Goal: Task Accomplishment & Management: Manage account settings

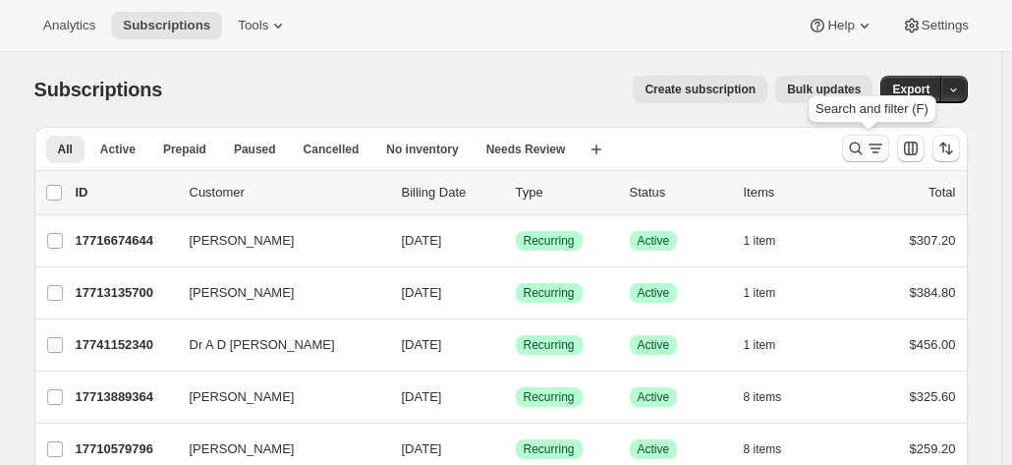
click at [862, 145] on icon "Search and filter results" at bounding box center [855, 148] width 13 height 13
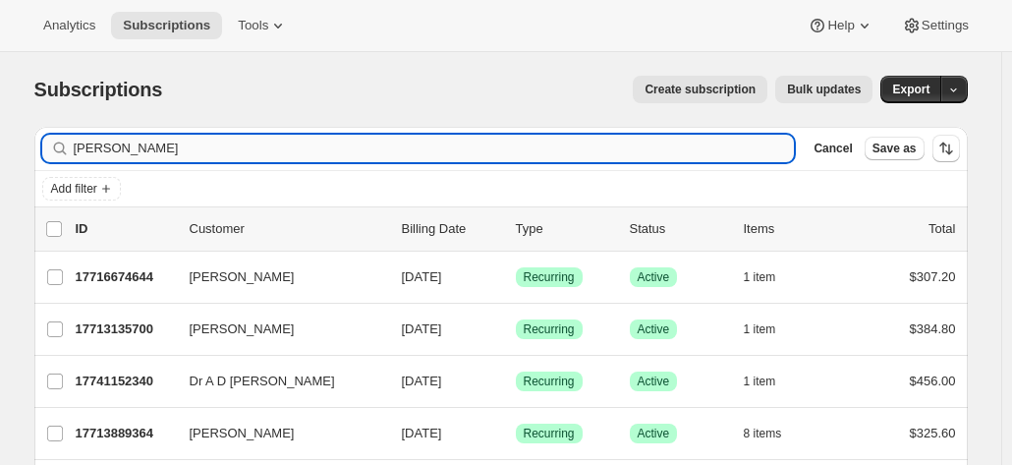
type input "[PERSON_NAME]"
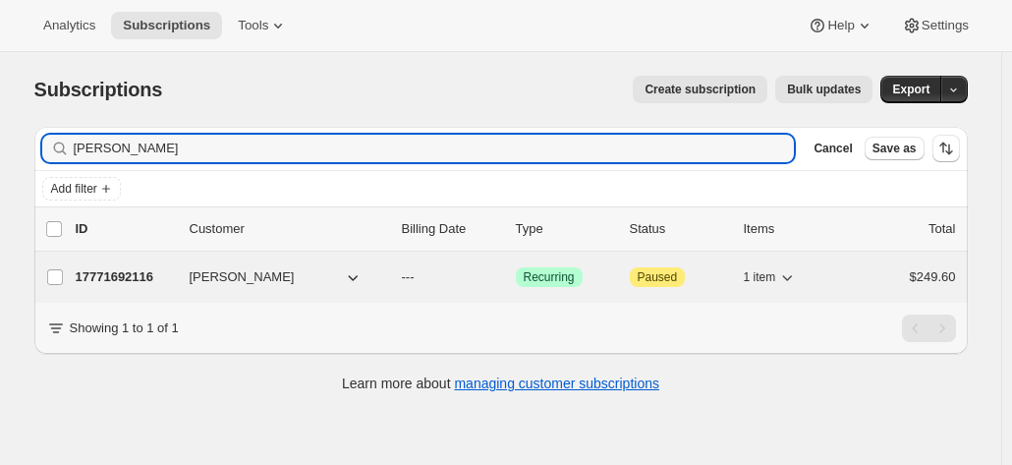
click at [157, 270] on p "17771692116" at bounding box center [125, 277] width 98 height 20
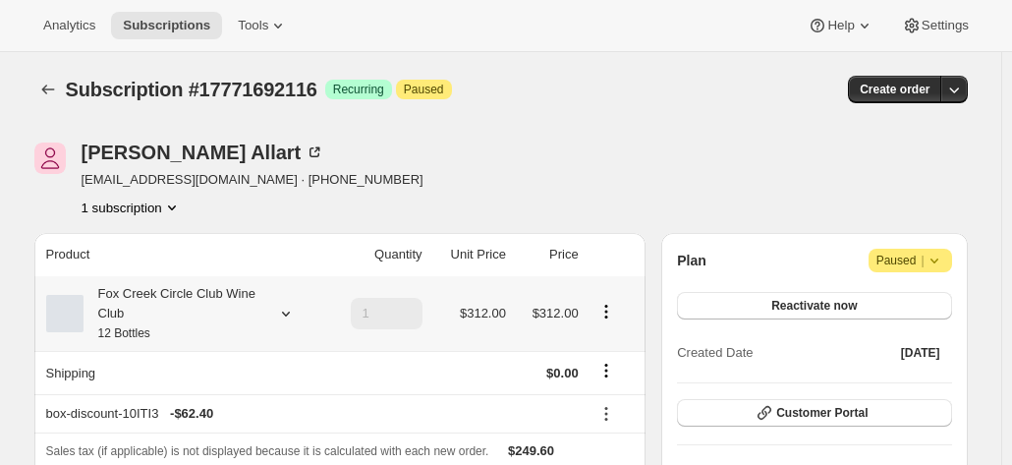
click at [157, 301] on div "Fox Creek Circle Club Wine Club 12 Bottles" at bounding box center [172, 313] width 177 height 59
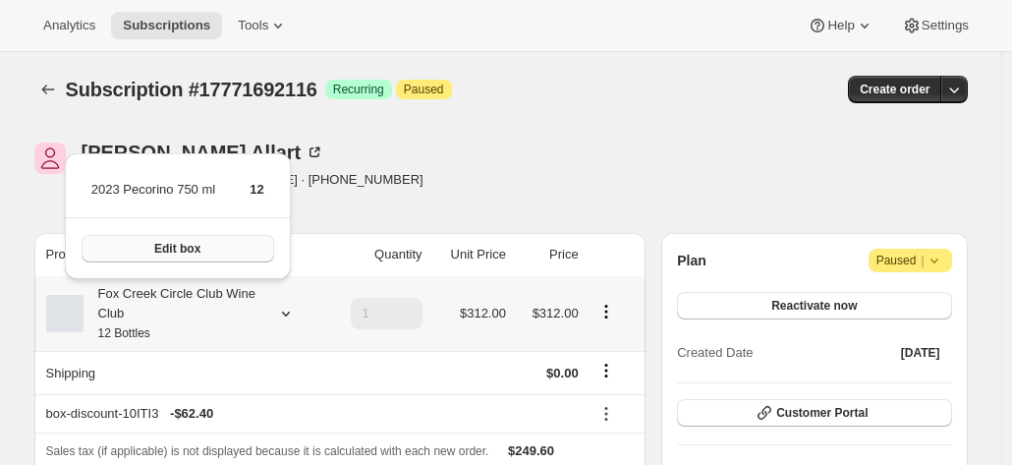
click at [187, 244] on span "Edit box" at bounding box center [177, 249] width 46 height 16
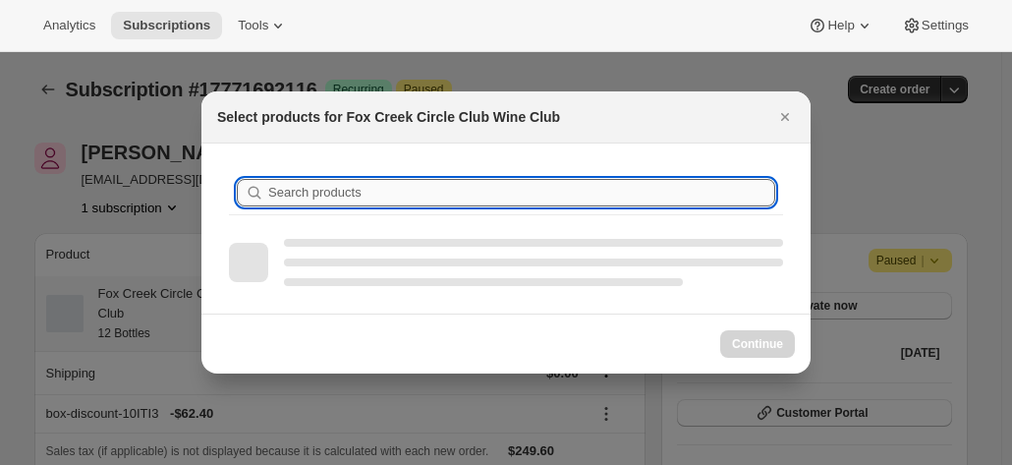
click at [373, 194] on input "Search products" at bounding box center [521, 193] width 507 height 28
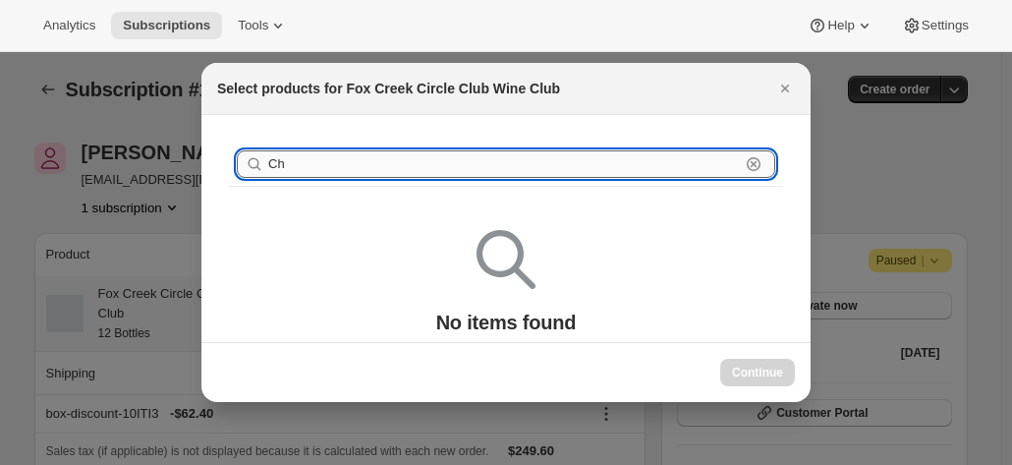
type input "C"
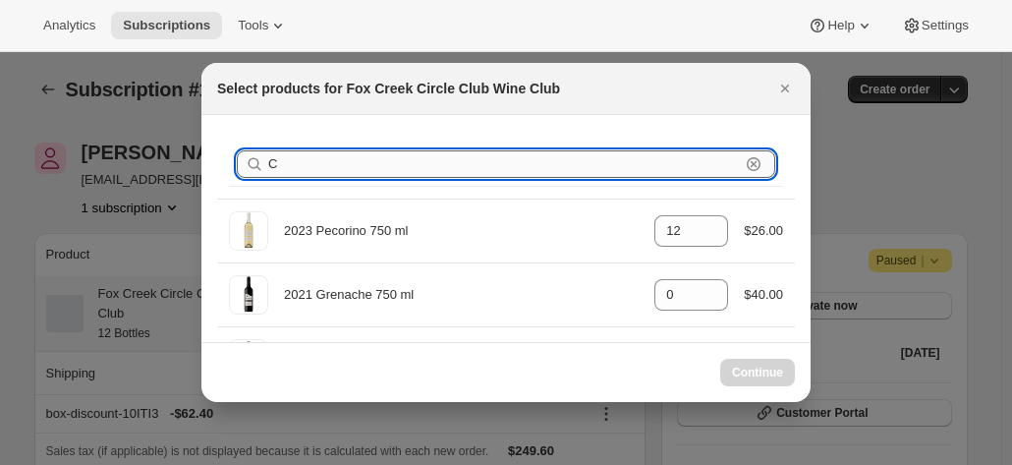
type input "0"
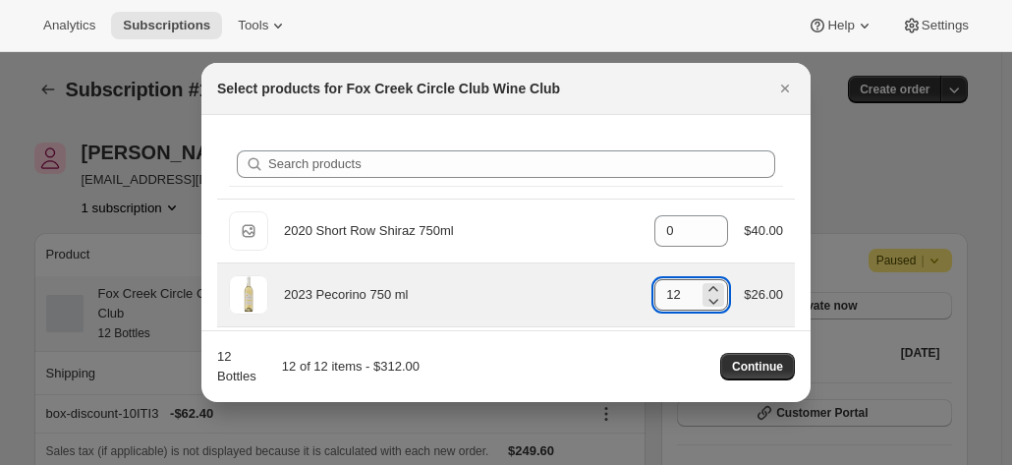
drag, startPoint x: 677, startPoint y: 294, endPoint x: 667, endPoint y: 295, distance: 9.9
click at [667, 295] on input "12" at bounding box center [676, 294] width 44 height 31
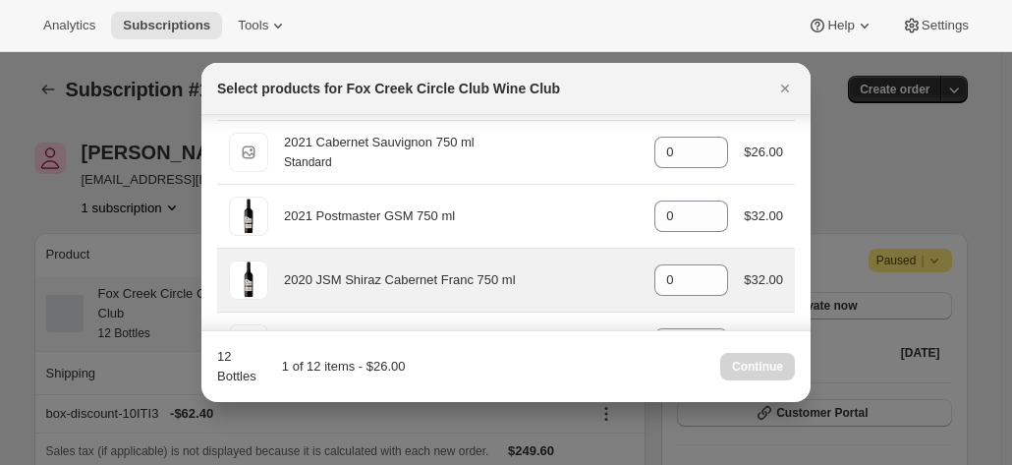
scroll to position [1092, 0]
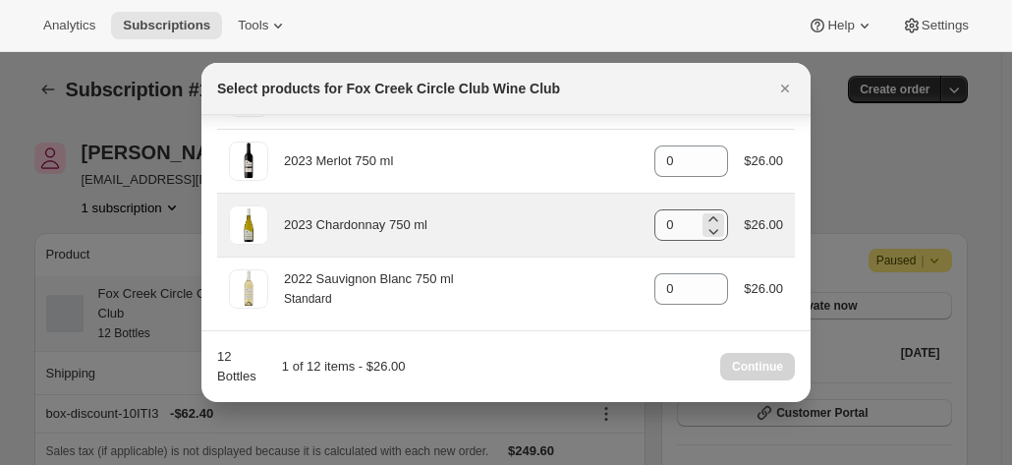
type input "1"
drag, startPoint x: 675, startPoint y: 215, endPoint x: 634, endPoint y: 215, distance: 41.3
click at [642, 215] on div "2023 Chardonnay 750 ml gid://shopify/ProductVariant/41594928857172 0 $26.00" at bounding box center [506, 224] width 554 height 39
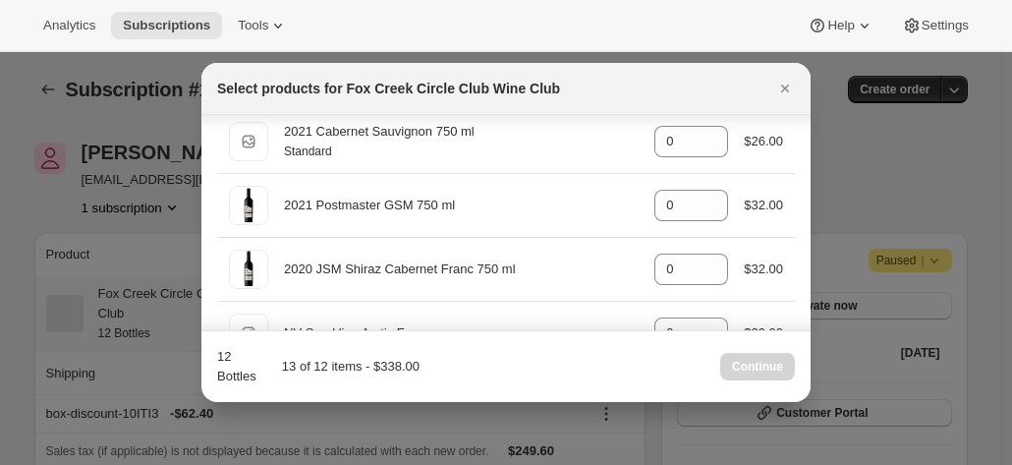
scroll to position [0, 0]
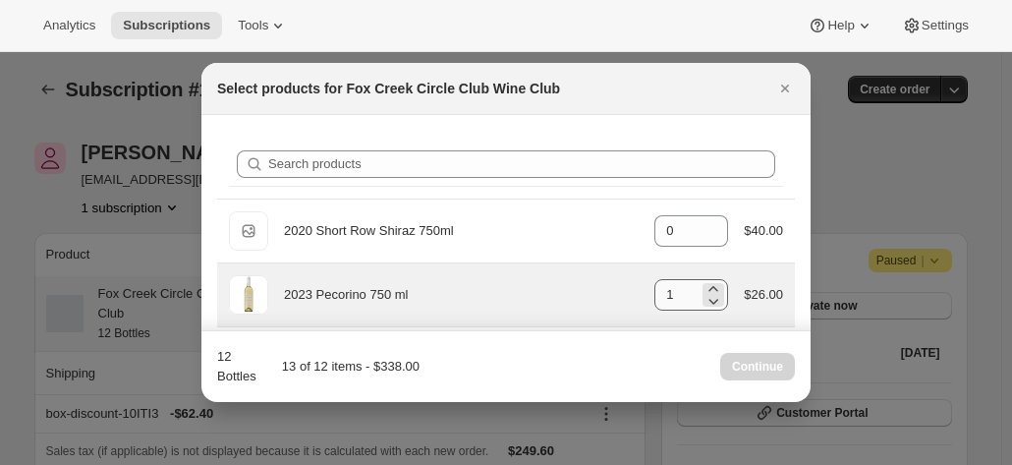
type input "12"
drag, startPoint x: 670, startPoint y: 297, endPoint x: 617, endPoint y: 292, distance: 53.3
click at [618, 293] on div "2023 Pecorino 750 ml gid://shopify/ProductVariant/41594933280852 1 $26.00" at bounding box center [506, 294] width 554 height 39
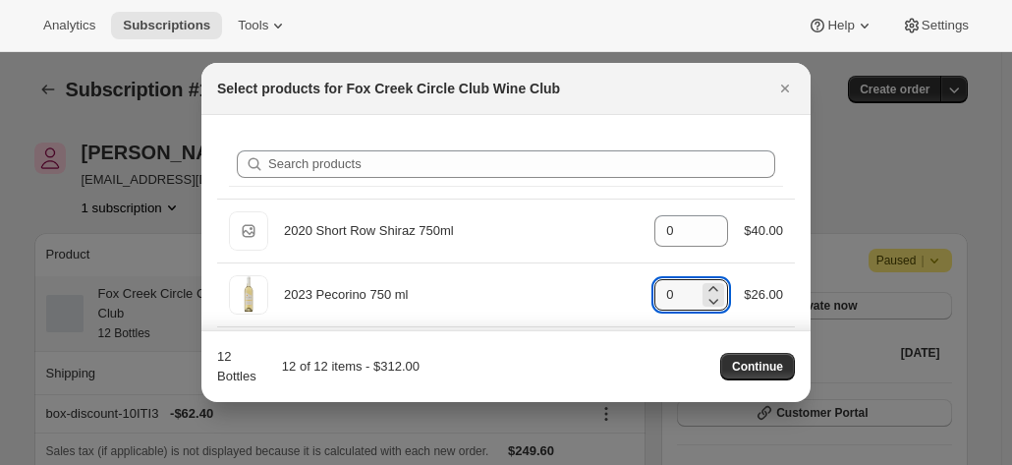
type input "0"
click at [774, 176] on div "Search products" at bounding box center [506, 165] width 578 height 68
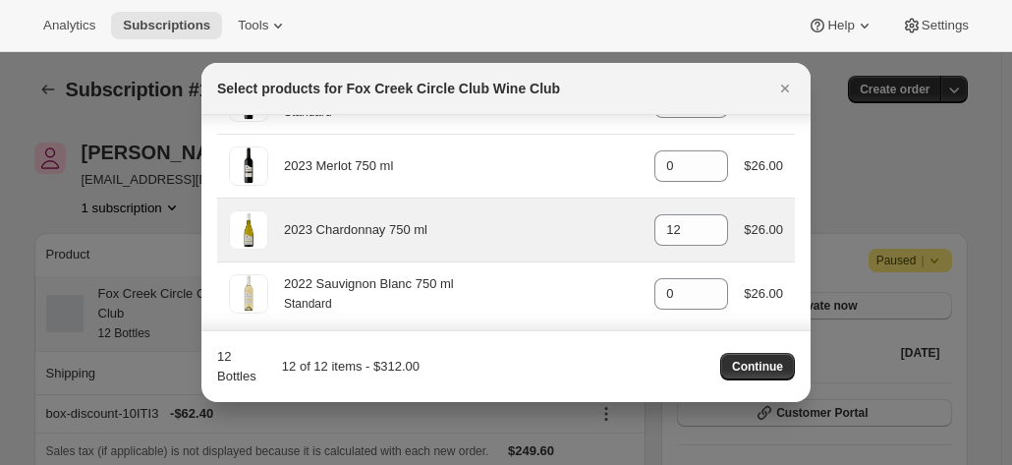
scroll to position [1092, 0]
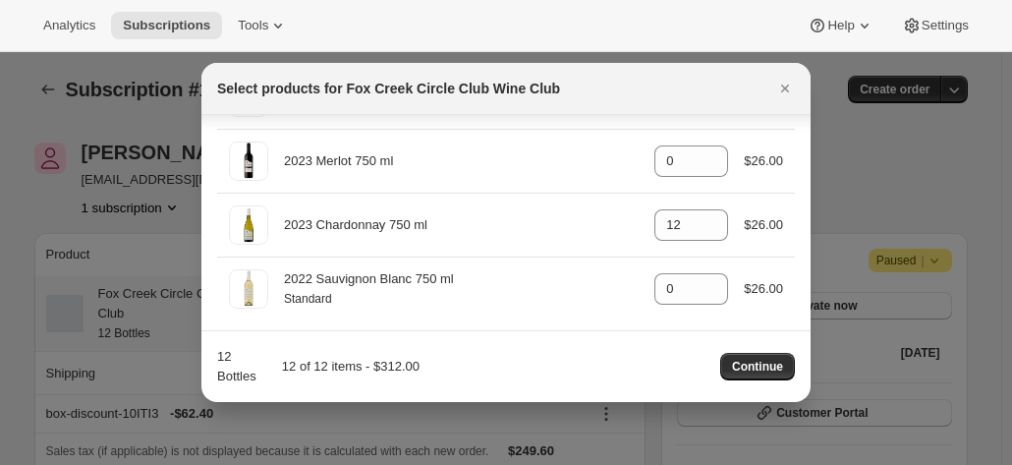
click at [751, 361] on span "Continue" at bounding box center [757, 367] width 51 height 16
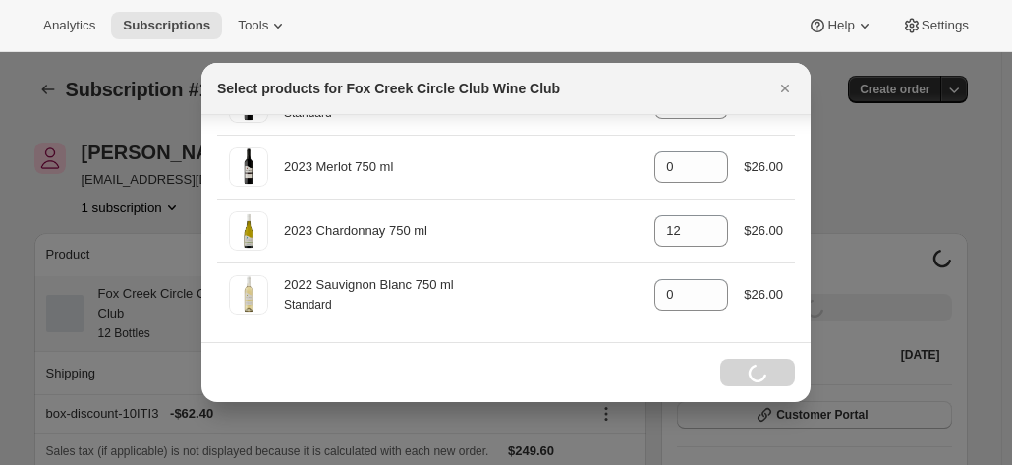
scroll to position [1080, 0]
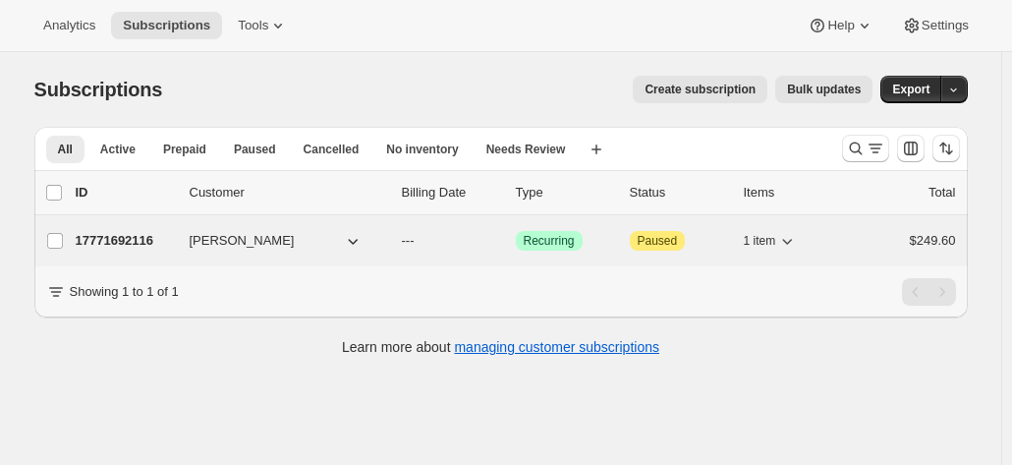
click at [131, 239] on p "17771692116" at bounding box center [125, 241] width 98 height 20
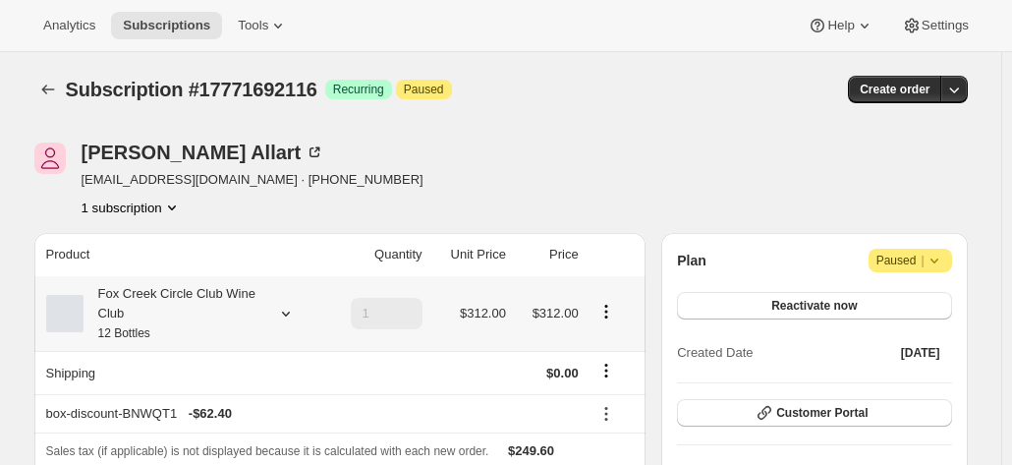
click at [195, 305] on div "Fox Creek Circle Club Wine Club 12 Bottles" at bounding box center [172, 313] width 177 height 59
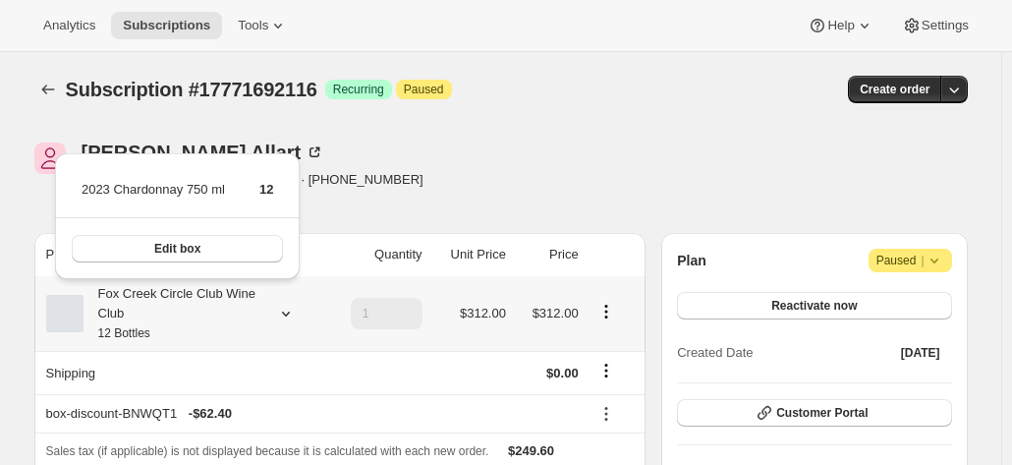
click at [195, 305] on div "Fox Creek Circle Club Wine Club 12 Bottles" at bounding box center [172, 313] width 177 height 59
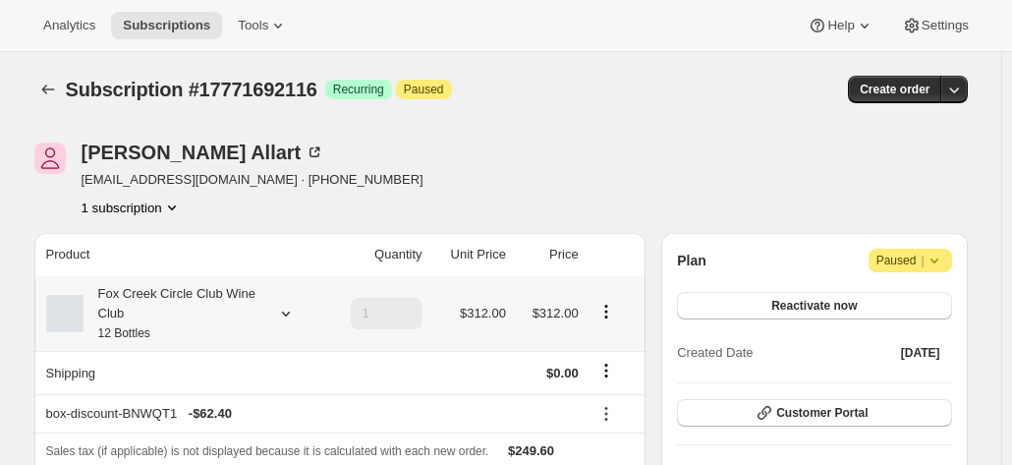
click at [193, 311] on div "Fox Creek Circle Club Wine Club 12 Bottles" at bounding box center [172, 313] width 177 height 59
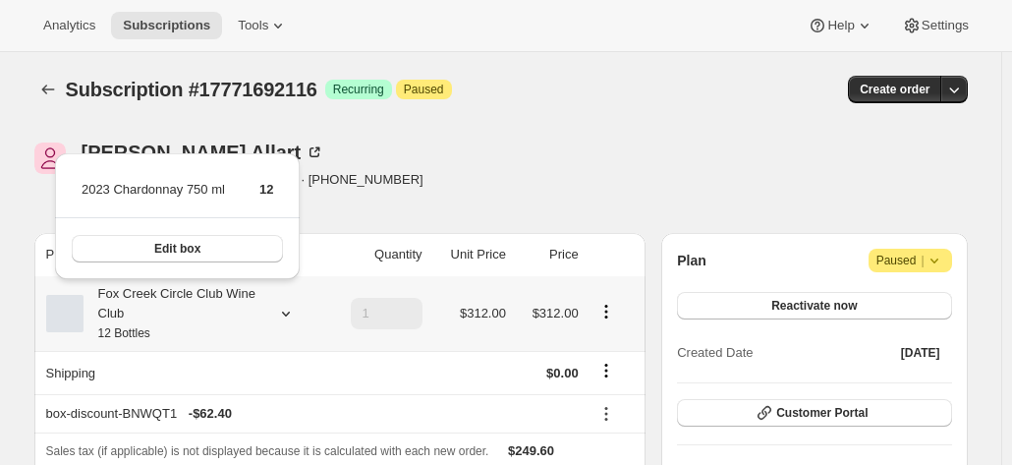
click at [193, 311] on div "Fox Creek Circle Club Wine Club 12 Bottles" at bounding box center [172, 313] width 177 height 59
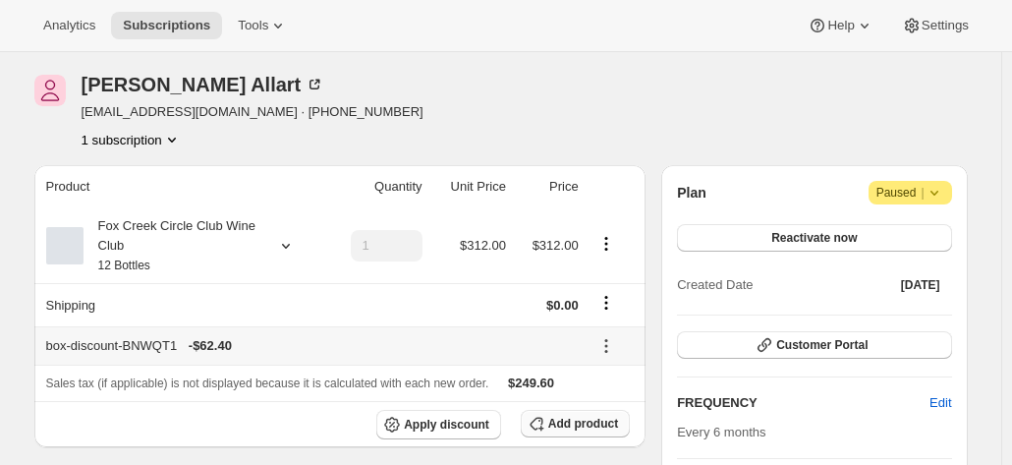
scroll to position [98, 0]
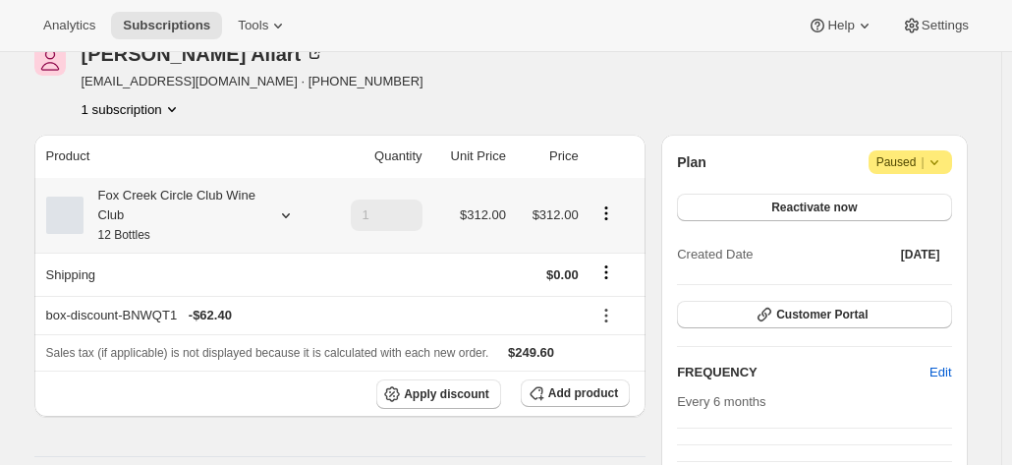
click at [243, 233] on div "Fox Creek Circle Club Wine Club 12 Bottles" at bounding box center [172, 215] width 177 height 59
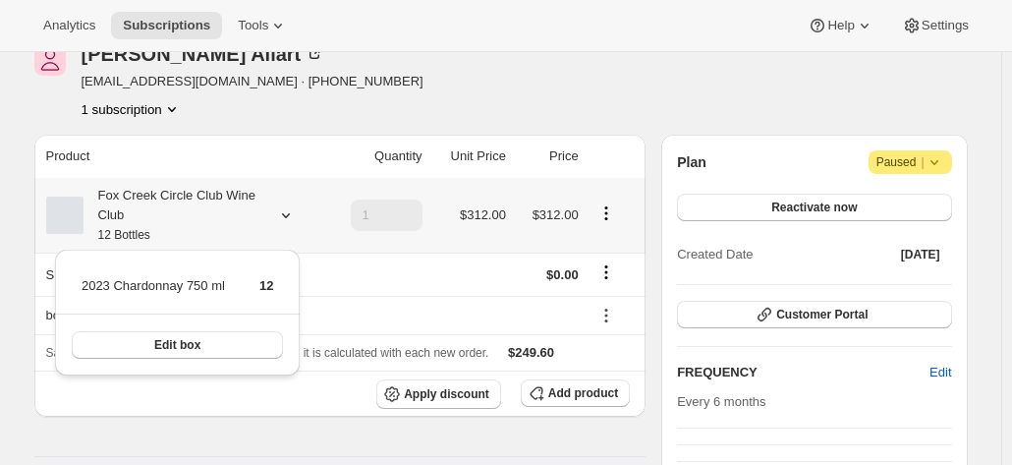
click at [243, 233] on div "Fox Creek Circle Club Wine Club 12 Bottles" at bounding box center [172, 215] width 177 height 59
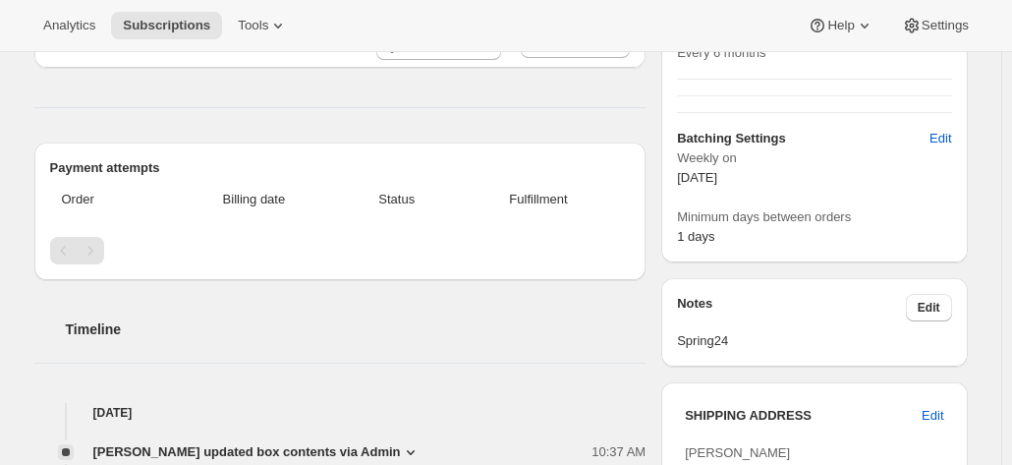
scroll to position [295, 0]
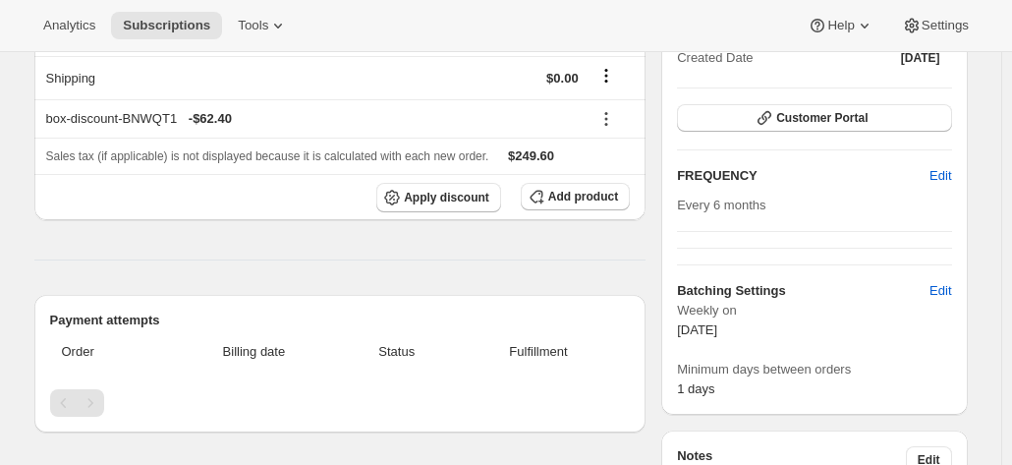
click at [72, 267] on div "Product Quantity Unit Price Price Fox Creek Circle Club Wine Club 12 Bottles 1 …" at bounding box center [340, 337] width 612 height 798
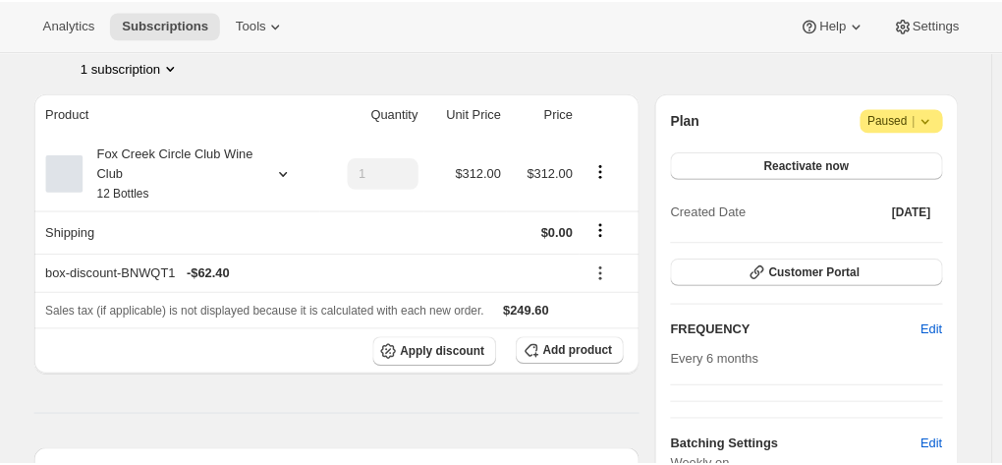
scroll to position [0, 0]
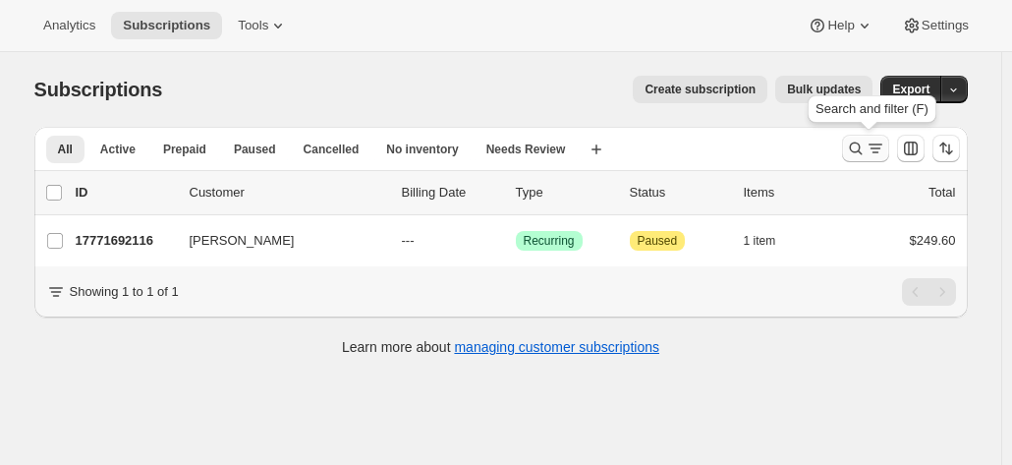
click at [855, 149] on icon "Search and filter results" at bounding box center [855, 148] width 13 height 13
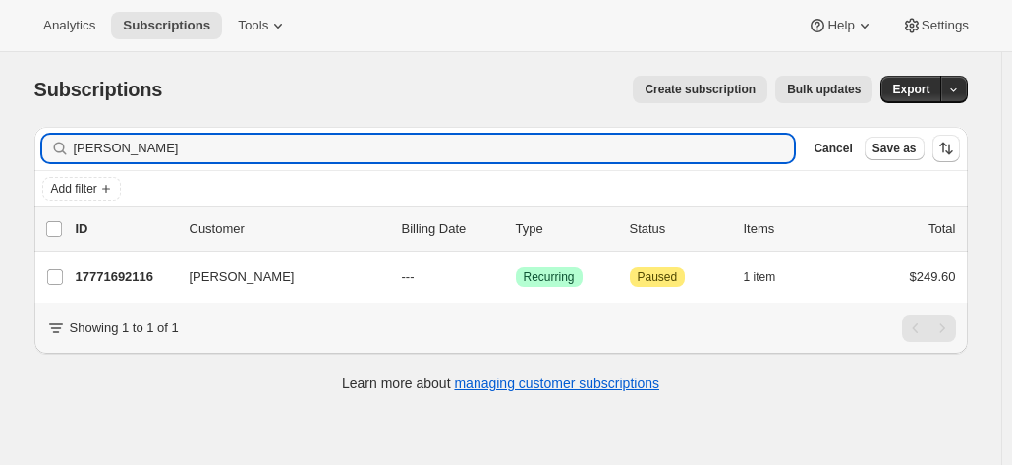
drag, startPoint x: 48, startPoint y: 145, endPoint x: 1, endPoint y: 137, distance: 48.0
click at [4, 143] on div "Subscriptions. This page is ready Subscriptions Create subscription Bulk update…" at bounding box center [500, 284] width 1001 height 465
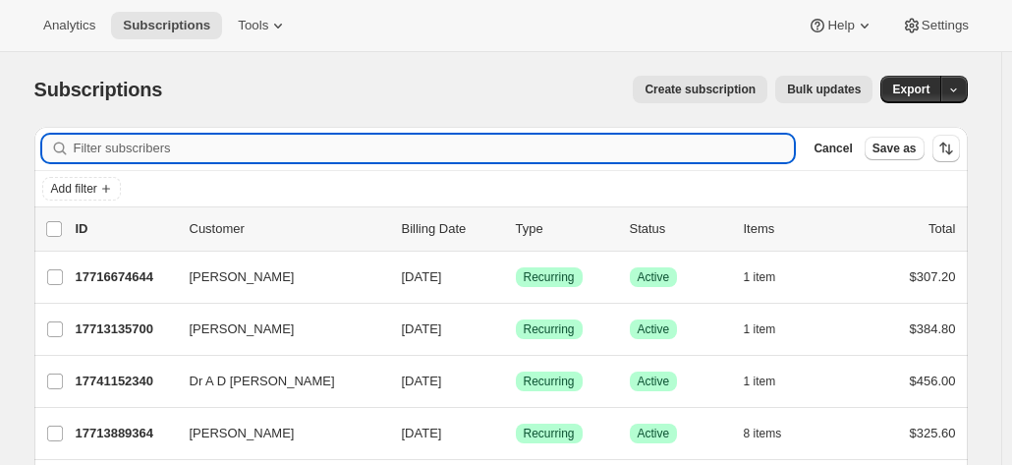
click at [106, 140] on input "Filter subscribers" at bounding box center [434, 149] width 721 height 28
type input "[PERSON_NAME]"
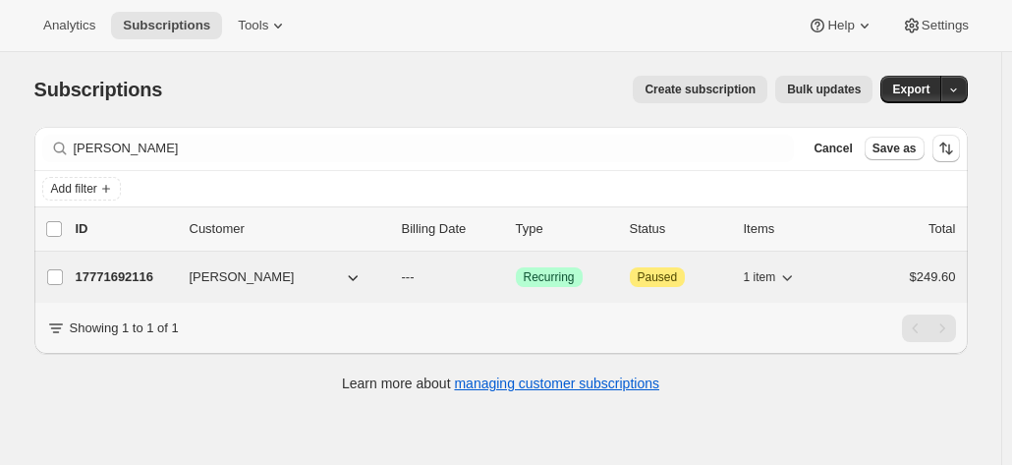
click at [114, 267] on p "17771692116" at bounding box center [125, 277] width 98 height 20
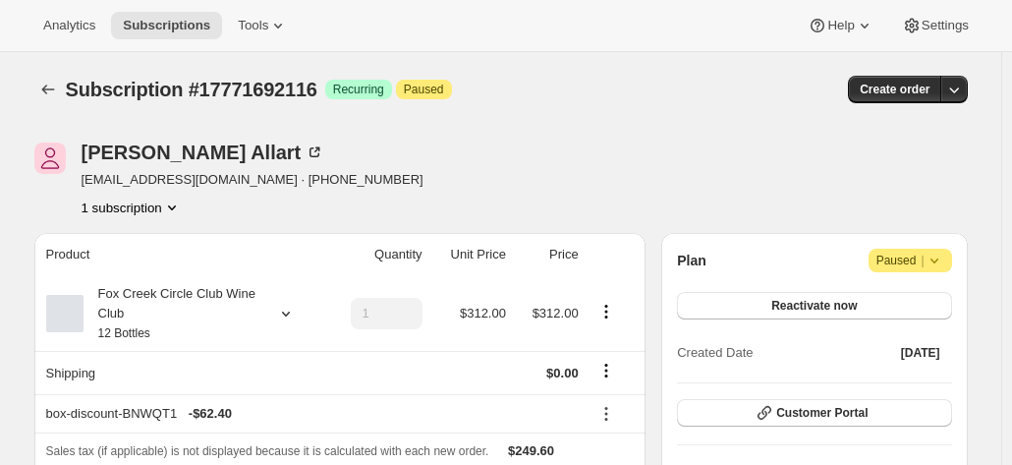
click at [171, 205] on icon "Product actions" at bounding box center [172, 207] width 20 height 20
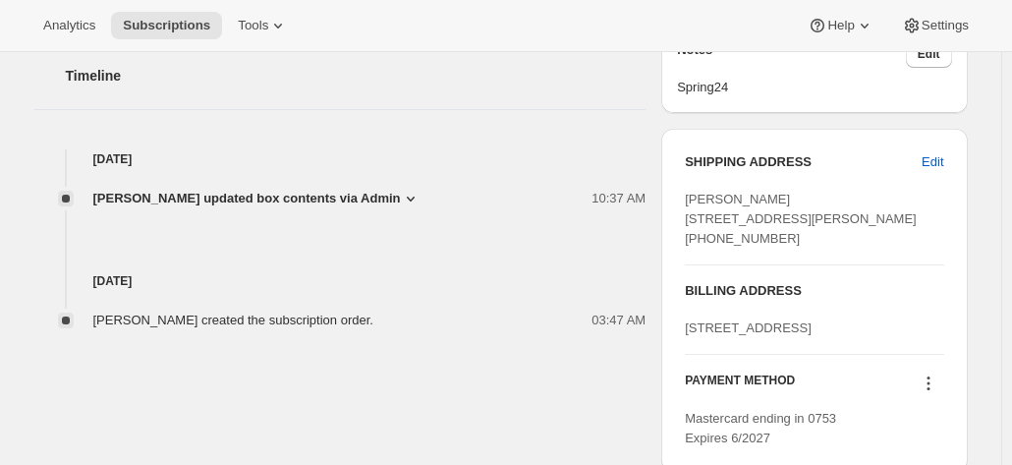
scroll to position [786, 0]
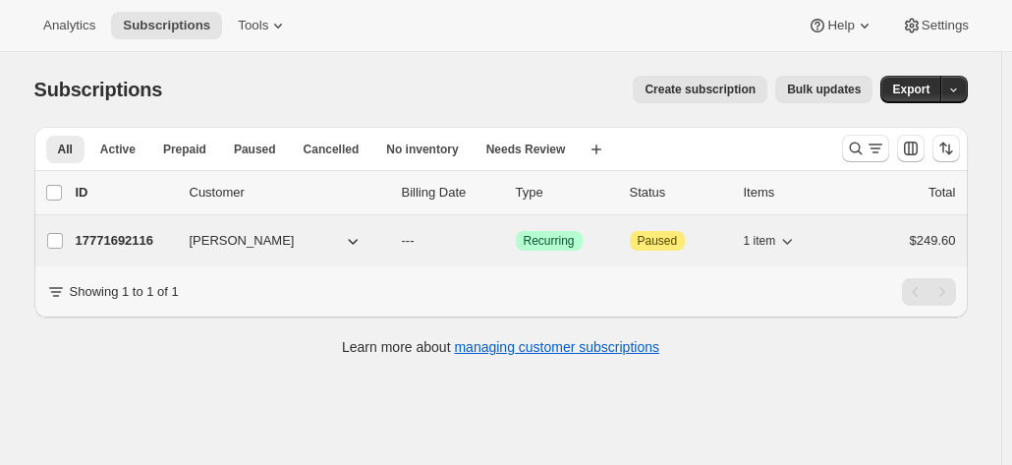
click at [135, 241] on p "17771692116" at bounding box center [125, 241] width 98 height 20
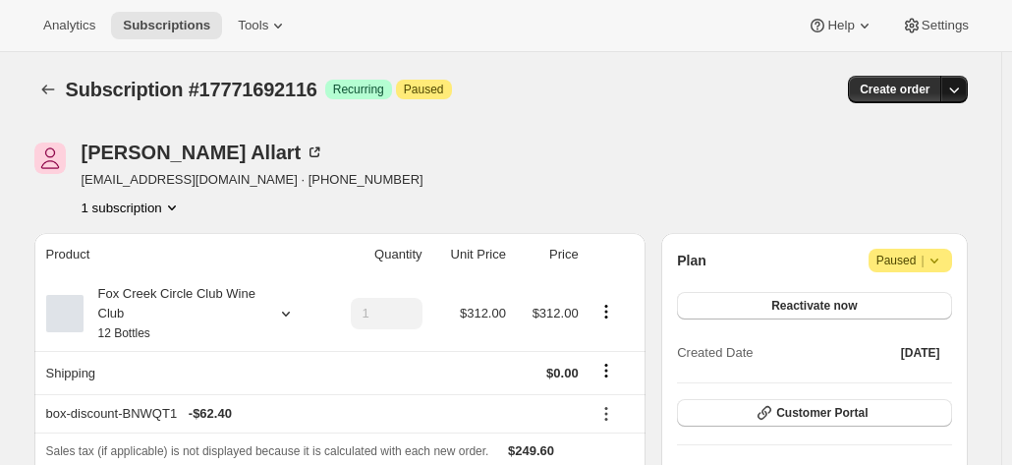
click at [963, 95] on icon "button" at bounding box center [954, 90] width 20 height 20
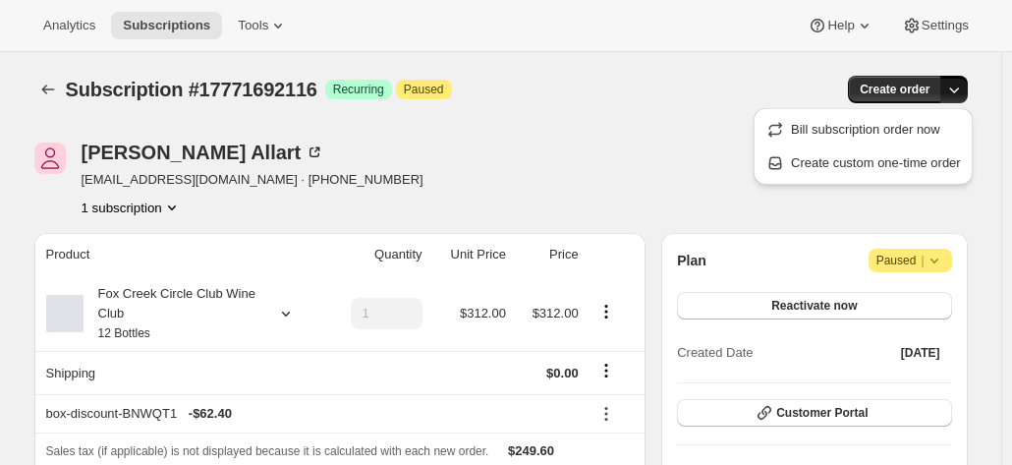
click at [827, 162] on span "Create custom one-time order" at bounding box center [876, 162] width 170 height 15
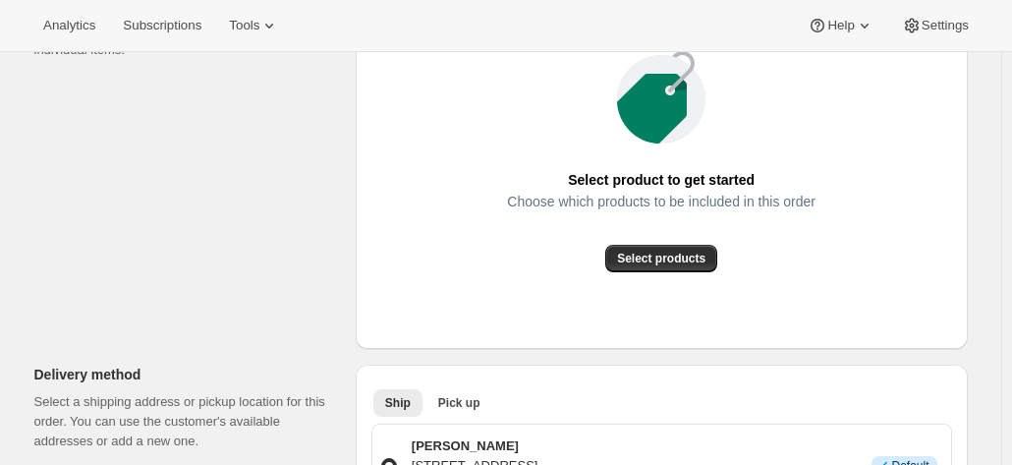
scroll to position [393, 0]
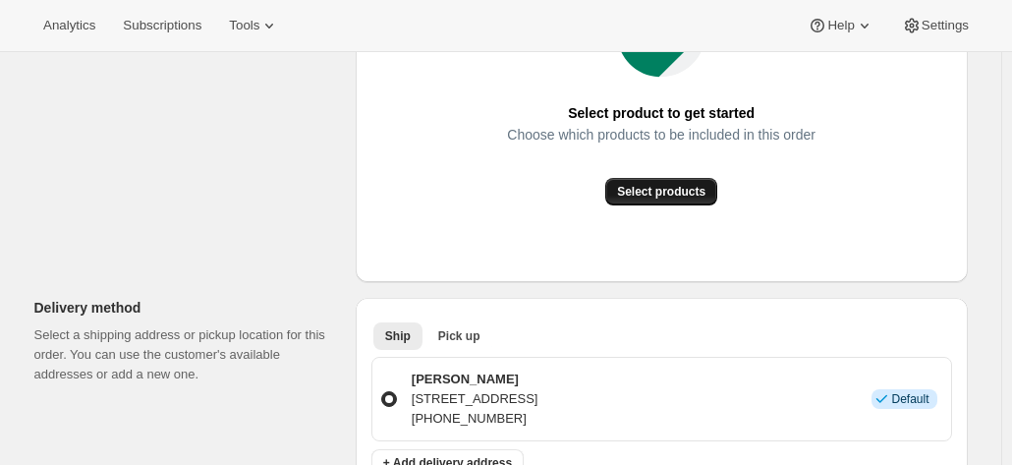
click at [645, 187] on span "Select products" at bounding box center [661, 192] width 88 height 16
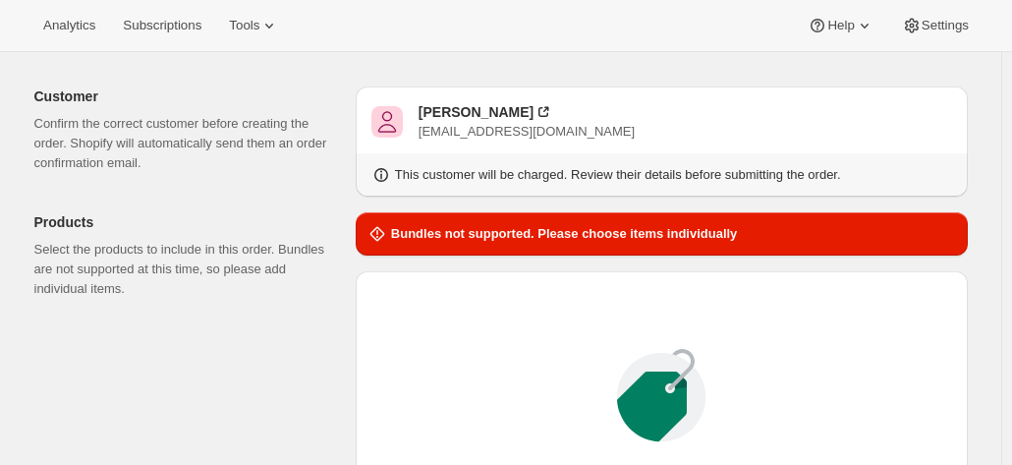
scroll to position [59, 0]
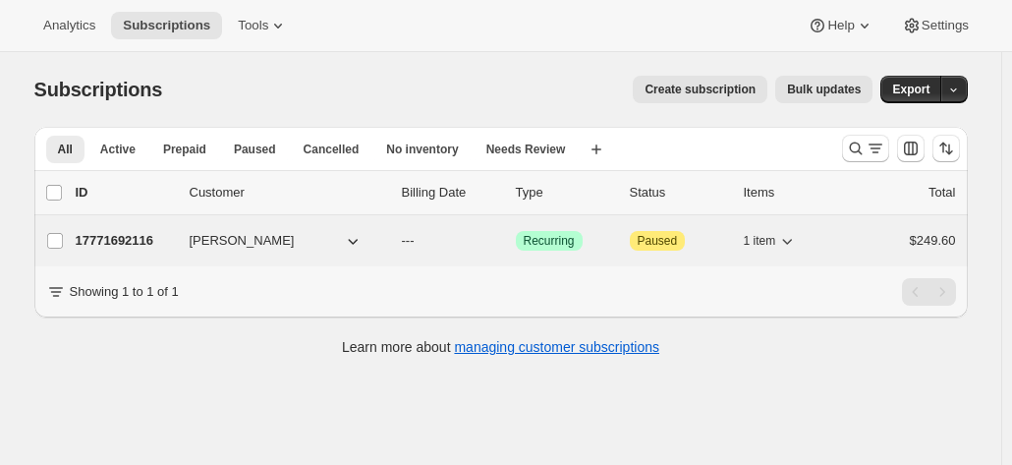
click at [153, 247] on p "17771692116" at bounding box center [125, 241] width 98 height 20
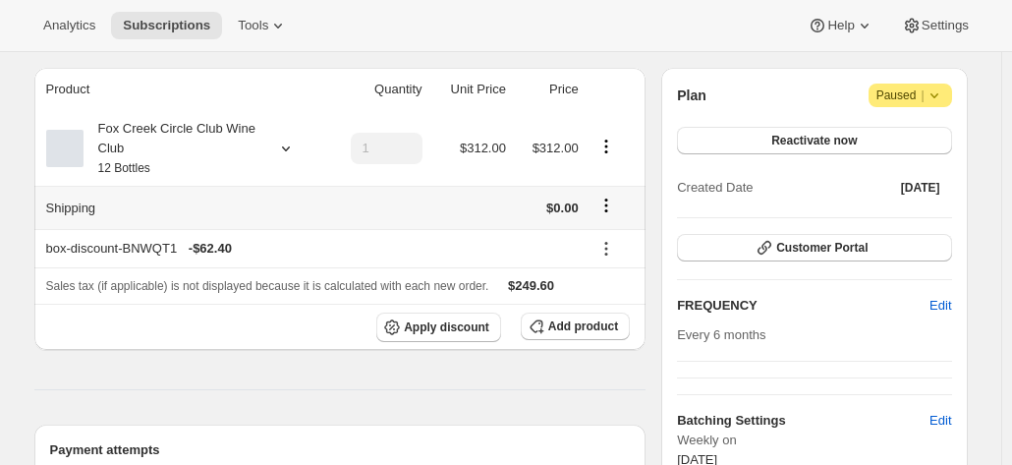
scroll to position [197, 0]
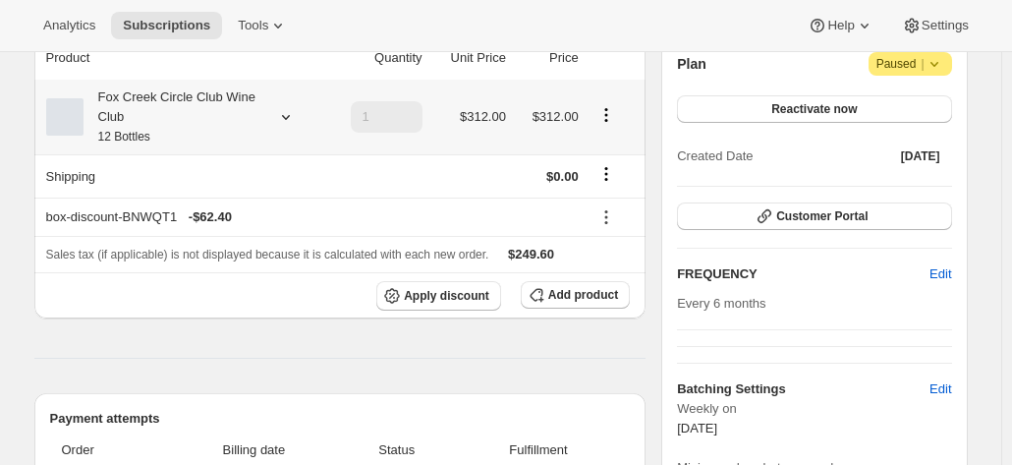
click at [230, 110] on div "Fox Creek Circle Club Wine Club 12 Bottles" at bounding box center [172, 116] width 177 height 59
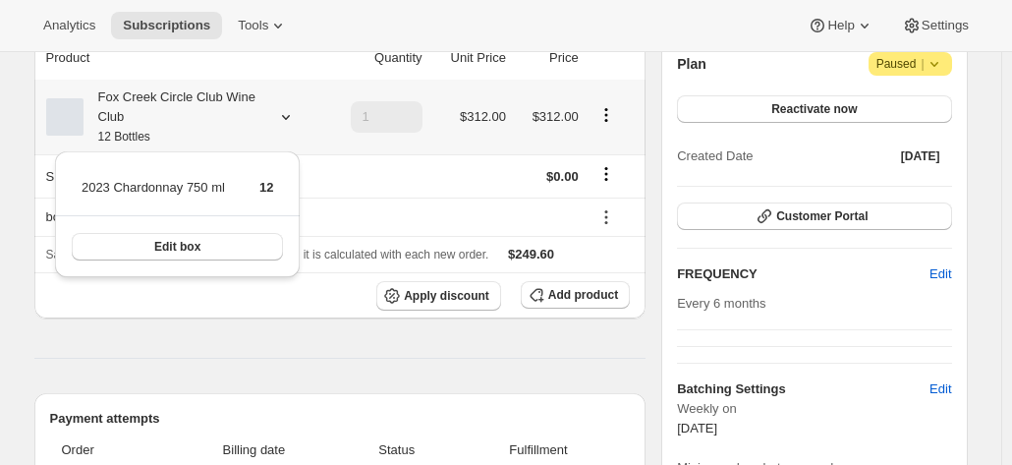
click at [230, 110] on div "Fox Creek Circle Club Wine Club 12 Bottles" at bounding box center [172, 116] width 177 height 59
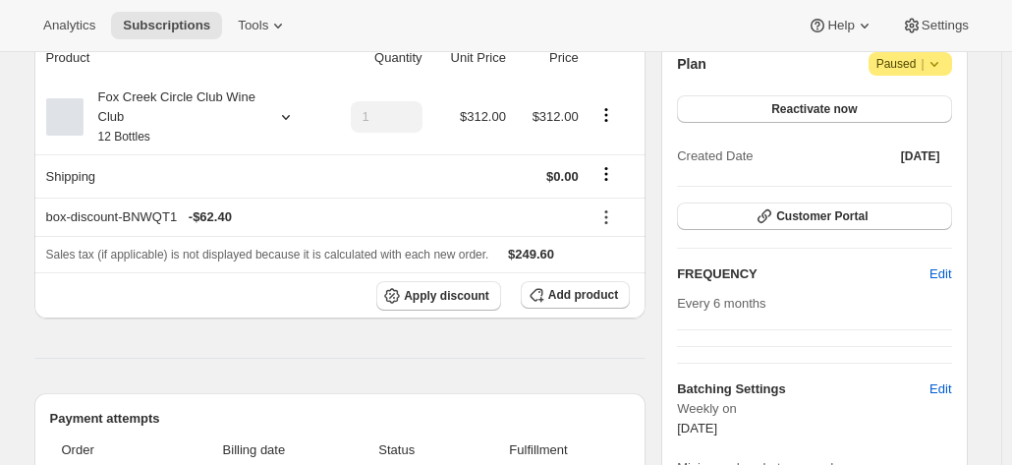
scroll to position [98, 0]
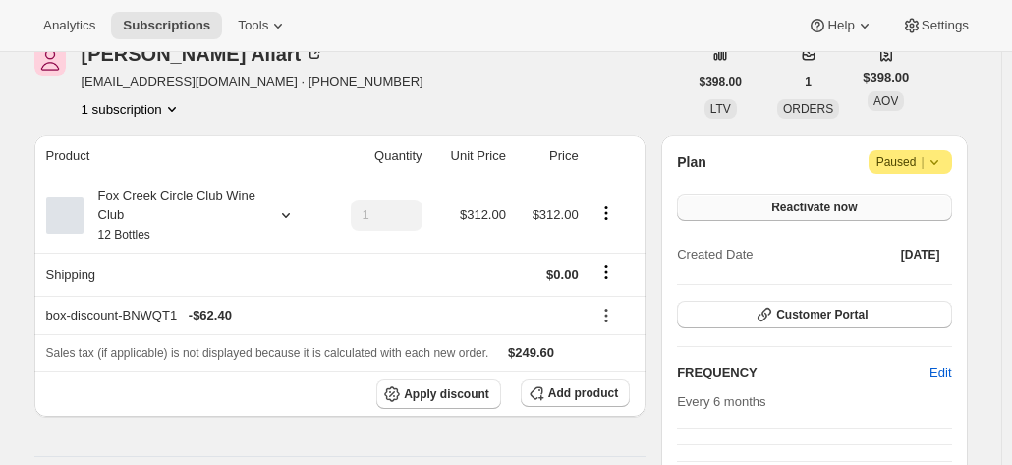
click at [799, 205] on span "Reactivate now" at bounding box center [813, 207] width 85 height 16
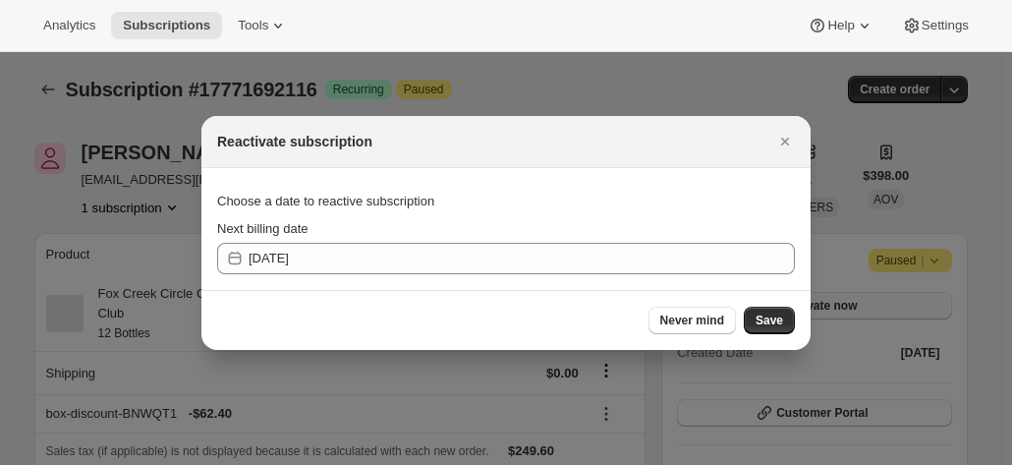
scroll to position [0, 0]
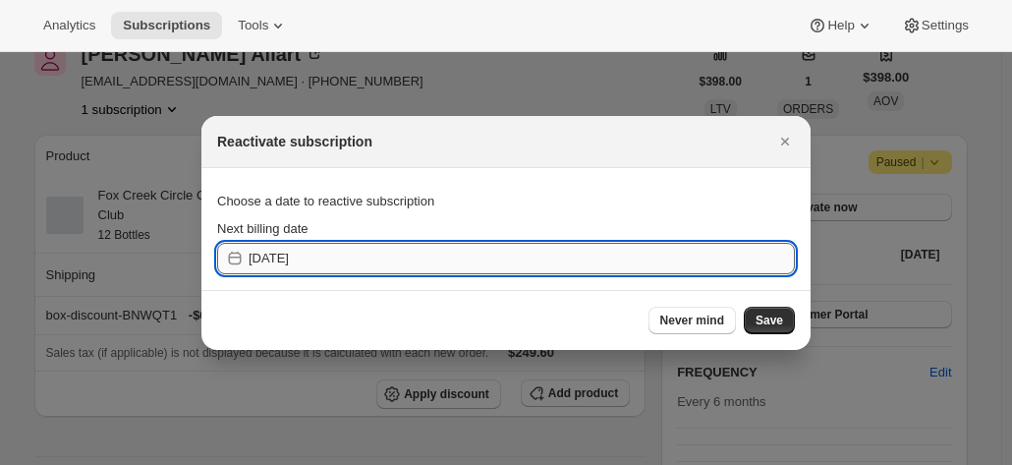
click at [330, 267] on input "2025-10-11" at bounding box center [522, 258] width 546 height 31
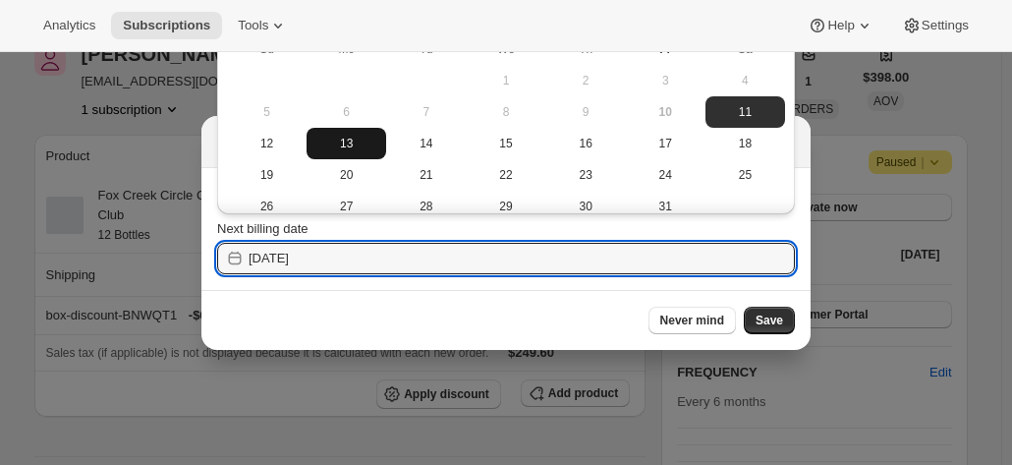
click at [339, 147] on span "13" at bounding box center [346, 144] width 64 height 16
type input "2025-10-12"
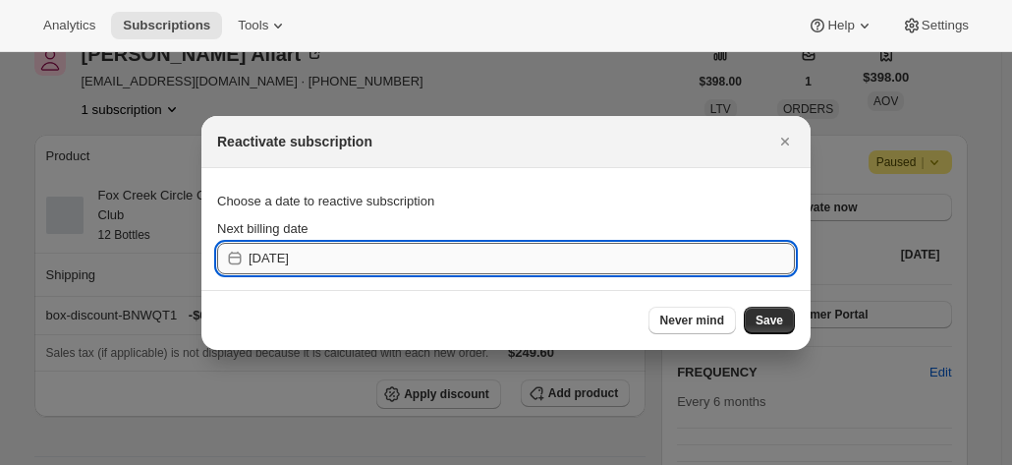
click at [489, 259] on input "2025-10-12" at bounding box center [522, 258] width 546 height 31
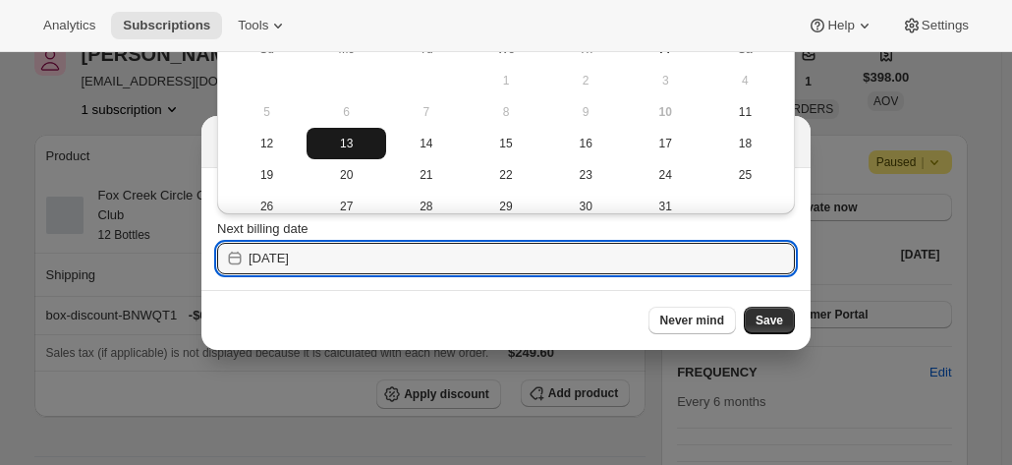
click at [351, 137] on span "13" at bounding box center [346, 144] width 64 height 16
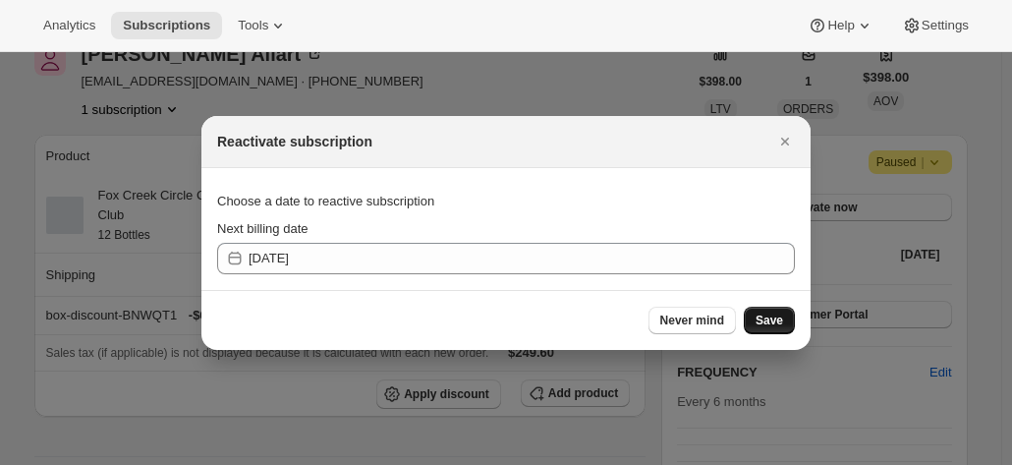
click at [780, 321] on span "Save" at bounding box center [770, 320] width 28 height 16
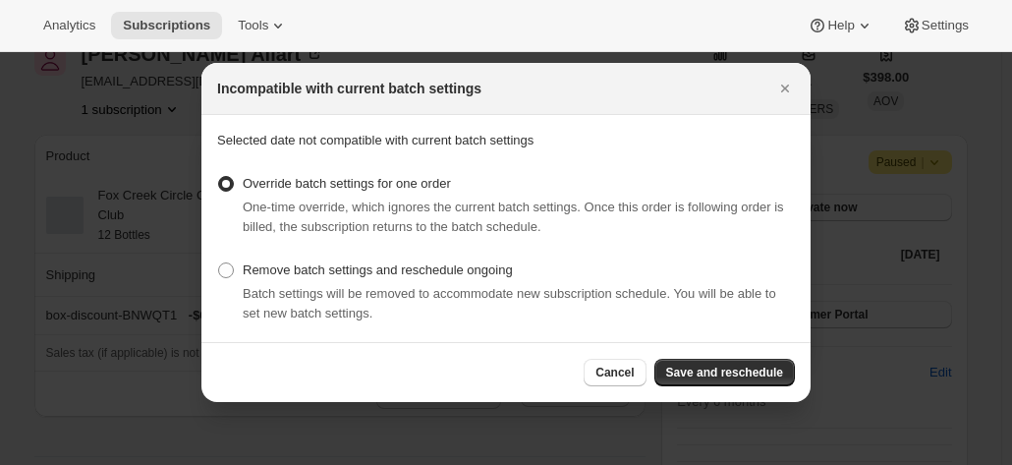
click at [744, 365] on button "Save and reschedule" at bounding box center [724, 373] width 140 height 28
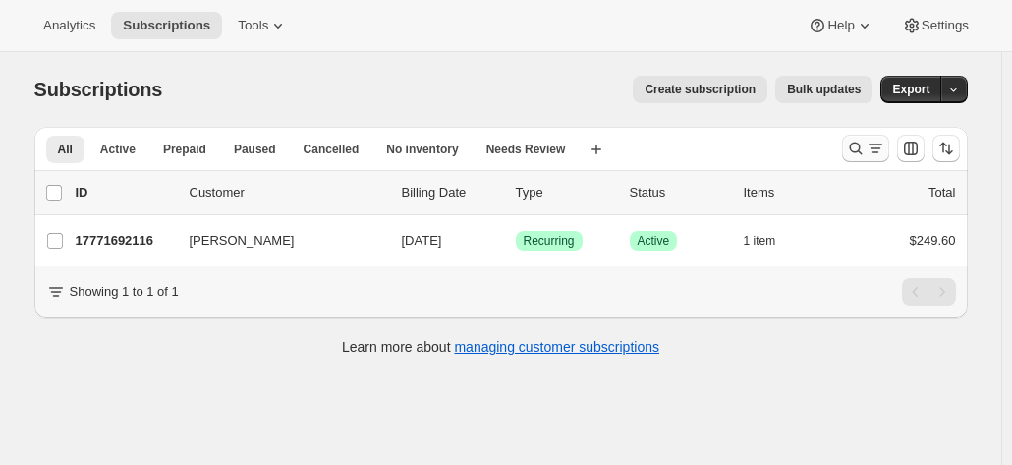
click at [851, 147] on icon "Search and filter results" at bounding box center [856, 149] width 20 height 20
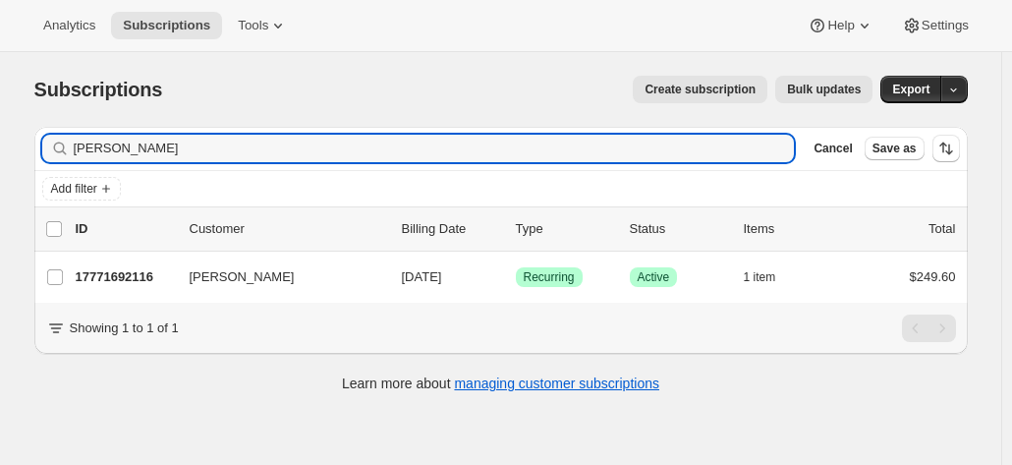
drag, startPoint x: 182, startPoint y: 154, endPoint x: 30, endPoint y: 160, distance: 151.4
click at [30, 160] on div "Filter subscribers [PERSON_NAME] Clear Cancel Save as Add filter 0 selected Upd…" at bounding box center [493, 262] width 949 height 302
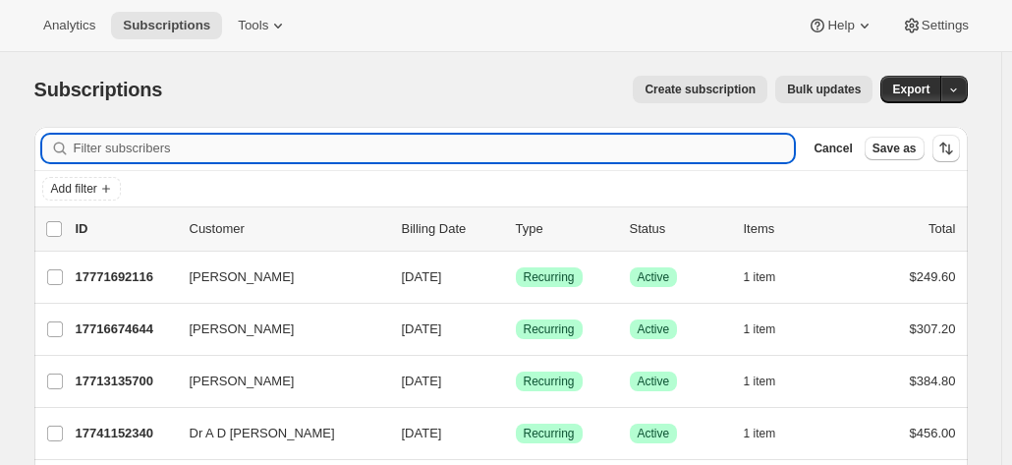
click at [158, 153] on input "Filter subscribers" at bounding box center [434, 149] width 721 height 28
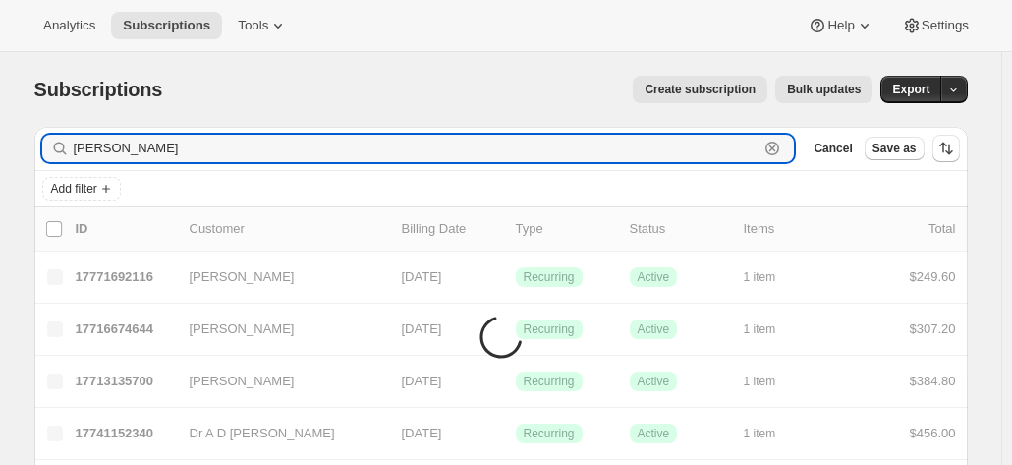
type input "[PERSON_NAME]"
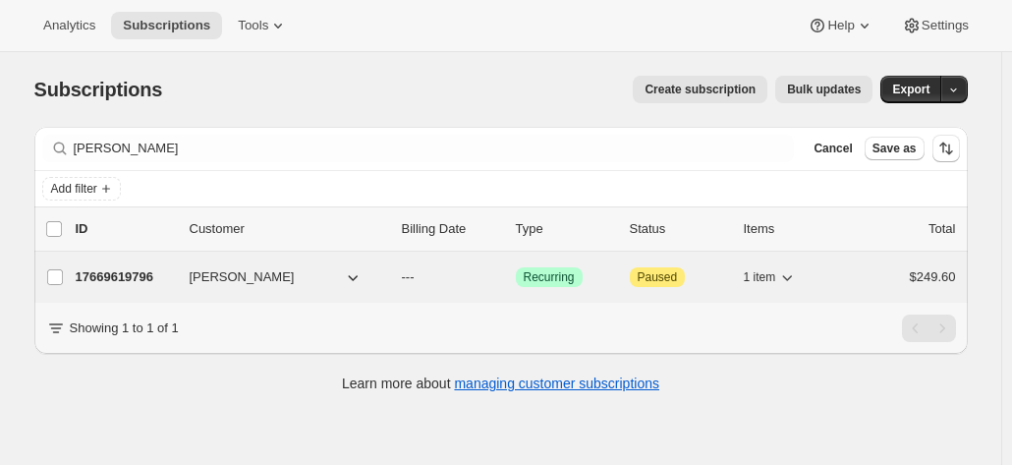
click at [112, 276] on p "17669619796" at bounding box center [125, 277] width 98 height 20
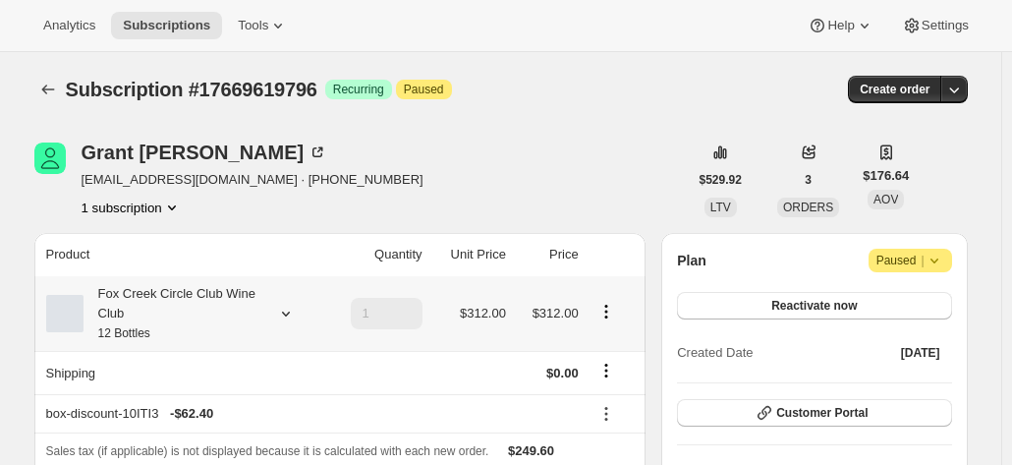
click at [197, 301] on div "Fox Creek Circle Club Wine Club 12 Bottles" at bounding box center [172, 313] width 177 height 59
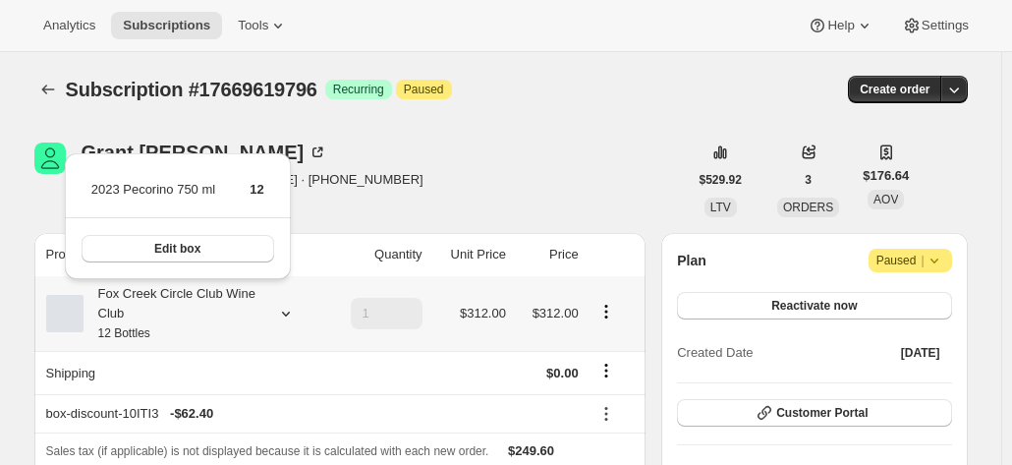
click at [193, 302] on div "Fox Creek Circle Club Wine Club 12 Bottles" at bounding box center [172, 313] width 177 height 59
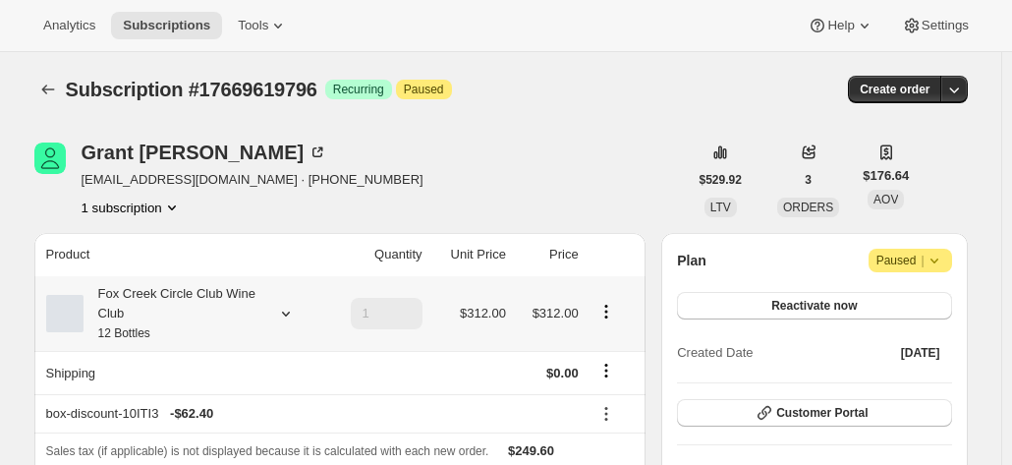
click at [222, 300] on div "Fox Creek Circle Club Wine Club 12 Bottles" at bounding box center [172, 313] width 177 height 59
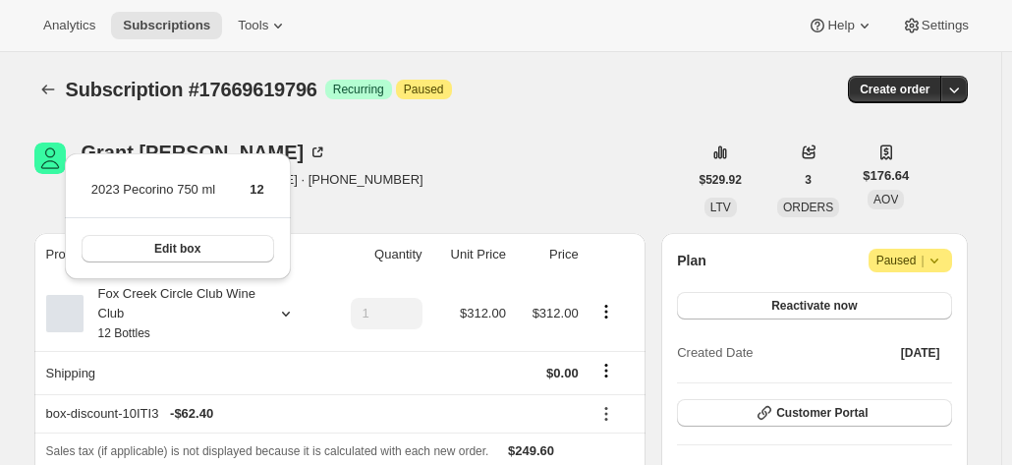
drag, startPoint x: 425, startPoint y: 139, endPoint x: 436, endPoint y: 177, distance: 39.8
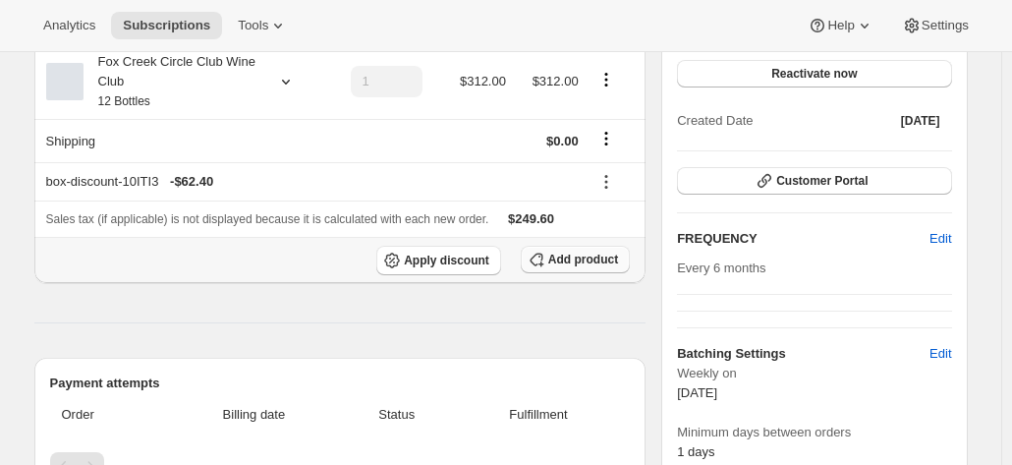
scroll to position [295, 0]
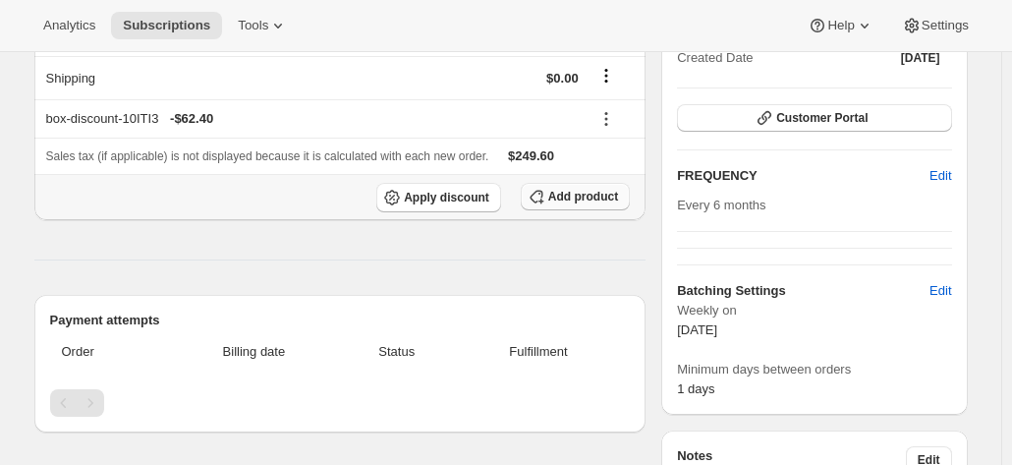
click at [570, 194] on span "Add product" at bounding box center [583, 197] width 70 height 16
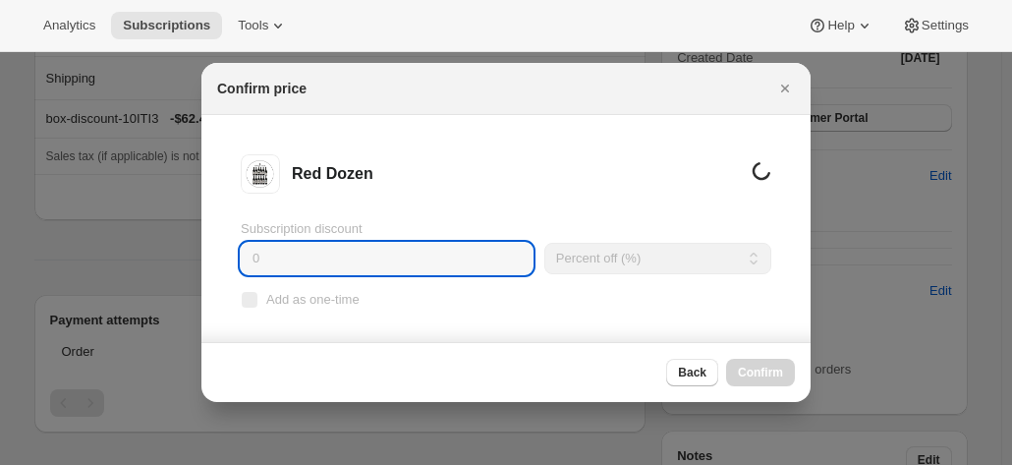
click at [307, 254] on input "0" at bounding box center [387, 258] width 292 height 31
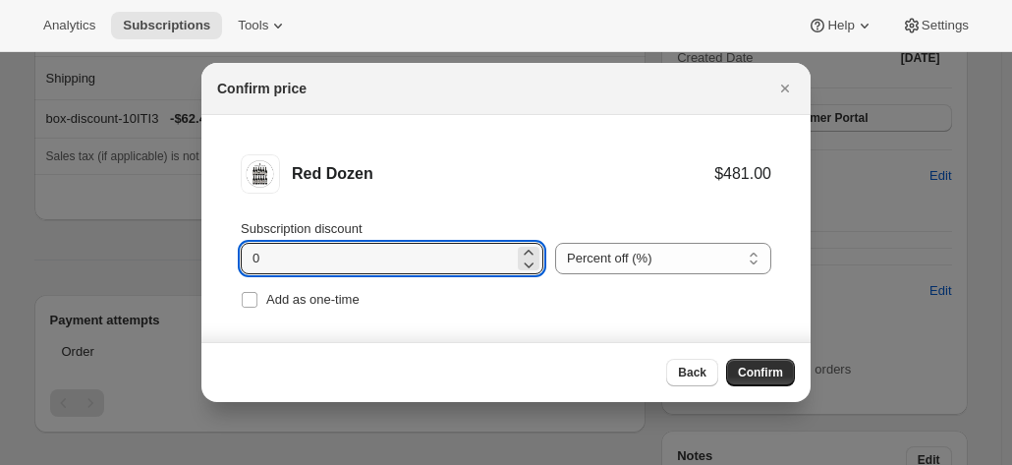
drag, startPoint x: 288, startPoint y: 256, endPoint x: 180, endPoint y: 254, distance: 108.1
type input "20"
click at [759, 372] on span "Confirm" at bounding box center [760, 373] width 45 height 16
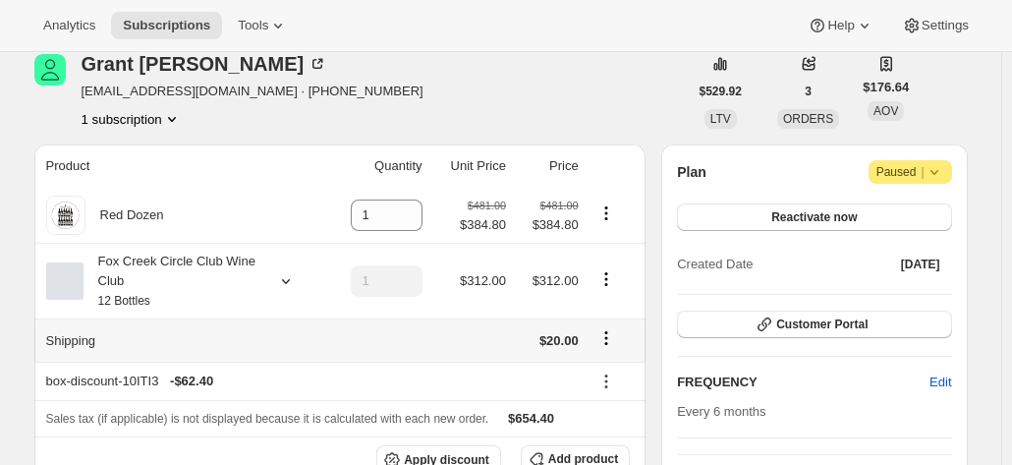
scroll to position [98, 0]
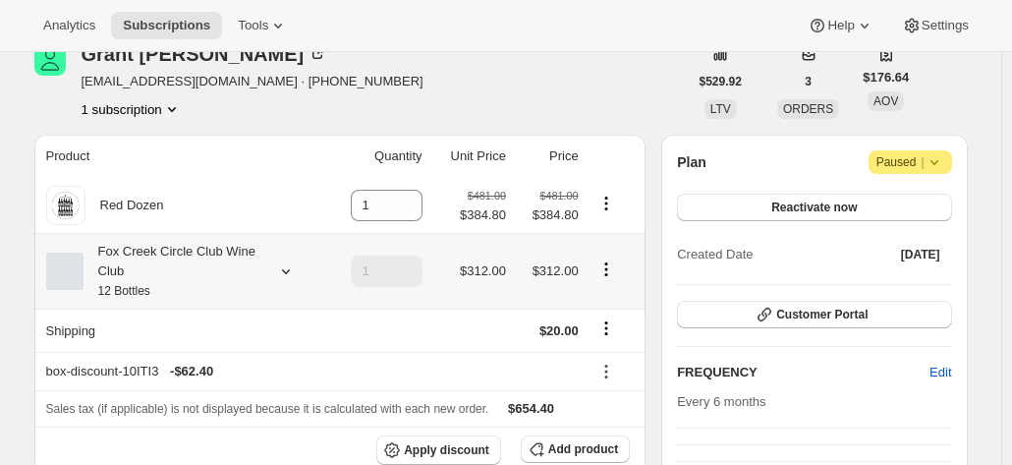
click at [601, 274] on icon "Product actions" at bounding box center [606, 269] width 20 height 20
click at [611, 267] on icon "Product actions" at bounding box center [606, 269] width 20 height 20
click at [295, 282] on div "Fox Creek Circle Club Wine Club 12 Bottles" at bounding box center [182, 271] width 272 height 59
click at [614, 267] on icon "Product actions" at bounding box center [606, 269] width 20 height 20
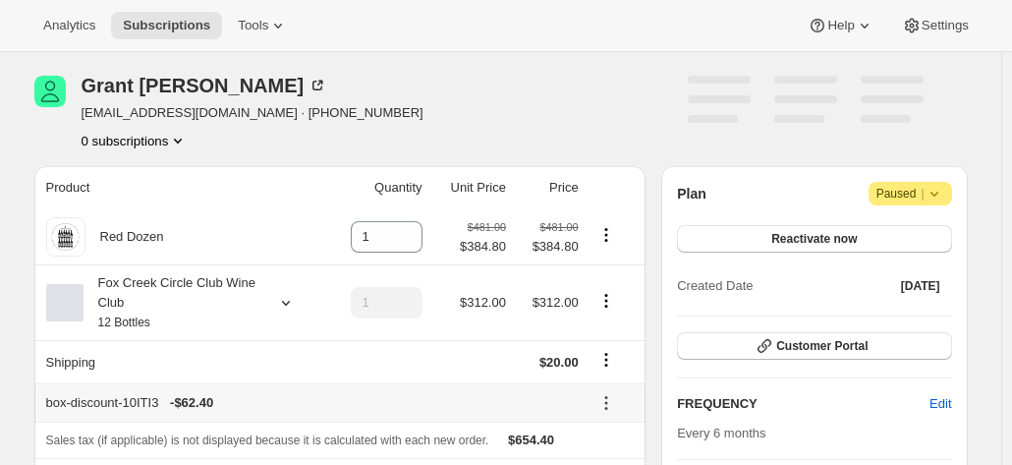
scroll to position [98, 0]
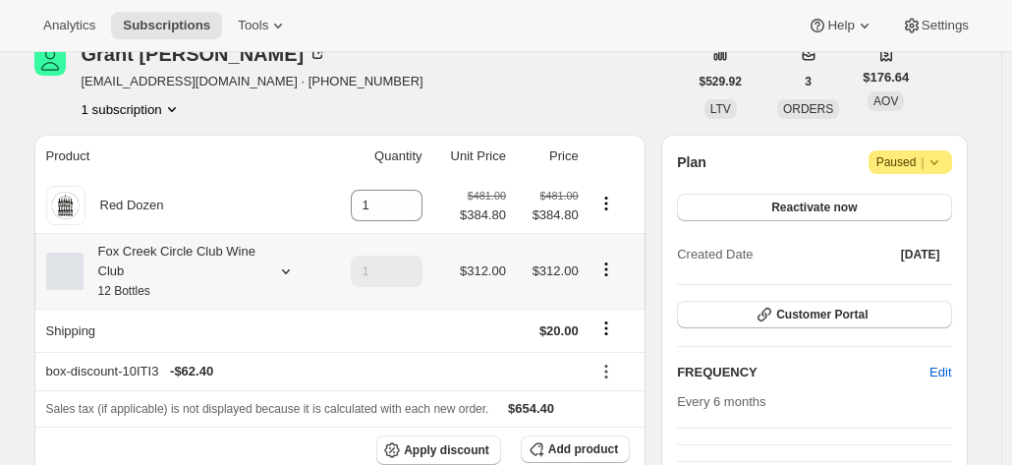
click at [612, 274] on icon "Product actions" at bounding box center [606, 269] width 20 height 20
click at [605, 343] on span "Remove" at bounding box center [611, 340] width 47 height 15
type input "0"
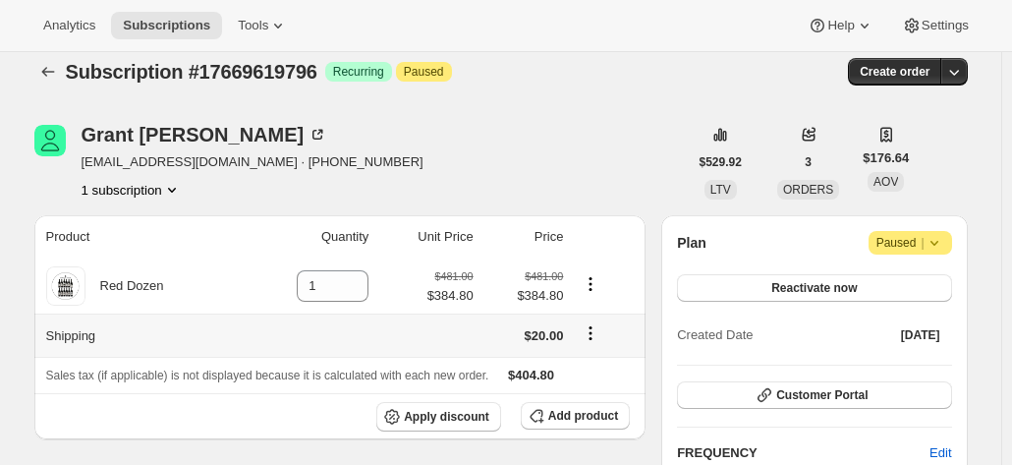
scroll to position [0, 0]
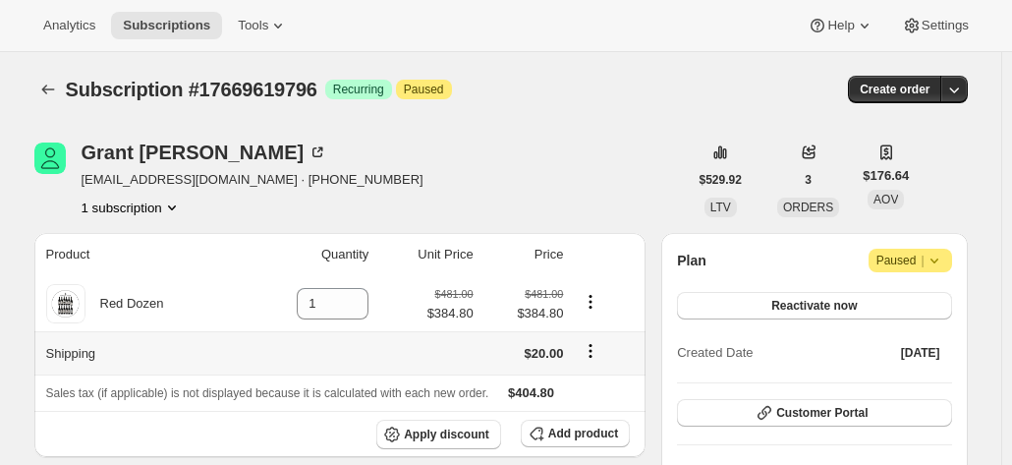
click at [590, 346] on icon "Shipping actions" at bounding box center [591, 351] width 20 height 20
click at [599, 390] on span "Edit shipping rate" at bounding box center [594, 388] width 98 height 15
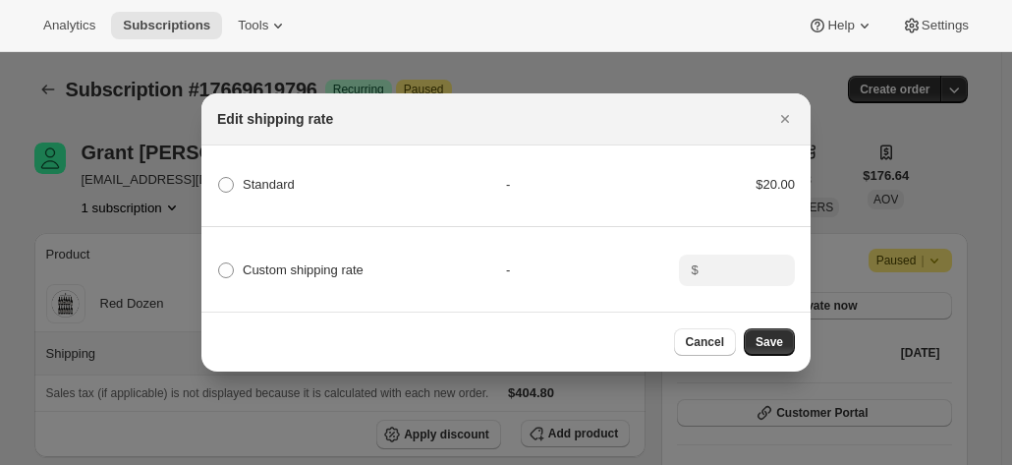
drag, startPoint x: 334, startPoint y: 260, endPoint x: 369, endPoint y: 266, distance: 35.9
click at [334, 262] on span "Custom shipping rate" at bounding box center [303, 269] width 121 height 15
click at [300, 262] on span "Custom shipping rate" at bounding box center [303, 269] width 121 height 15
click at [219, 262] on input "Custom shipping rate" at bounding box center [218, 262] width 1 height 1
radio input "true"
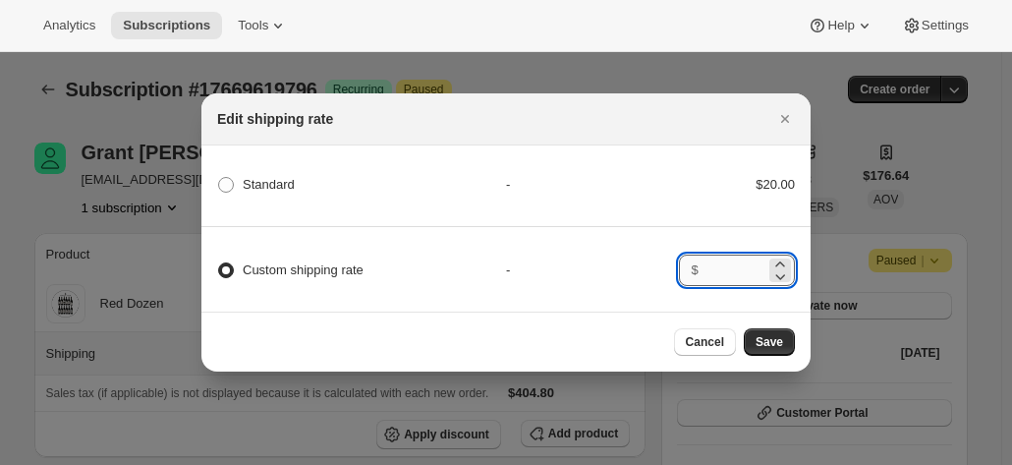
click at [746, 261] on input ":r5b:" at bounding box center [734, 269] width 61 height 31
type input "0.00"
click at [786, 349] on button "Save" at bounding box center [769, 342] width 51 height 28
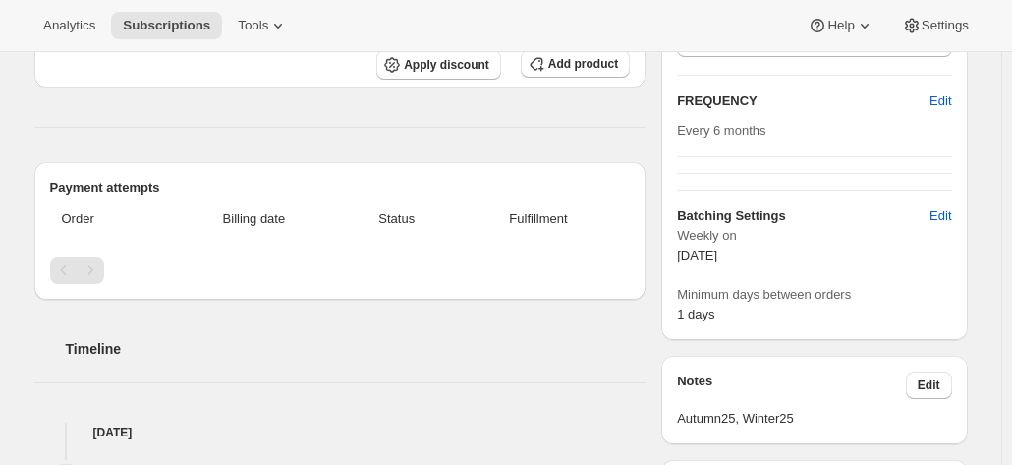
scroll to position [491, 0]
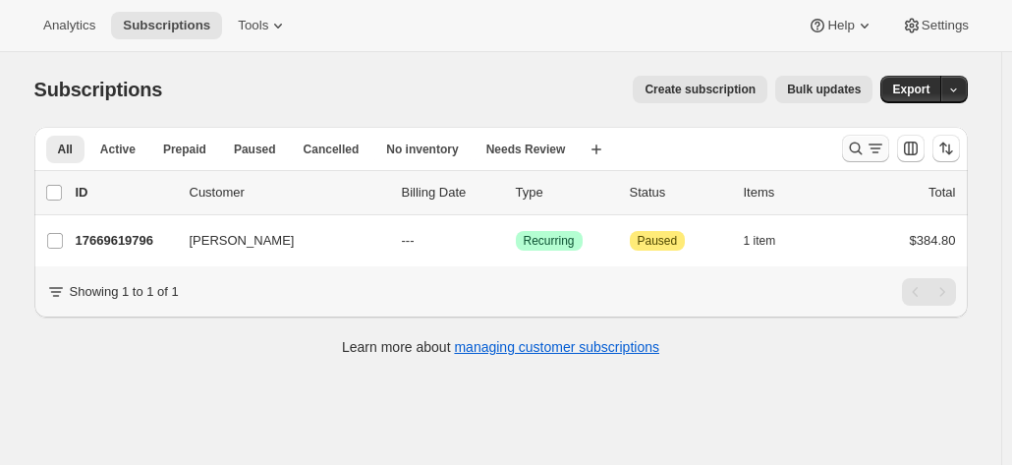
click at [855, 152] on icon "Search and filter results" at bounding box center [856, 149] width 20 height 20
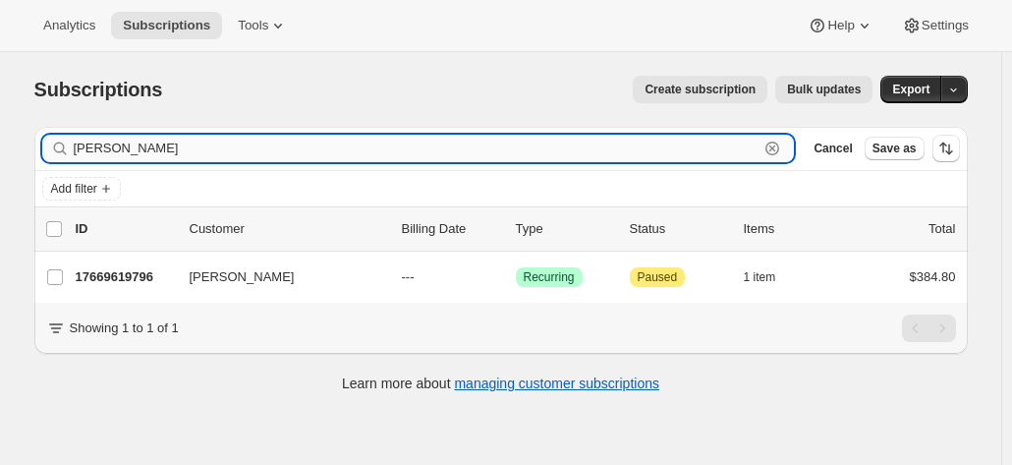
drag, startPoint x: 237, startPoint y: 158, endPoint x: 106, endPoint y: 146, distance: 131.2
click at [109, 158] on input "grant carr" at bounding box center [417, 149] width 686 height 28
type input "g"
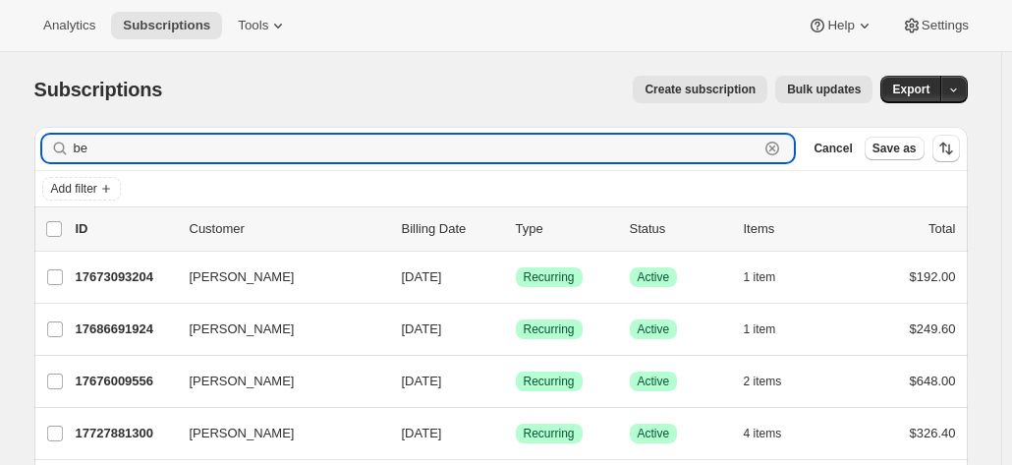
drag, startPoint x: 143, startPoint y: 150, endPoint x: 40, endPoint y: 131, distance: 105.0
click at [40, 132] on div "Filter subscribers be Clear Cancel Save as" at bounding box center [500, 148] width 933 height 43
type input "neuman"
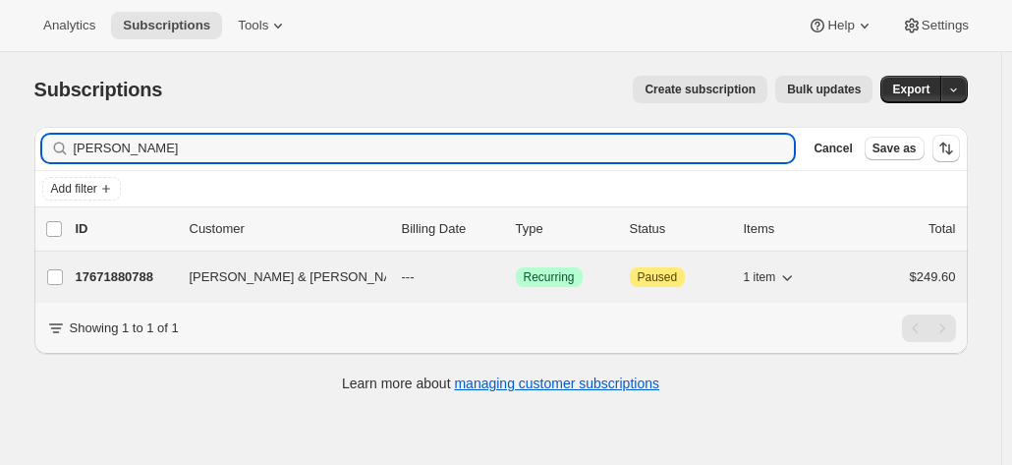
click at [140, 267] on p "17671880788" at bounding box center [125, 277] width 98 height 20
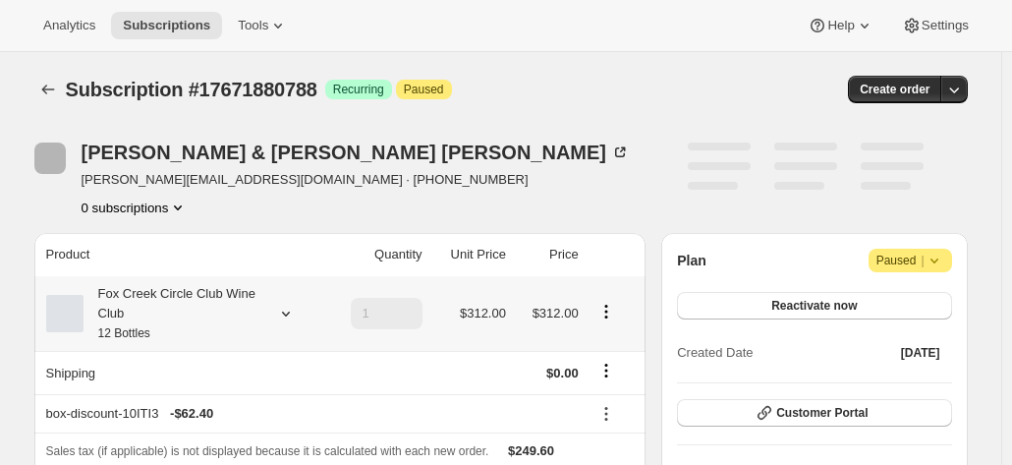
click at [151, 308] on div "Fox Creek Circle Club Wine Club 12 Bottles" at bounding box center [172, 313] width 177 height 59
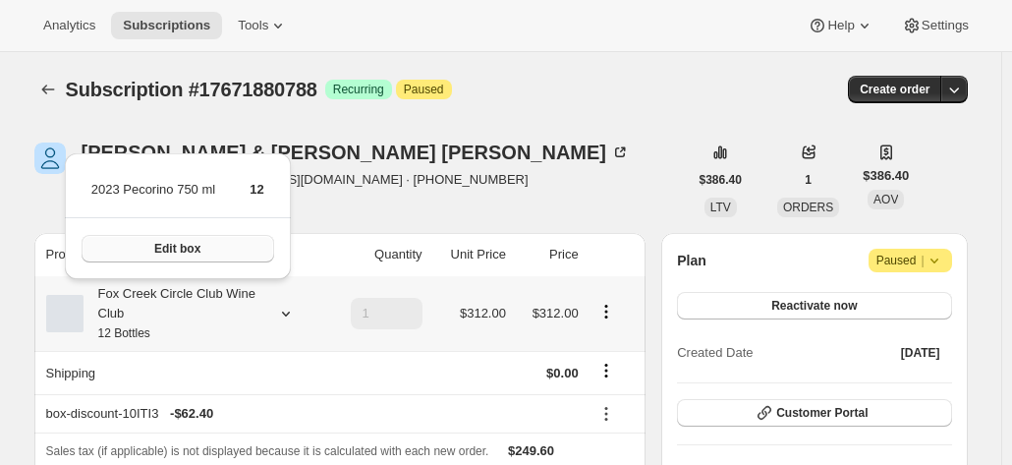
click at [200, 249] on button "Edit box" at bounding box center [178, 249] width 193 height 28
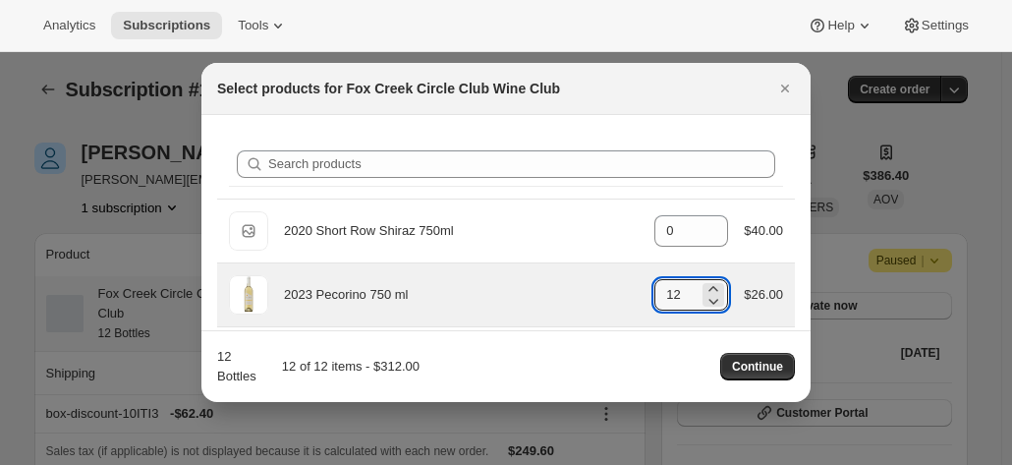
drag, startPoint x: 682, startPoint y: 294, endPoint x: 627, endPoint y: 292, distance: 55.1
click at [627, 292] on div "2023 Pecorino 750 ml gid://shopify/ProductVariant/41594933280852 12 $26.00" at bounding box center [506, 294] width 554 height 39
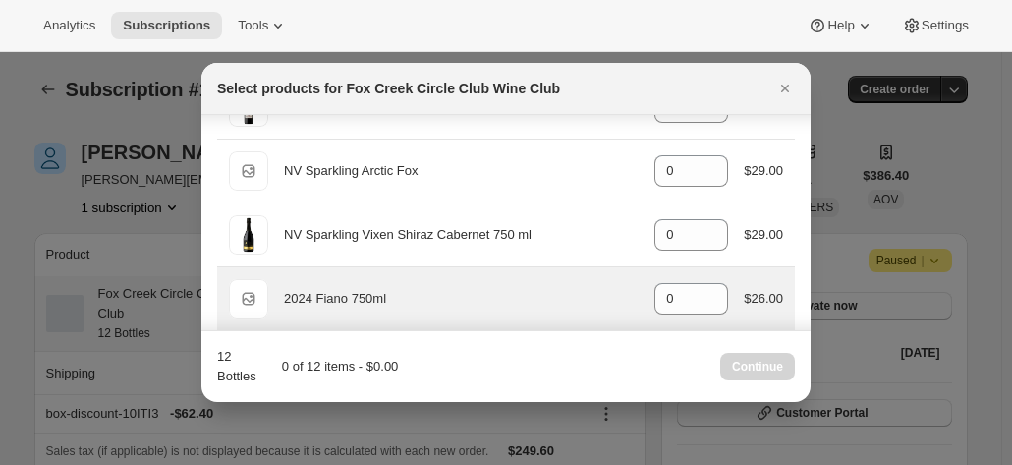
scroll to position [786, 0]
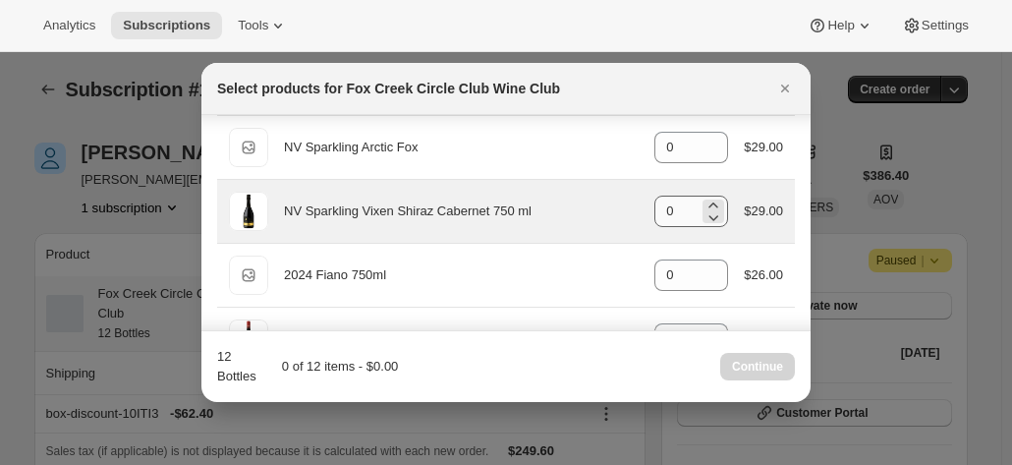
type input "0"
drag, startPoint x: 661, startPoint y: 209, endPoint x: 633, endPoint y: 203, distance: 29.1
click at [633, 203] on div "NV Sparkling Vixen Shiraz Cabernet 750 ml gid://shopify/ProductVariant/42078153…" at bounding box center [506, 211] width 554 height 39
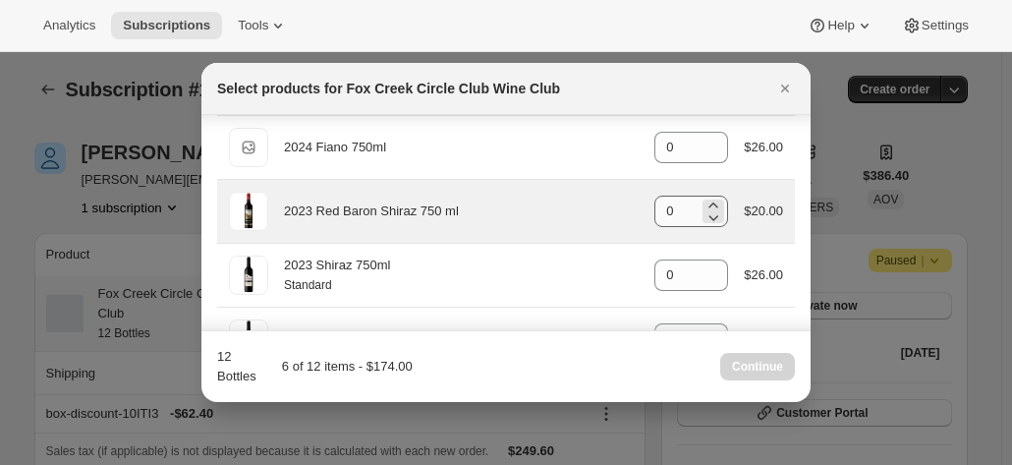
scroll to position [884, 0]
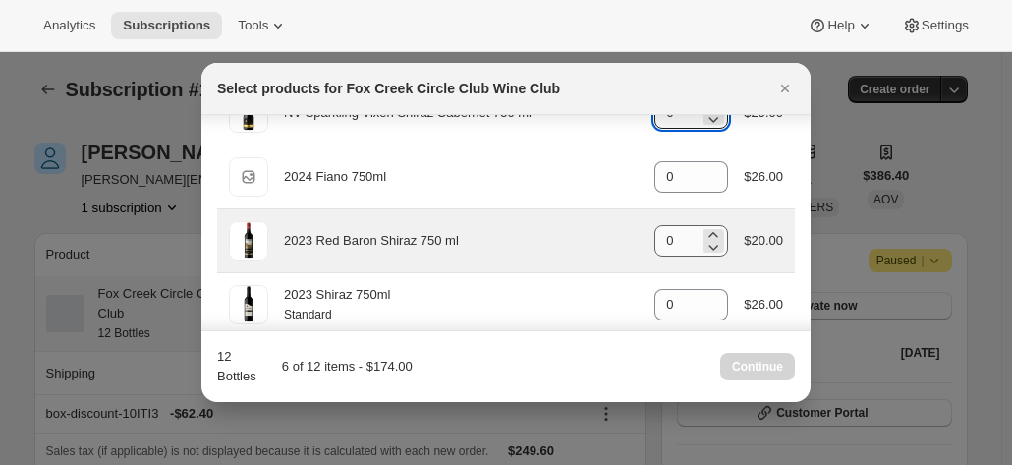
type input "6"
drag, startPoint x: 668, startPoint y: 236, endPoint x: 629, endPoint y: 247, distance: 40.8
click at [611, 229] on div "2023 Red Baron Shiraz 750 ml gid://shopify/ProductVariant/41582882521172 0 $20.…" at bounding box center [506, 240] width 554 height 39
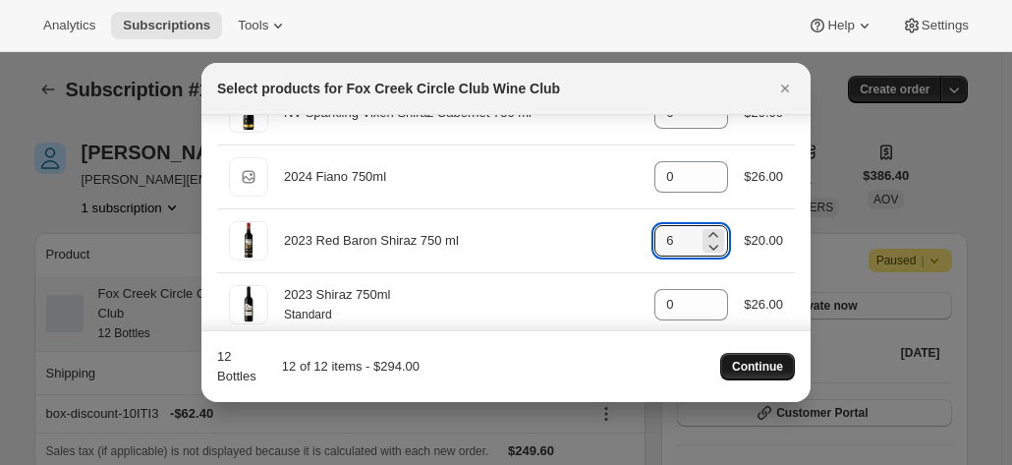
type input "6"
click at [745, 370] on span "Continue" at bounding box center [757, 367] width 51 height 16
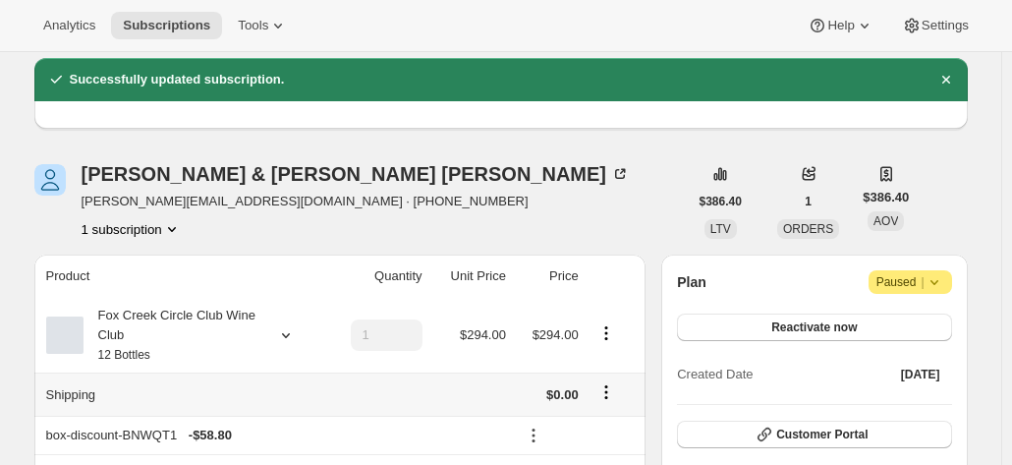
scroll to position [98, 0]
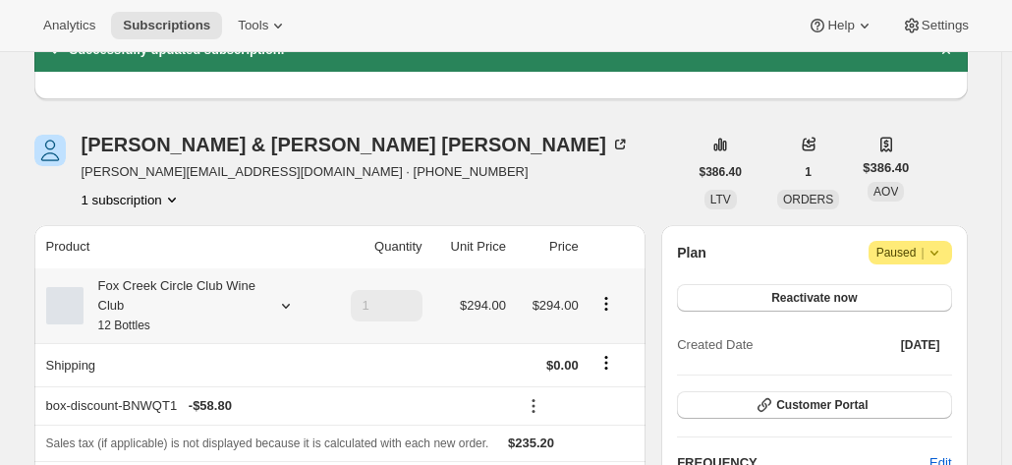
click at [260, 309] on div "Fox Creek Circle Club Wine Club 12 Bottles" at bounding box center [172, 305] width 177 height 59
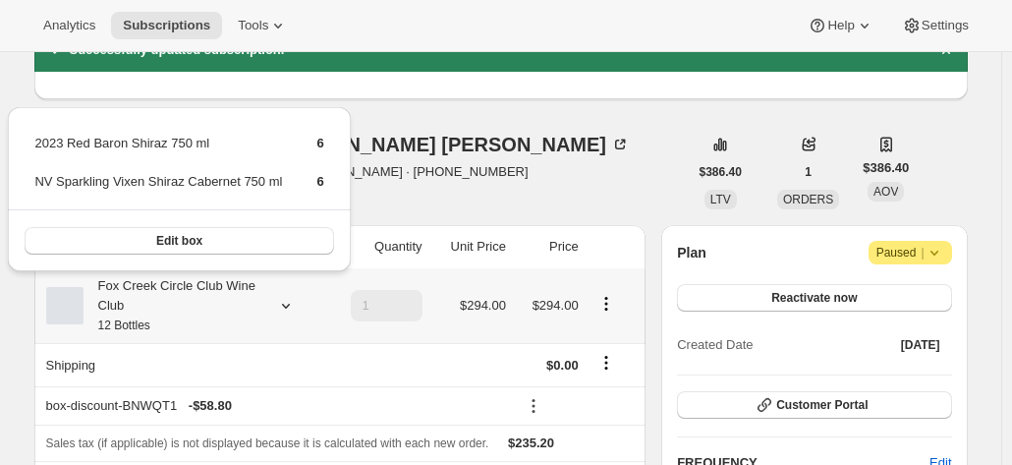
click at [260, 309] on div "Fox Creek Circle Club Wine Club 12 Bottles" at bounding box center [172, 305] width 177 height 59
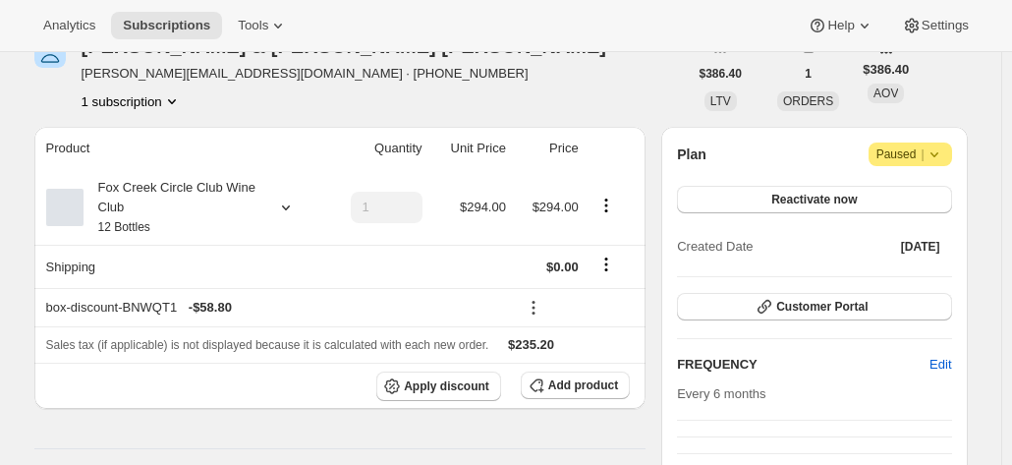
scroll to position [0, 0]
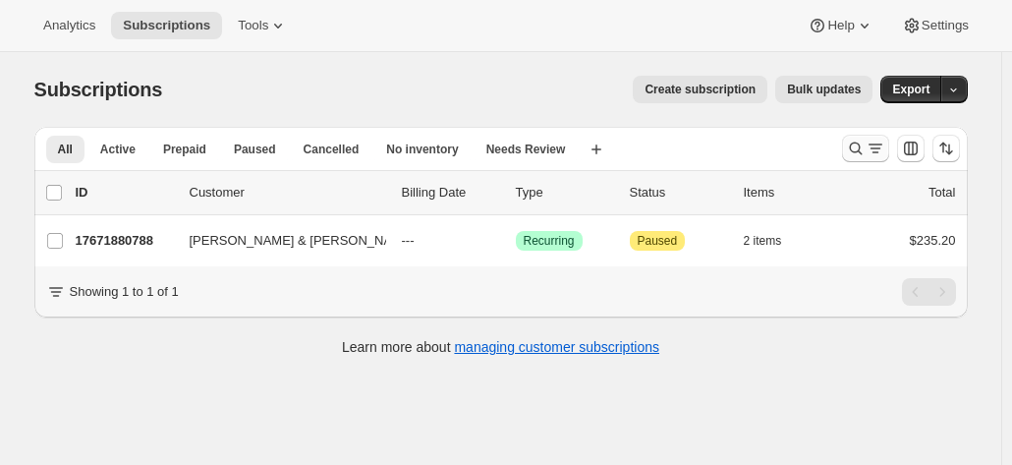
click at [849, 144] on button "Search and filter results" at bounding box center [865, 149] width 47 height 28
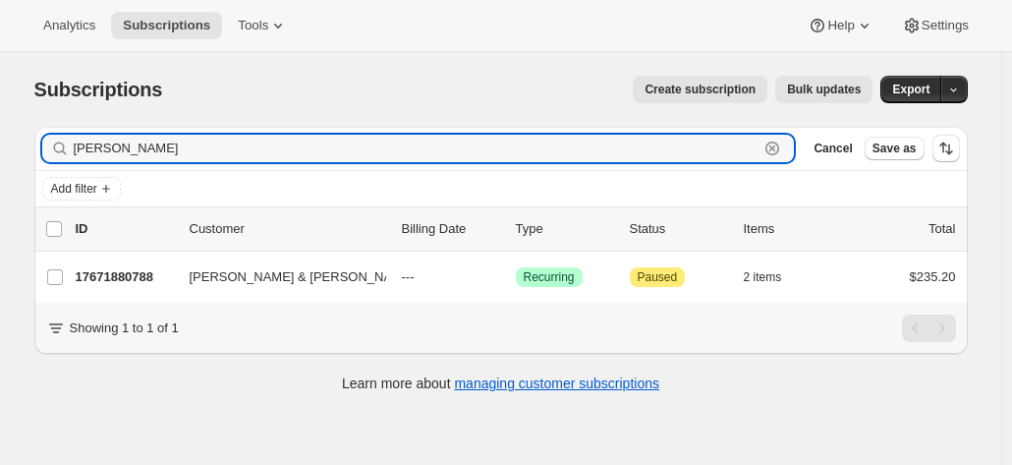
drag, startPoint x: 141, startPoint y: 153, endPoint x: 45, endPoint y: 154, distance: 96.3
click at [45, 154] on div "Filter subscribers neuman Clear Cancel Save as" at bounding box center [500, 148] width 933 height 43
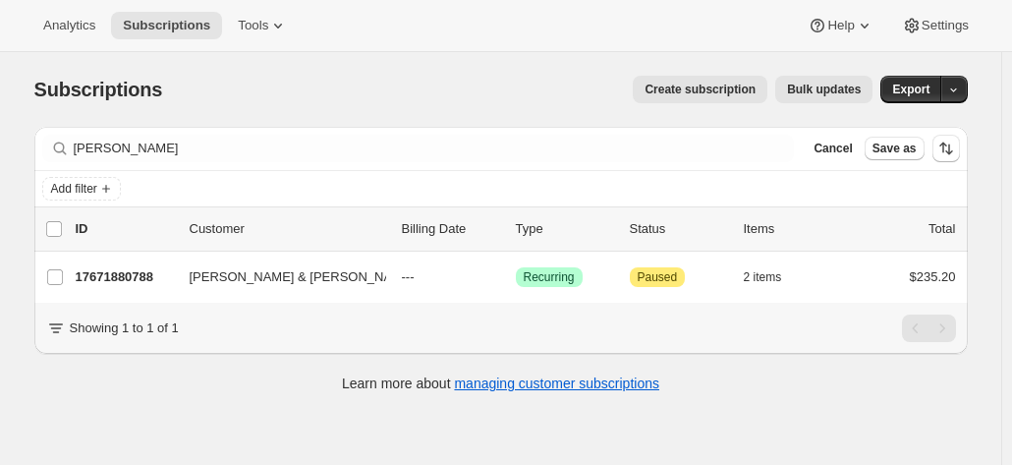
drag, startPoint x: 75, startPoint y: 154, endPoint x: 31, endPoint y: 115, distance: 58.4
click at [31, 115] on div "Filter subscribers neuman Clear Cancel Save as Add filter 0 selected Update nex…" at bounding box center [493, 262] width 949 height 302
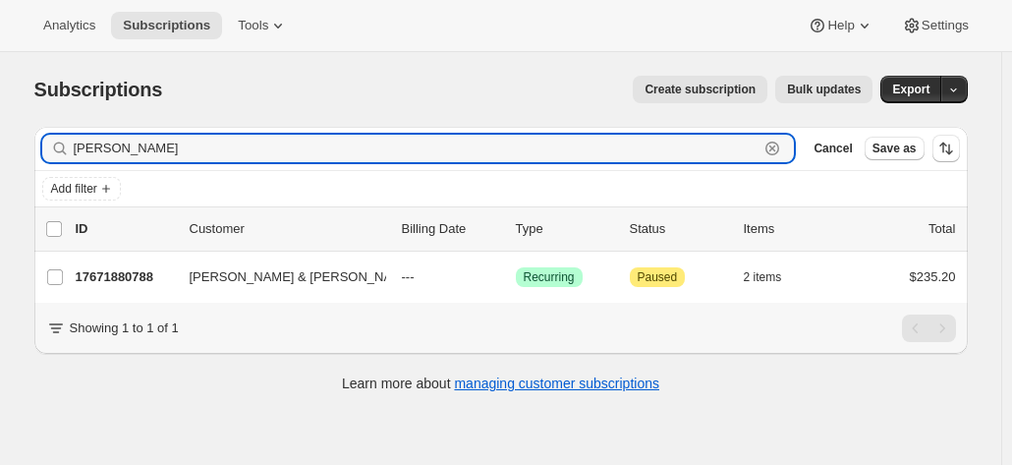
drag, startPoint x: 132, startPoint y: 151, endPoint x: 47, endPoint y: 136, distance: 85.9
click at [47, 136] on div "neuman Clear" at bounding box center [418, 149] width 753 height 28
paste input "Jo Eitze"
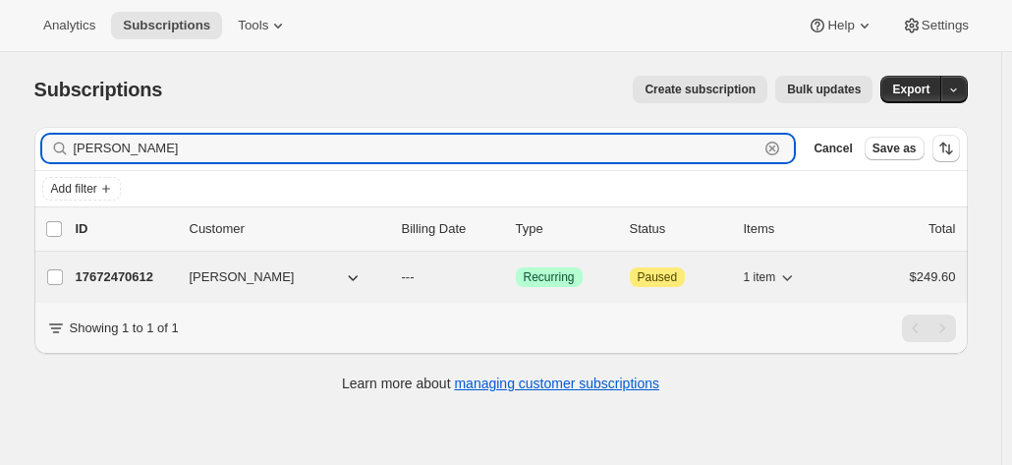
type input "Jo Eitzen"
click at [125, 272] on p "17672470612" at bounding box center [125, 277] width 98 height 20
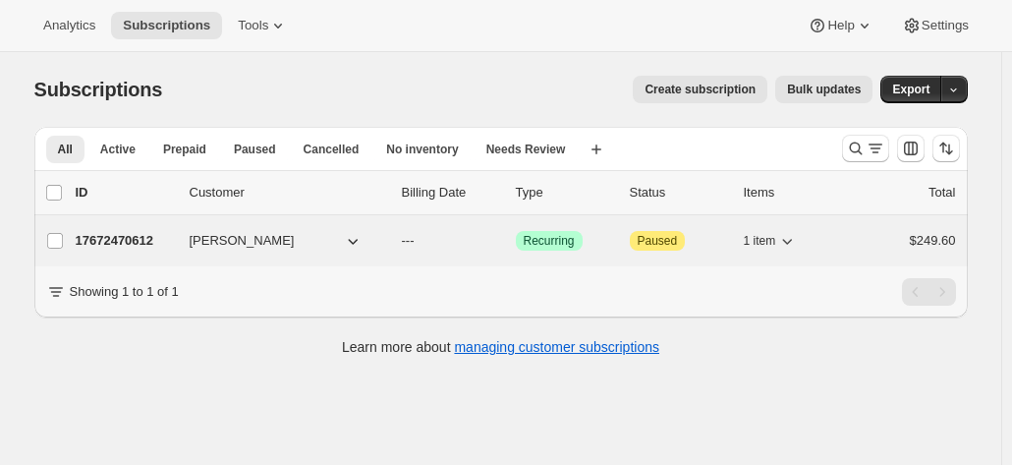
click at [122, 240] on p "17672470612" at bounding box center [125, 241] width 98 height 20
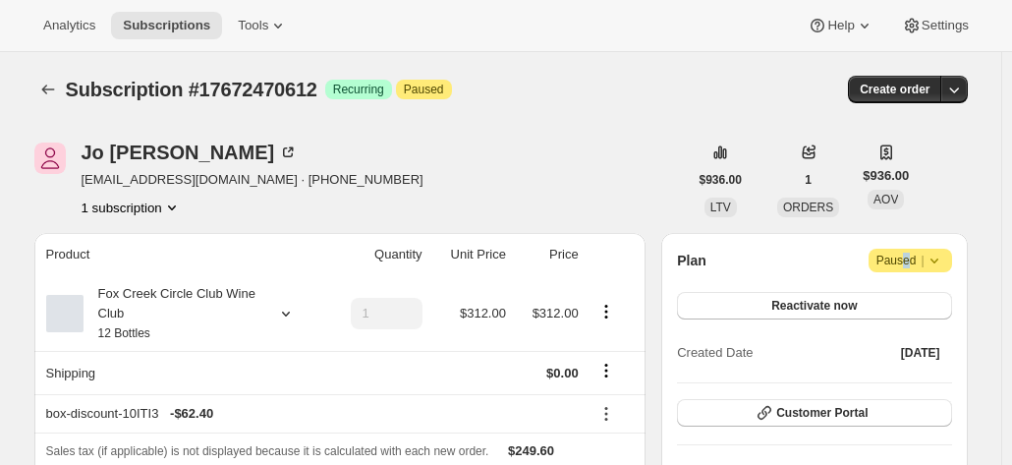
click at [911, 258] on span "Paused |" at bounding box center [910, 261] width 68 height 20
click at [910, 298] on span "Cancel subscription" at bounding box center [917, 298] width 111 height 15
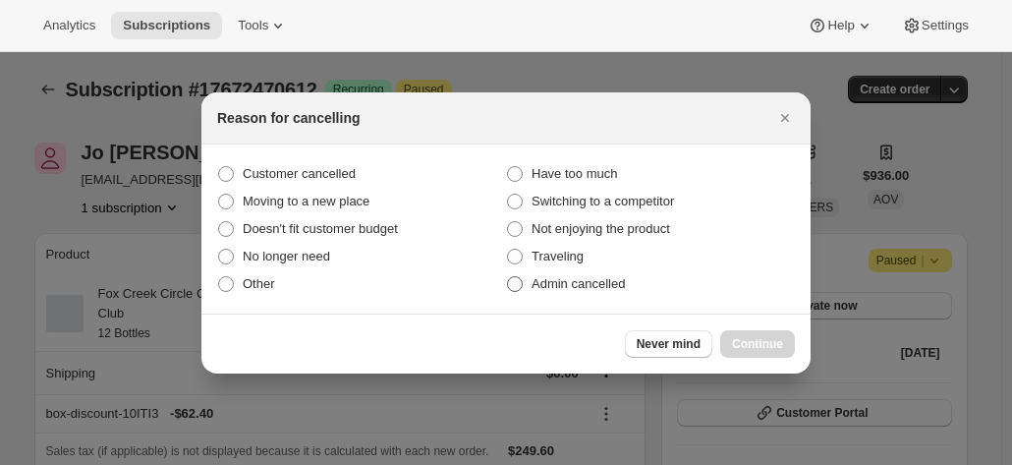
click at [559, 286] on span "Admin cancelled" at bounding box center [578, 283] width 93 height 15
click at [508, 277] on input "Admin cancelled" at bounding box center [507, 276] width 1 height 1
radio input "true"
click at [750, 337] on span "Continue" at bounding box center [757, 344] width 51 height 16
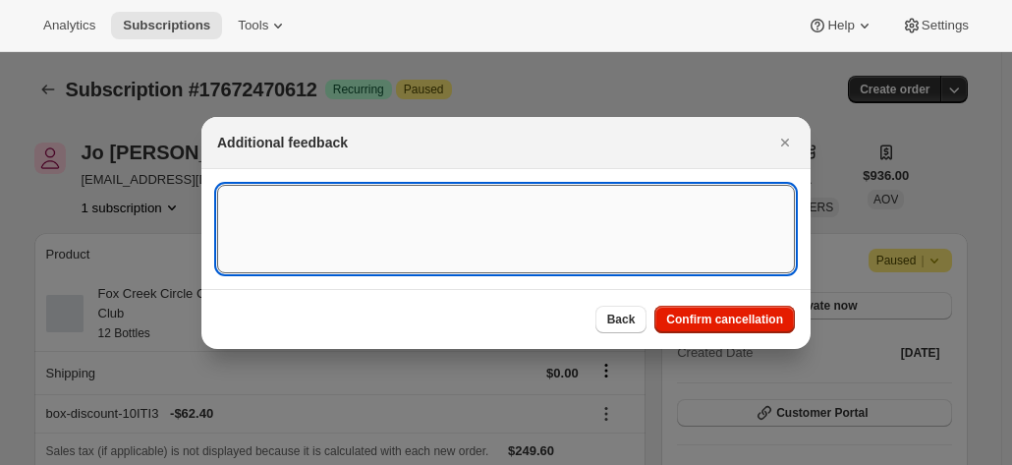
click at [340, 233] on textarea ":r2c:" at bounding box center [506, 229] width 578 height 88
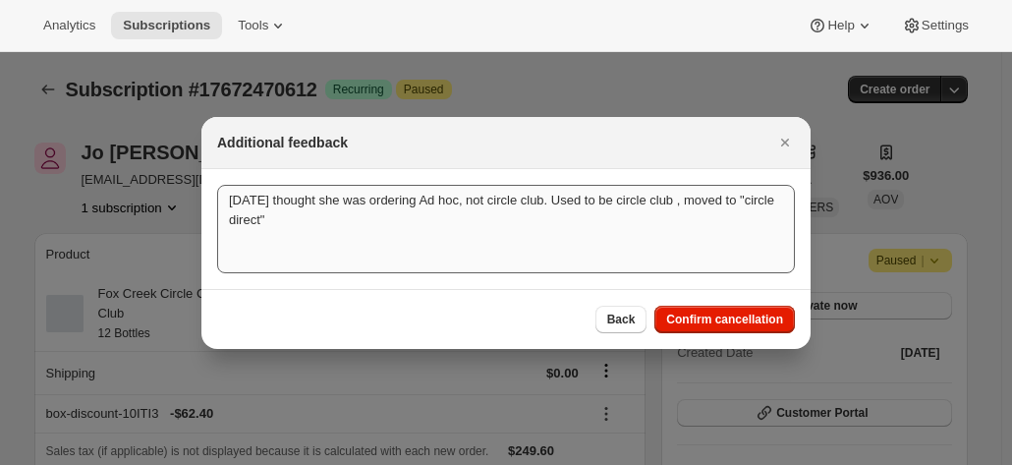
drag, startPoint x: 737, startPoint y: 329, endPoint x: 395, endPoint y: 256, distance: 349.6
click at [425, 272] on div "Additional feedback [DATE] thought she was ordering Ad hoc, not circle club. Us…" at bounding box center [505, 233] width 609 height 232
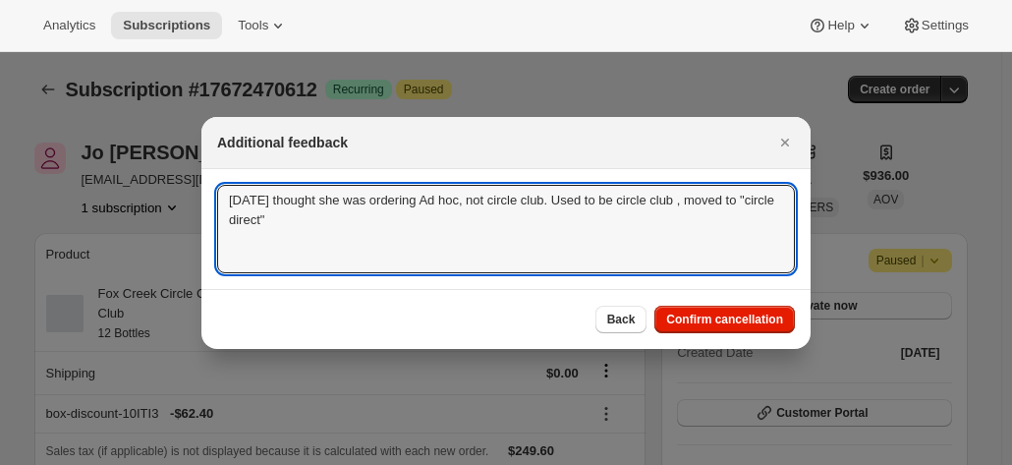
drag, startPoint x: 323, startPoint y: 233, endPoint x: 196, endPoint y: 145, distance: 154.8
click at [309, 239] on textarea "[DATE] thought she was ordering Ad hoc, not circle club. Used to be circle club…" at bounding box center [506, 229] width 578 height 88
click at [280, 197] on textarea "[DATE] thought she was ordering Ad hoc, not circle club. Used to be circle club…" at bounding box center [506, 229] width 578 height 88
drag, startPoint x: 476, startPoint y: 224, endPoint x: 224, endPoint y: 184, distance: 254.7
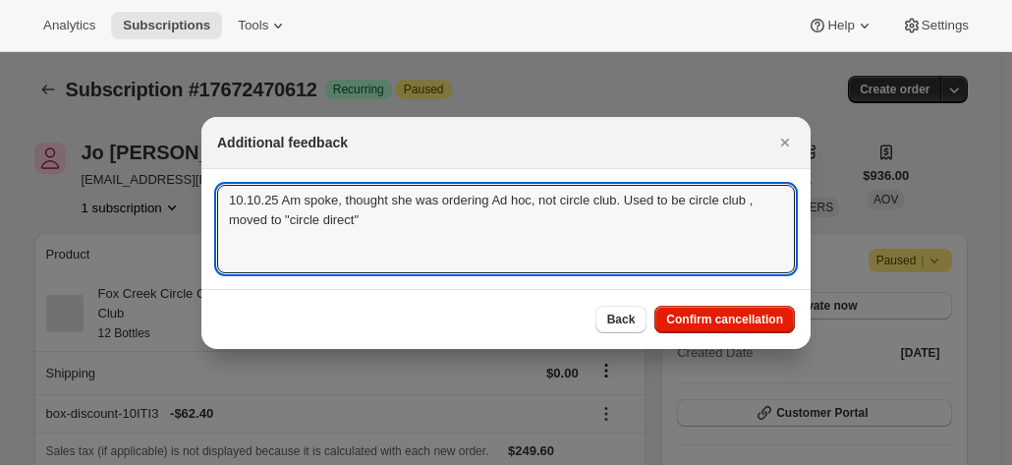
click at [224, 184] on section "10.10.25 Am spoke, thought she was ordering Ad hoc, not circle club. Used to be…" at bounding box center [505, 229] width 609 height 120
click at [464, 226] on textarea "10.10.25 Am spoke, thought she was ordering Ad hoc, not circle club. Used to be…" at bounding box center [506, 229] width 578 height 88
click at [621, 202] on textarea "10.10.25 Am spoke, thought she was ordering Ad hoc, not circle club. Used to be…" at bounding box center [506, 229] width 578 height 88
drag, startPoint x: 605, startPoint y: 245, endPoint x: 163, endPoint y: 171, distance: 448.2
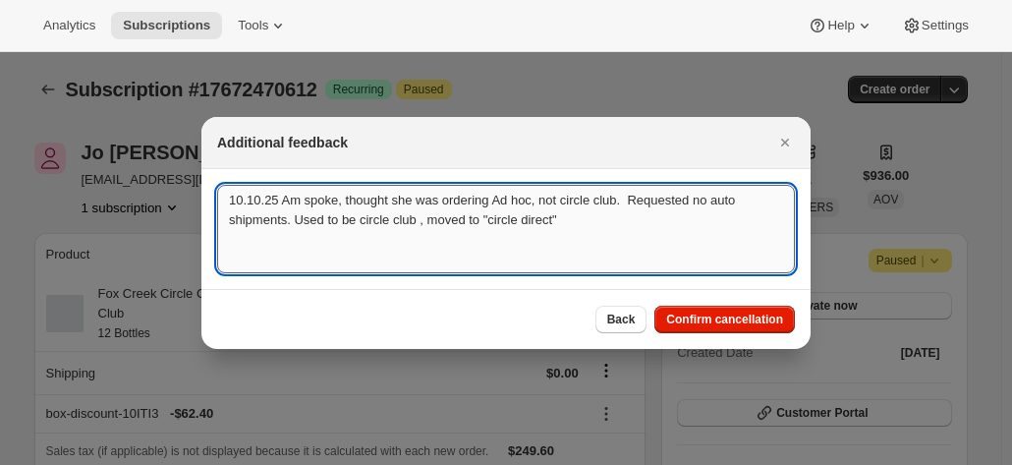
drag, startPoint x: 446, startPoint y: 221, endPoint x: 637, endPoint y: 252, distance: 193.0
click at [447, 221] on textarea "10.10.25 Am spoke, thought she was ordering Ad hoc, not circle club. Requested …" at bounding box center [506, 229] width 578 height 88
type textarea "10.10.25 Am spoke, thought she was ordering Ad hoc, not circle club. Requested …"
click at [703, 318] on span "Confirm cancellation" at bounding box center [724, 319] width 117 height 16
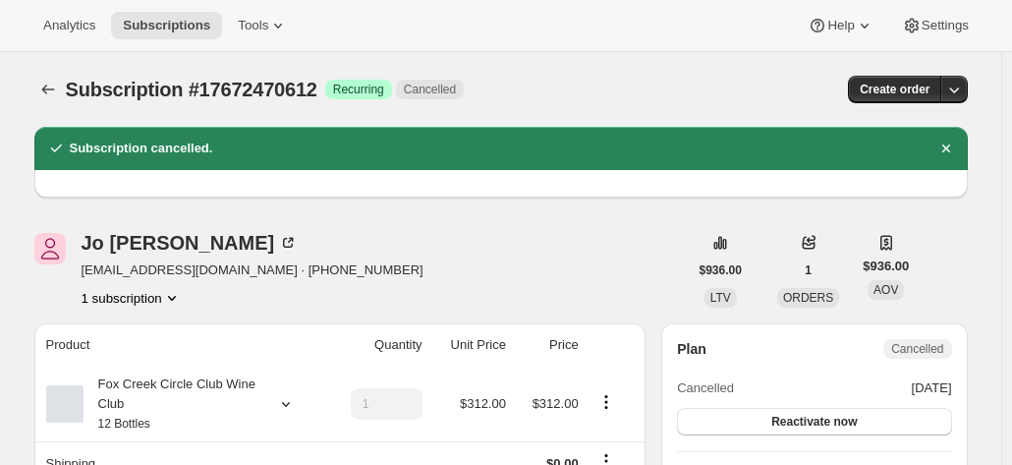
click at [137, 242] on div "Jo Eitzen" at bounding box center [190, 243] width 217 height 20
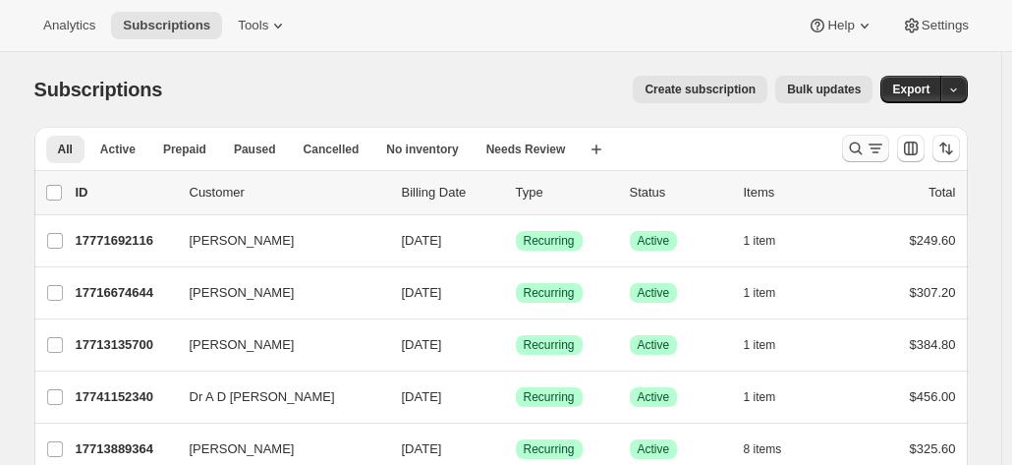
click at [854, 144] on icon "Search and filter results" at bounding box center [856, 149] width 20 height 20
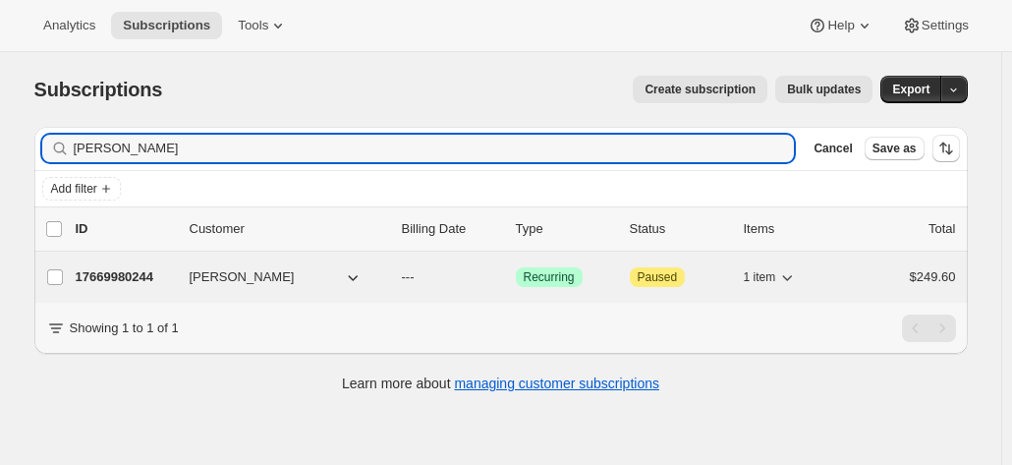
type input "richard heddle"
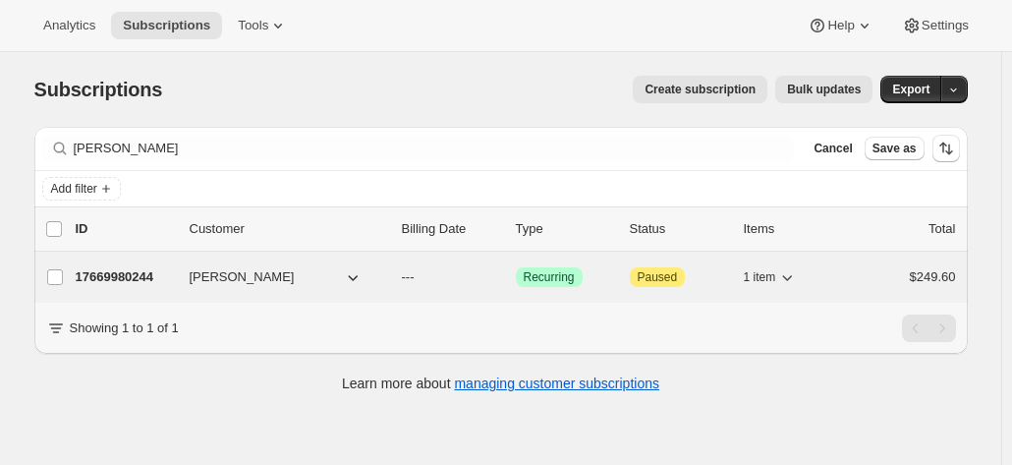
click at [104, 278] on p "17669980244" at bounding box center [125, 277] width 98 height 20
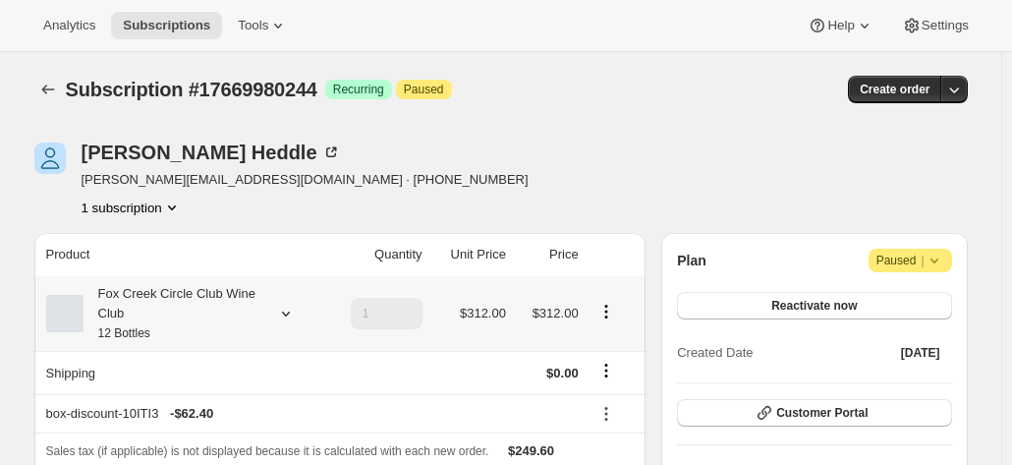
click at [201, 307] on div "Fox Creek Circle Club Wine Club 12 Bottles" at bounding box center [172, 313] width 177 height 59
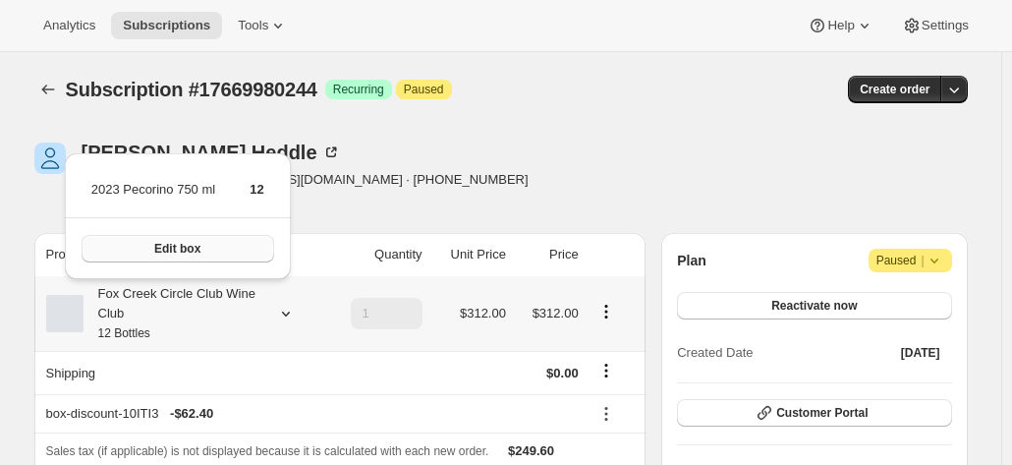
click at [178, 249] on span "Edit box" at bounding box center [177, 249] width 46 height 16
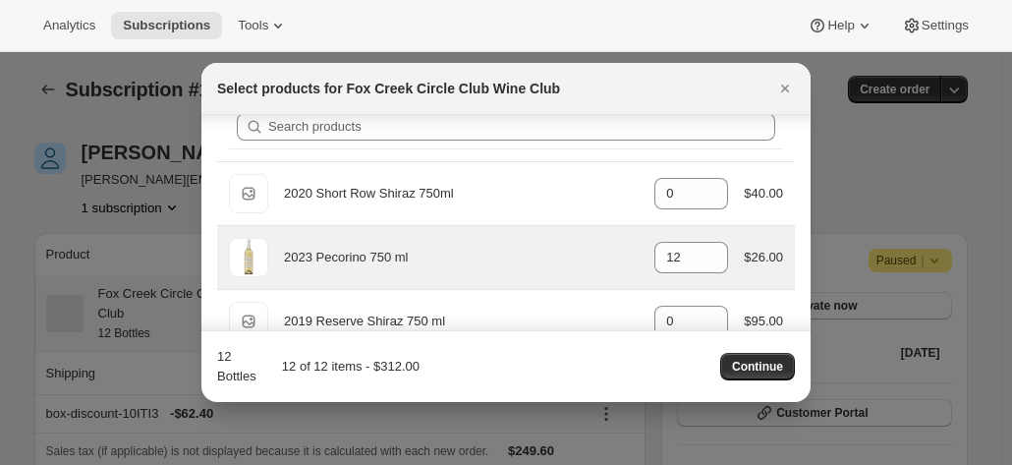
scroll to position [109, 0]
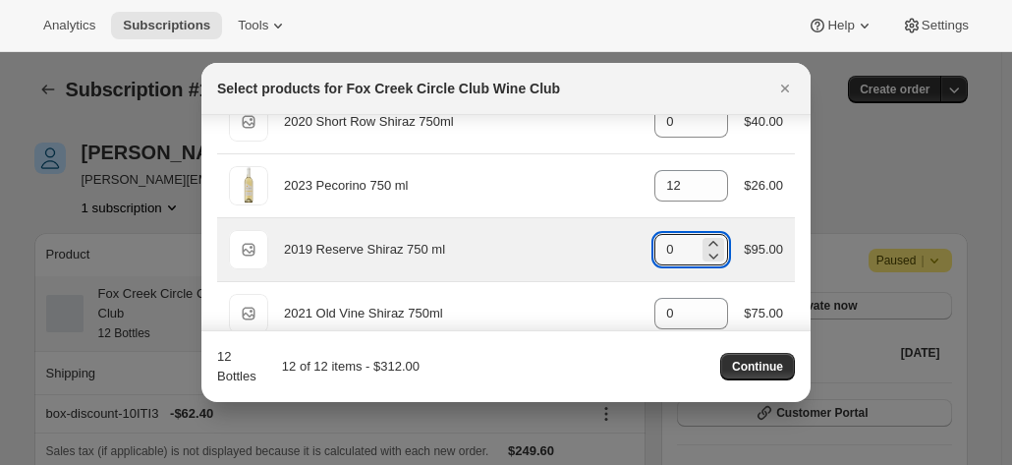
drag, startPoint x: 654, startPoint y: 249, endPoint x: 629, endPoint y: 245, distance: 25.8
click at [630, 245] on div "Default Title 2019 Reserve Shiraz 750 ml gid://shopify/ProductVariant/421012833…" at bounding box center [506, 249] width 554 height 39
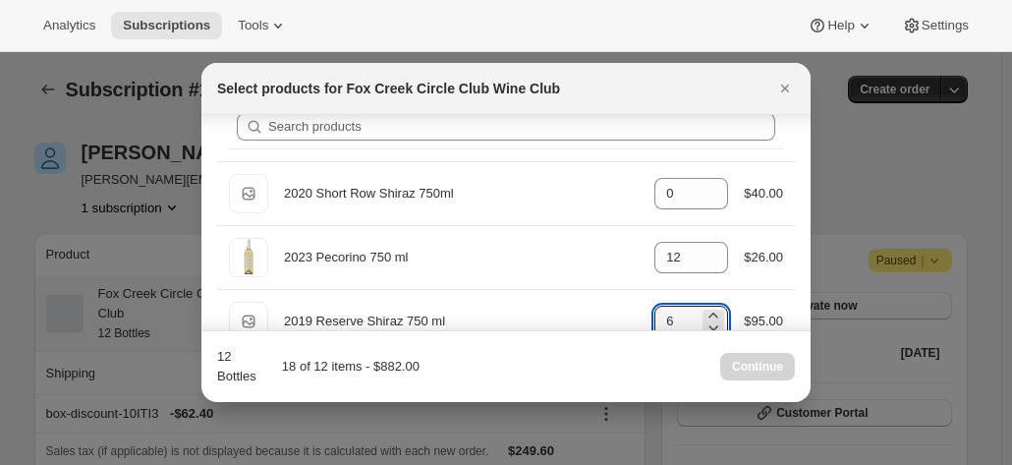
scroll to position [11, 0]
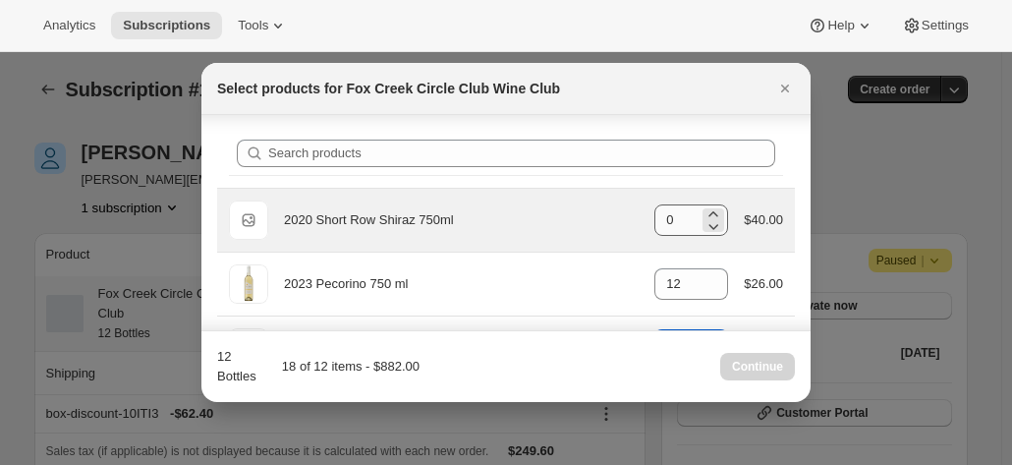
type input "6"
drag, startPoint x: 655, startPoint y: 221, endPoint x: 616, endPoint y: 221, distance: 39.3
click at [623, 219] on div "Default Title 2020 Short Row Shiraz 750ml gid://shopify/ProductVariant/42071335…" at bounding box center [506, 219] width 554 height 39
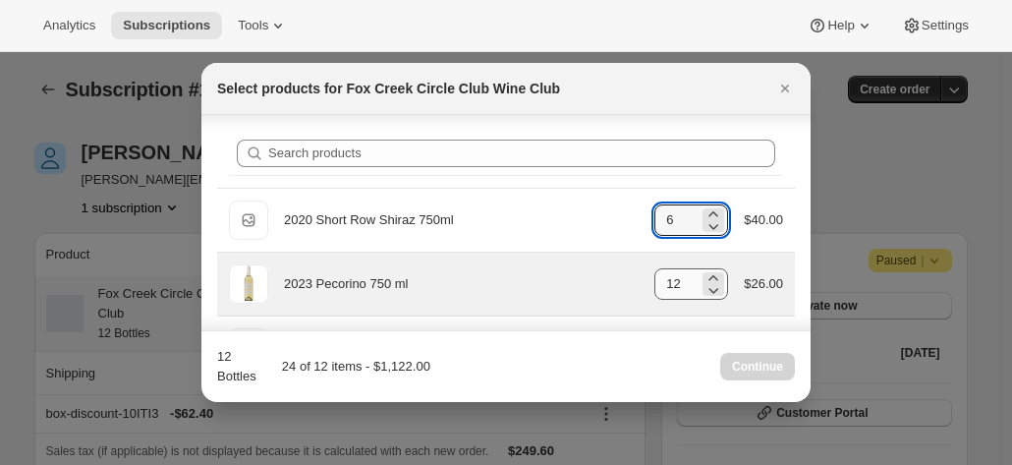
type input "6"
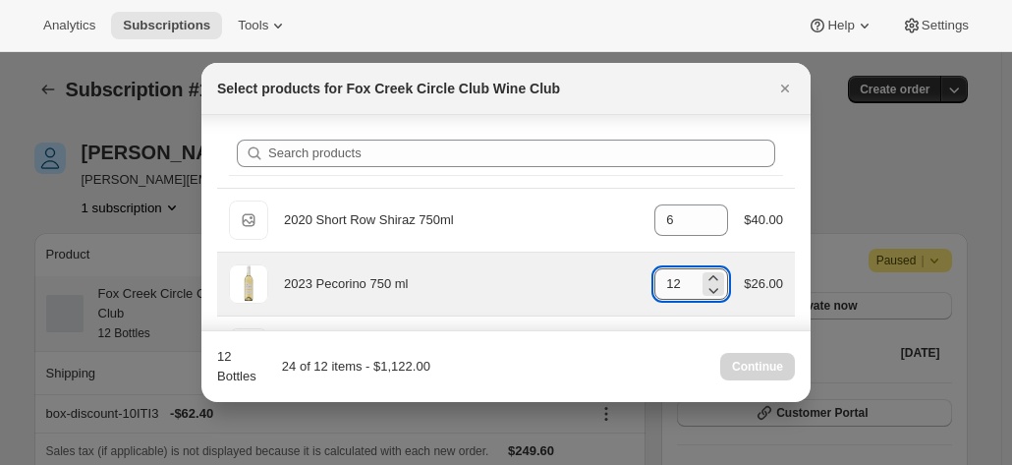
drag, startPoint x: 663, startPoint y: 276, endPoint x: 650, endPoint y: 276, distance: 12.8
click at [654, 276] on input "12" at bounding box center [676, 283] width 44 height 31
drag, startPoint x: 674, startPoint y: 281, endPoint x: 606, endPoint y: 282, distance: 67.8
click at [606, 282] on div "2023 Pecorino 750 ml gid://shopify/ProductVariant/41594933280852 12 $26.00" at bounding box center [506, 283] width 554 height 39
click at [668, 276] on input "0" at bounding box center [676, 283] width 44 height 31
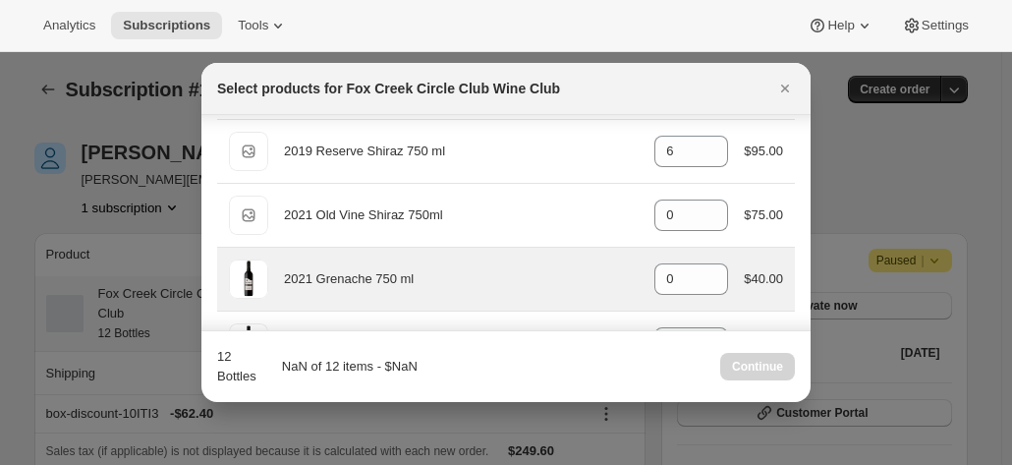
type input "0"
click at [504, 263] on div "2021 Grenache 750 ml gid://shopify/ProductVariant/41594924630100 0 $40.00" at bounding box center [506, 278] width 554 height 39
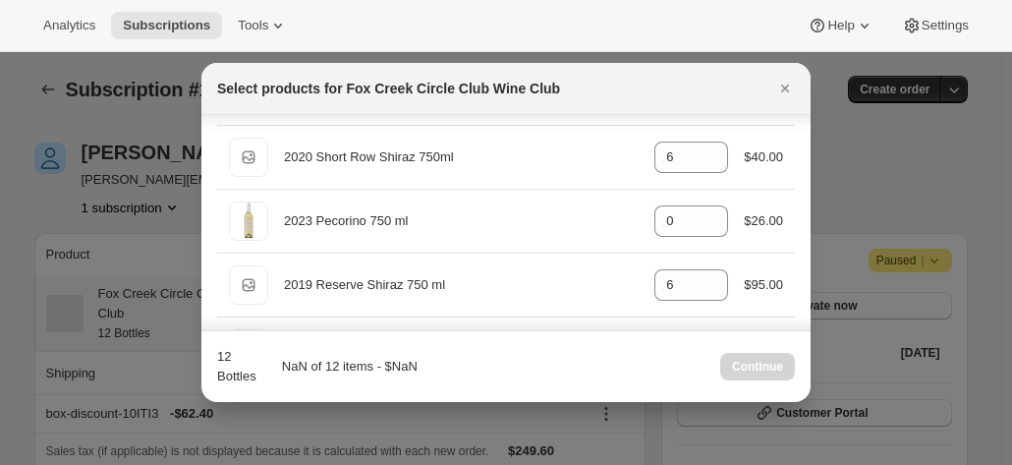
scroll to position [0, 0]
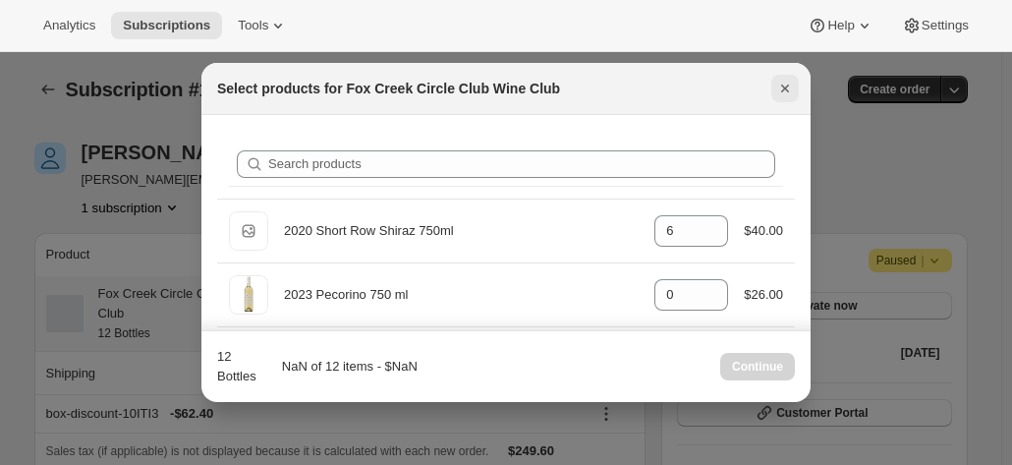
click at [787, 82] on icon "Close" at bounding box center [785, 89] width 20 height 20
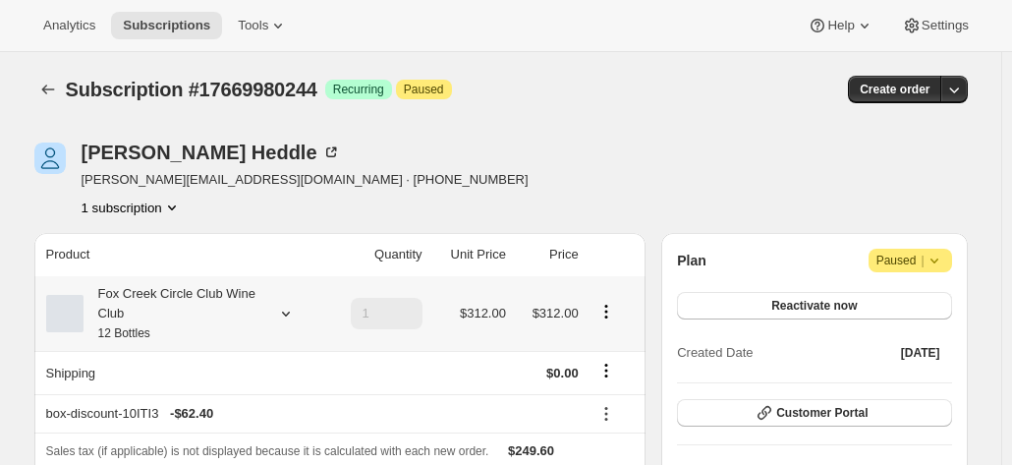
click at [225, 311] on div "Fox Creek Circle Club Wine Club 12 Bottles" at bounding box center [172, 313] width 177 height 59
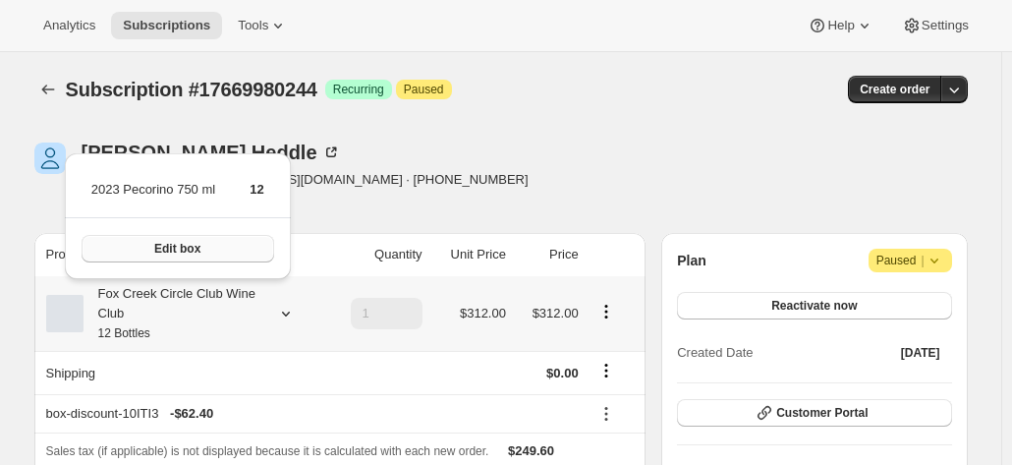
click at [224, 251] on button "Edit box" at bounding box center [178, 249] width 193 height 28
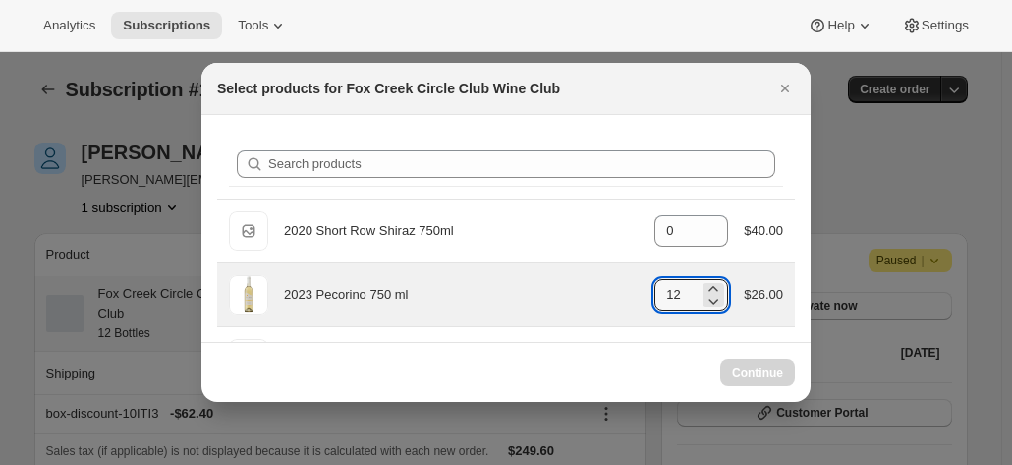
drag, startPoint x: 670, startPoint y: 293, endPoint x: 636, endPoint y: 294, distance: 34.4
click at [636, 294] on div "2023 Pecorino 750 ml gid://shopify/ProductVariant/41594933280852 12 $26.00" at bounding box center [506, 294] width 554 height 39
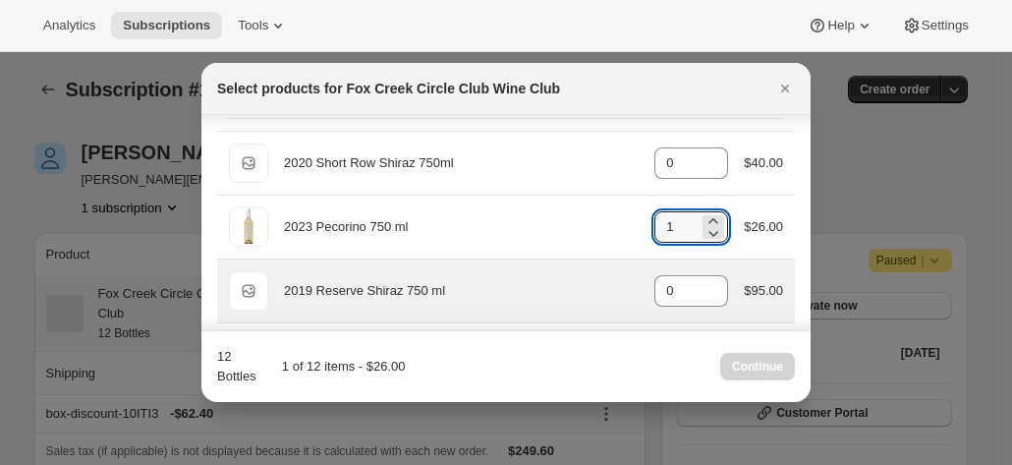
scroll to position [98, 0]
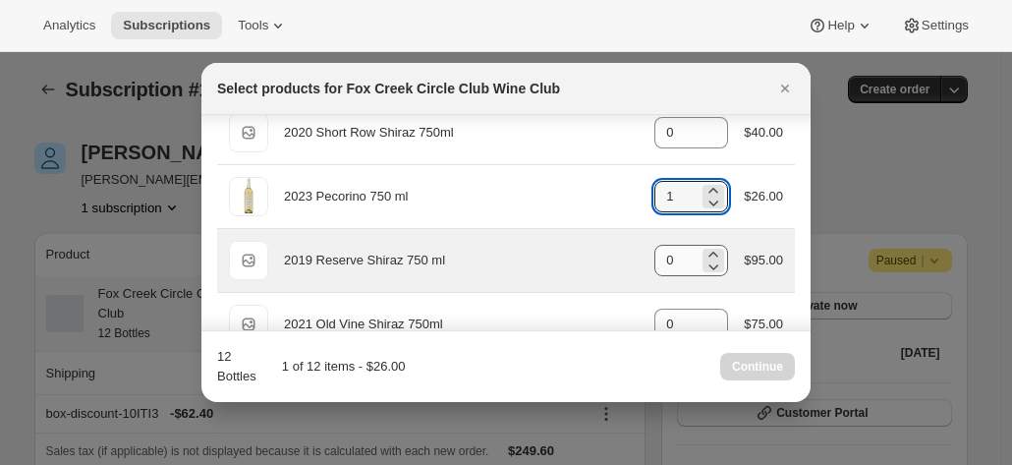
type input "1"
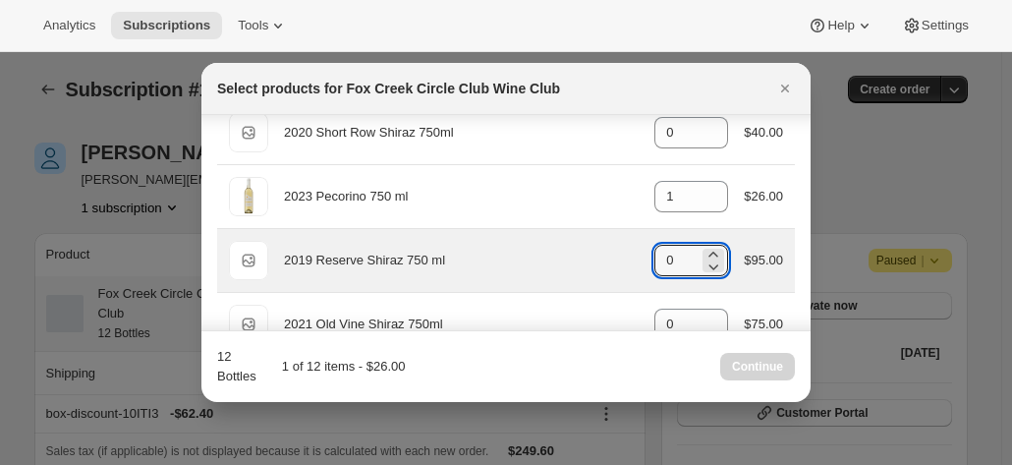
drag, startPoint x: 664, startPoint y: 258, endPoint x: 635, endPoint y: 262, distance: 29.7
click at [638, 258] on div "Default Title 2019 Reserve Shiraz 750 ml gid://shopify/ProductVariant/421012833…" at bounding box center [506, 260] width 554 height 39
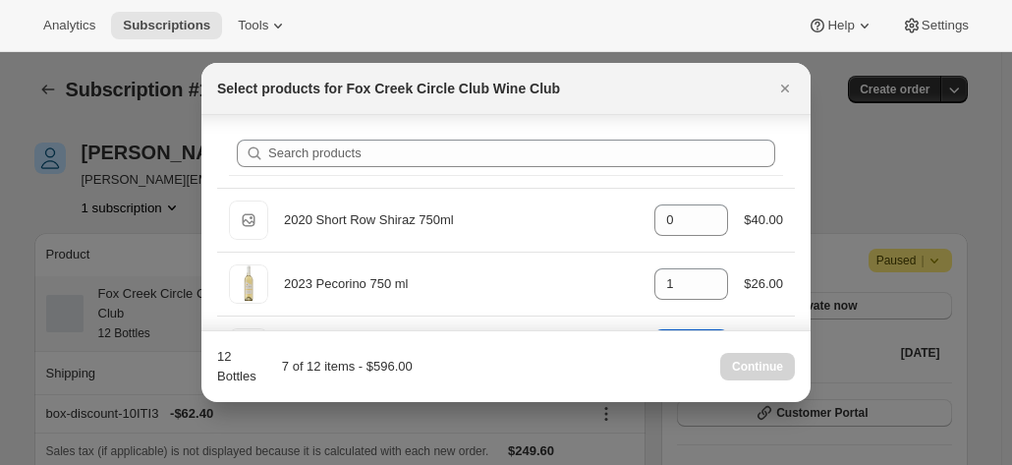
scroll to position [0, 0]
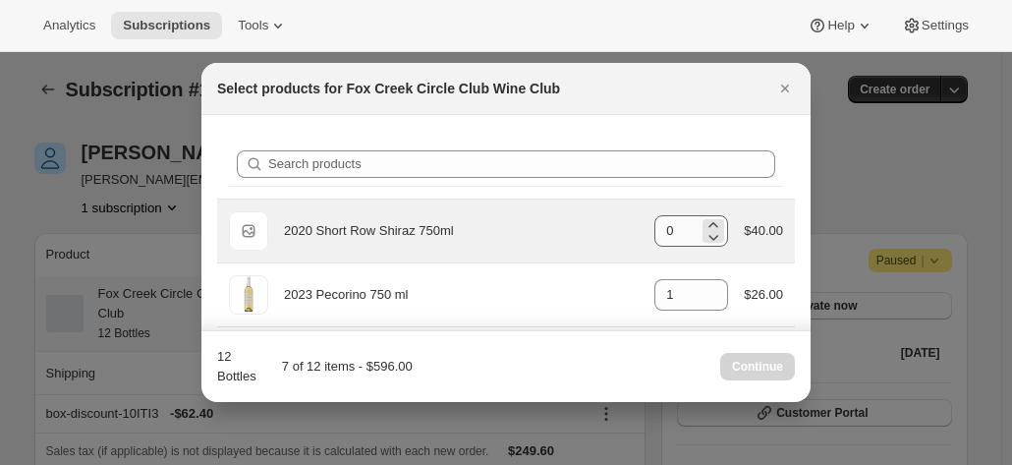
type input "6"
drag, startPoint x: 662, startPoint y: 234, endPoint x: 633, endPoint y: 238, distance: 29.7
click at [642, 233] on div "Default Title 2020 Short Row Shiraz 750ml gid://shopify/ProductVariant/42071335…" at bounding box center [506, 230] width 554 height 39
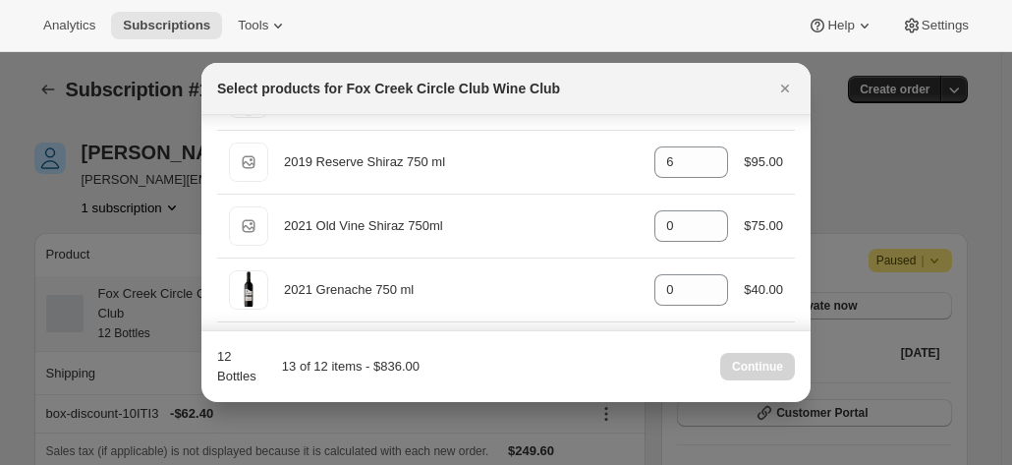
scroll to position [98, 0]
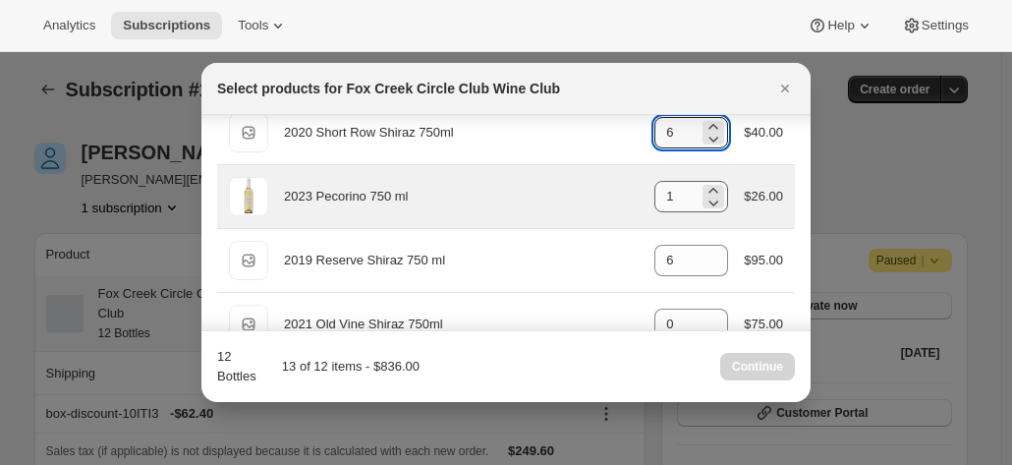
type input "6"
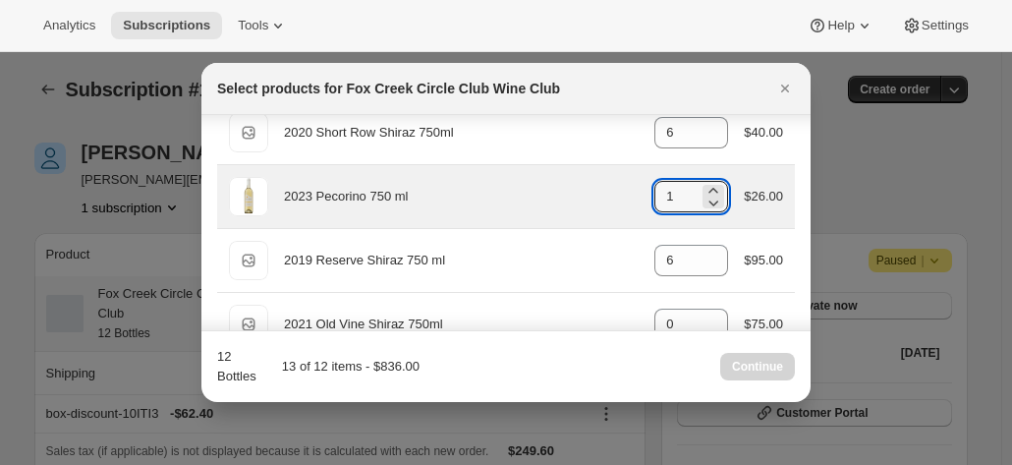
drag, startPoint x: 668, startPoint y: 197, endPoint x: 635, endPoint y: 194, distance: 33.5
click at [635, 194] on div "2023 Pecorino 750 ml gid://shopify/ProductVariant/41594933280852 1 $26.00" at bounding box center [506, 196] width 554 height 39
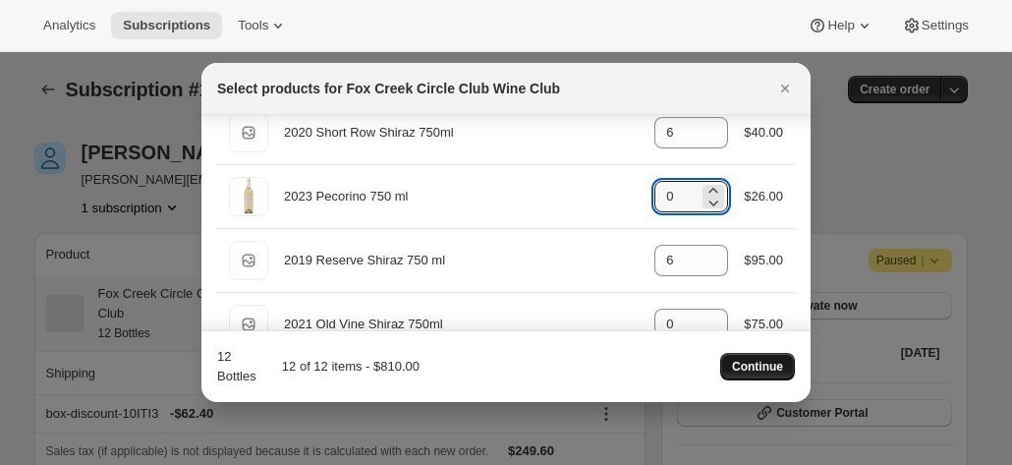
type input "0"
click at [752, 365] on span "Continue" at bounding box center [757, 367] width 51 height 16
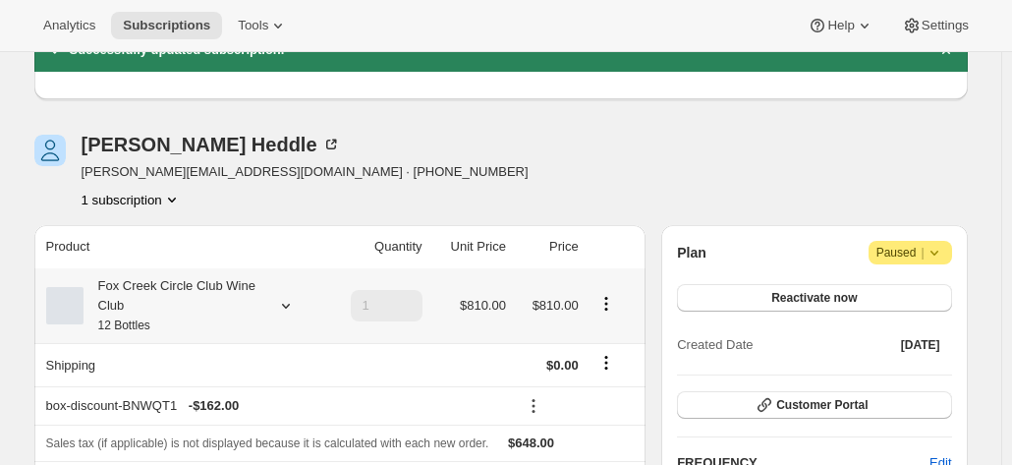
click at [250, 282] on div "Fox Creek Circle Club Wine Club 12 Bottles" at bounding box center [172, 305] width 177 height 59
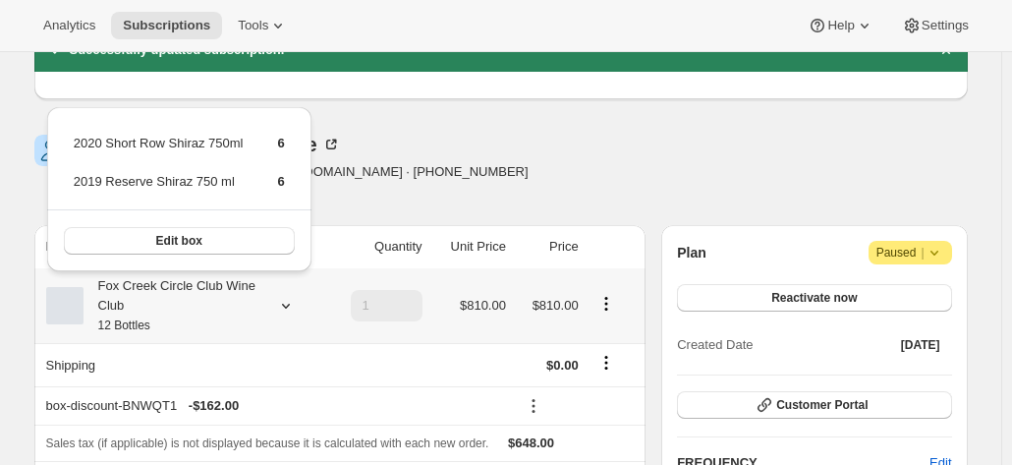
click at [250, 282] on div "Fox Creek Circle Club Wine Club 12 Bottles" at bounding box center [172, 305] width 177 height 59
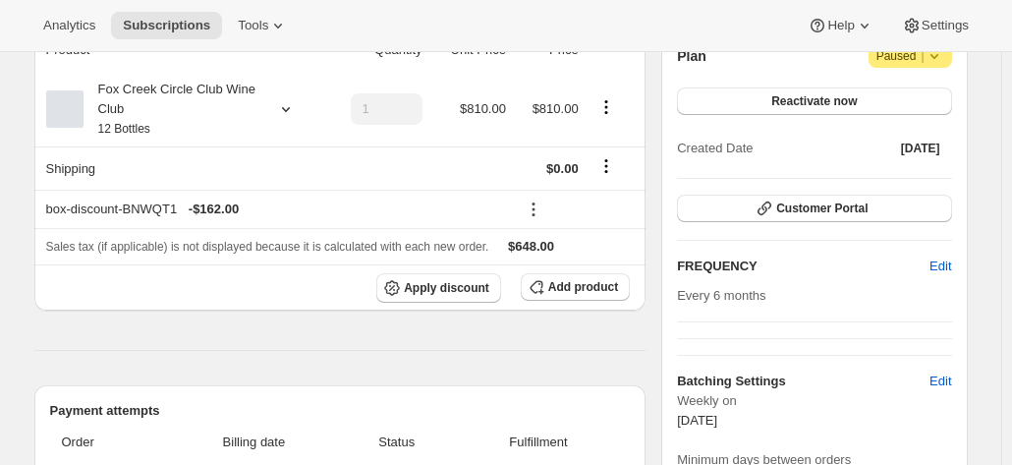
scroll to position [0, 0]
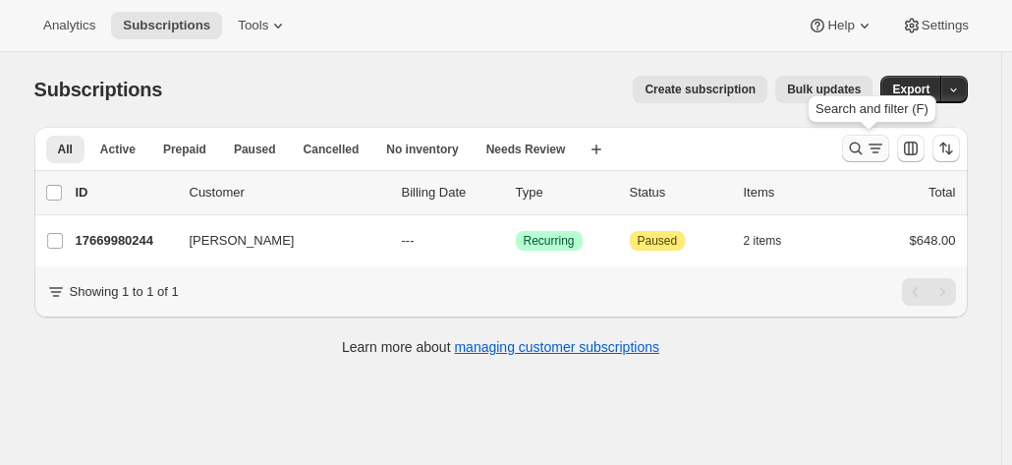
click at [856, 150] on icon "Search and filter results" at bounding box center [855, 148] width 13 height 13
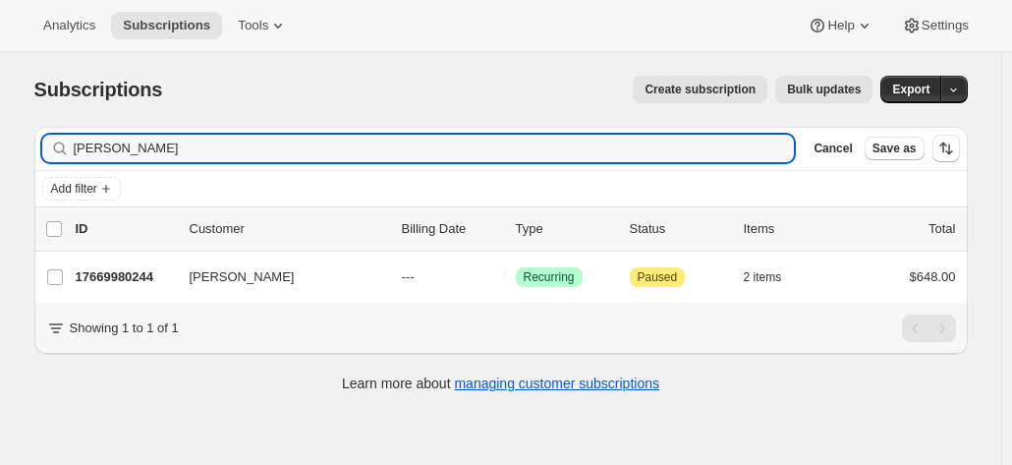
drag, startPoint x: 185, startPoint y: 152, endPoint x: 31, endPoint y: 140, distance: 153.8
click at [31, 140] on div "Filter subscribers richard heddle Clear Cancel Save as Add filter 0 selected Up…" at bounding box center [493, 262] width 949 height 302
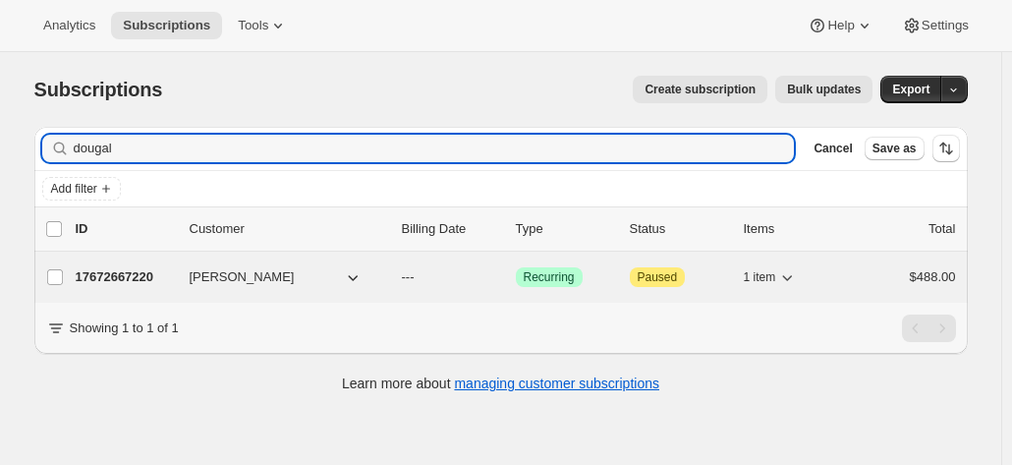
type input "dougal"
click at [173, 278] on p "17672667220" at bounding box center [125, 277] width 98 height 20
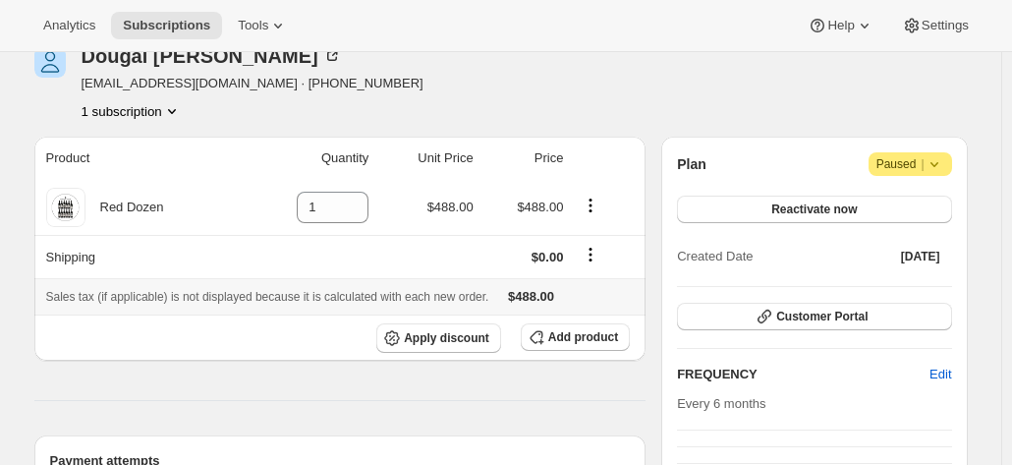
scroll to position [98, 0]
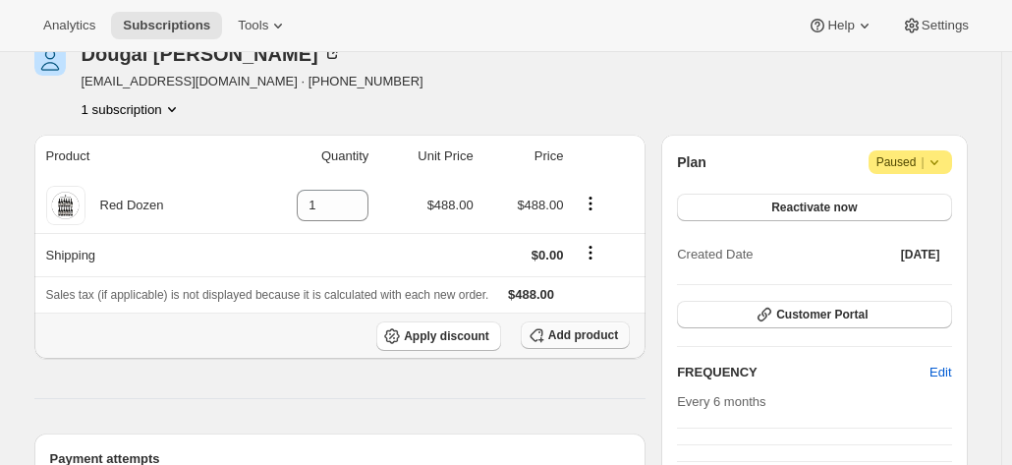
click at [607, 329] on span "Add product" at bounding box center [583, 335] width 70 height 16
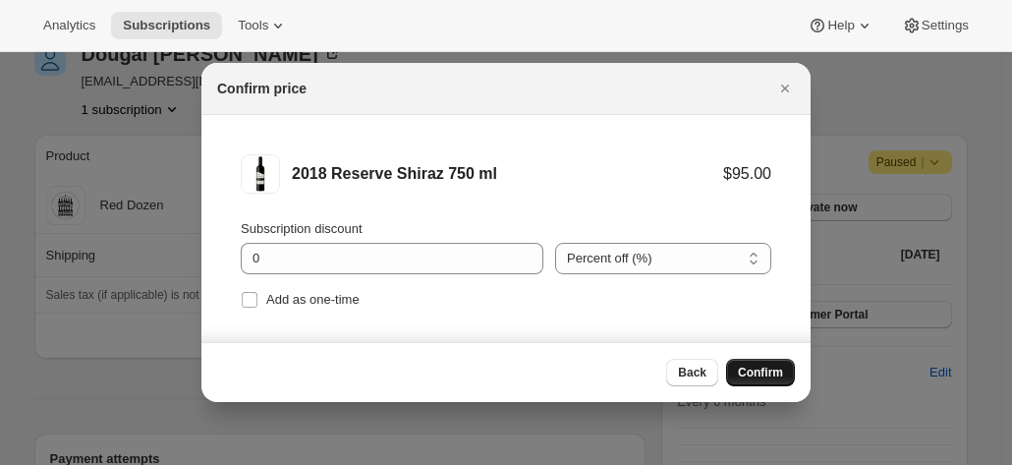
click at [745, 365] on button "Confirm" at bounding box center [760, 373] width 69 height 28
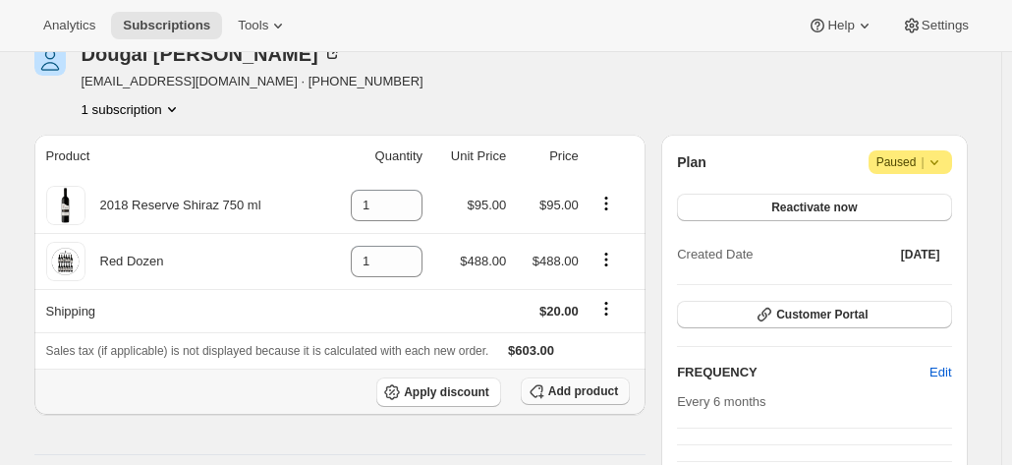
click at [577, 388] on span "Add product" at bounding box center [583, 391] width 70 height 16
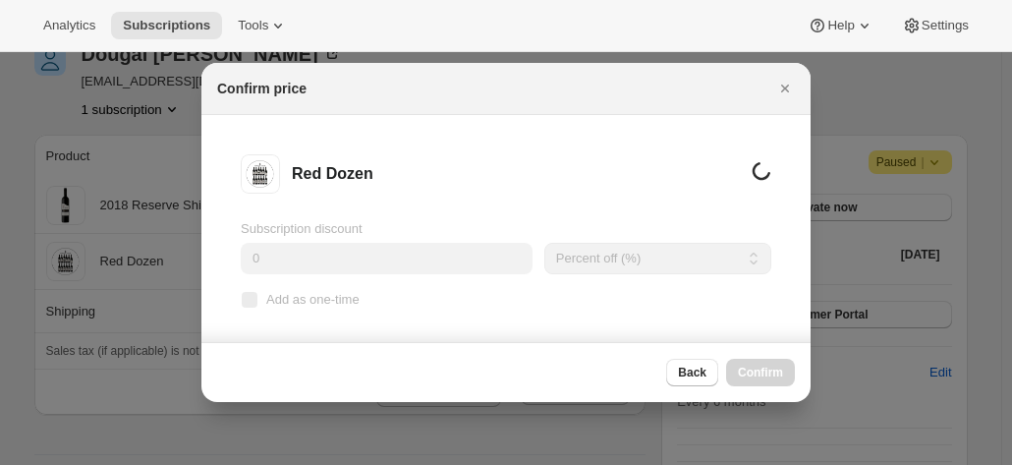
scroll to position [0, 0]
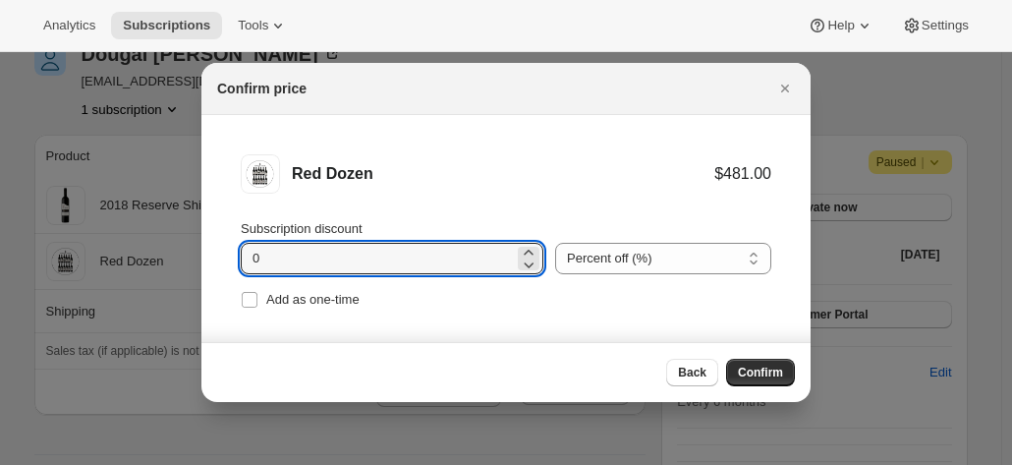
drag, startPoint x: 254, startPoint y: 248, endPoint x: 94, endPoint y: 194, distance: 169.0
type input "20"
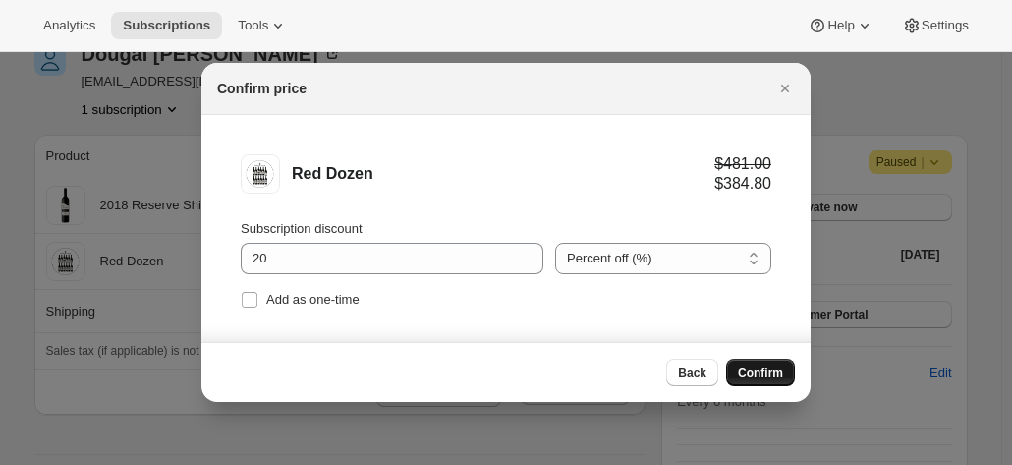
click at [745, 379] on span "Confirm" at bounding box center [760, 373] width 45 height 16
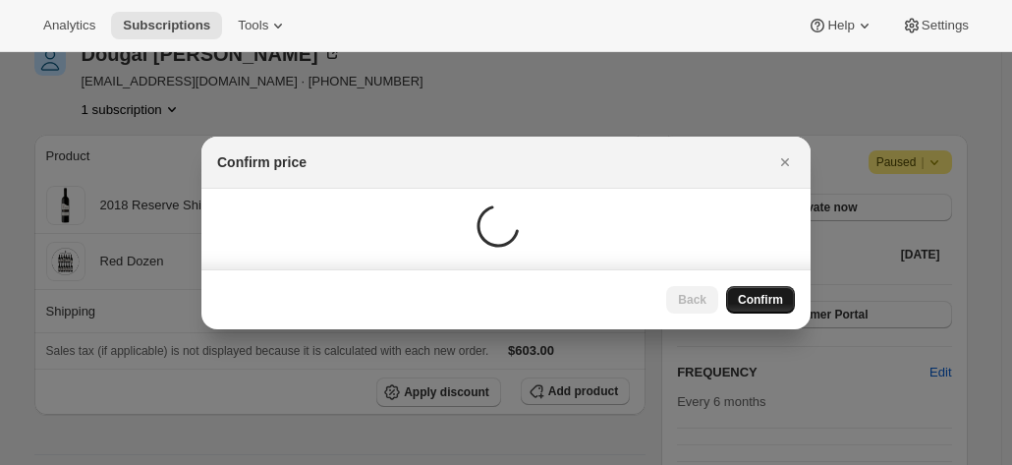
scroll to position [98, 0]
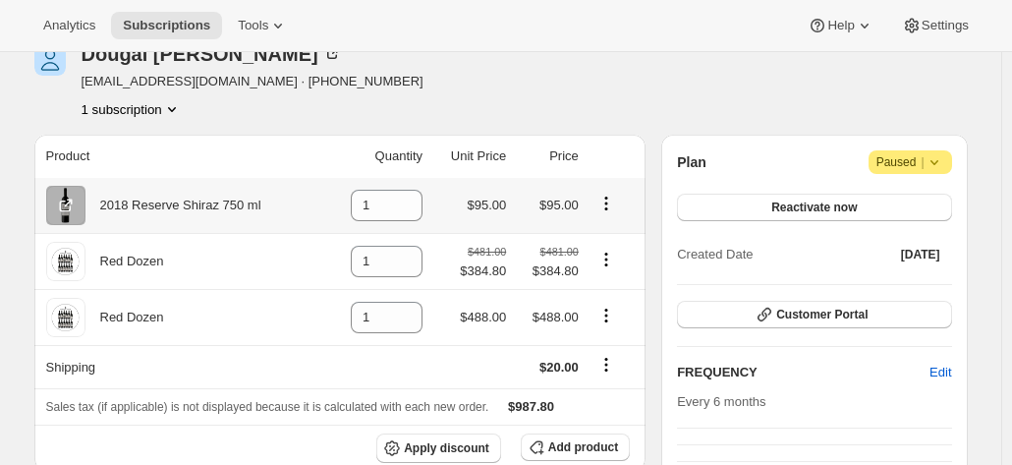
click at [611, 200] on icon "Product actions" at bounding box center [606, 204] width 20 height 20
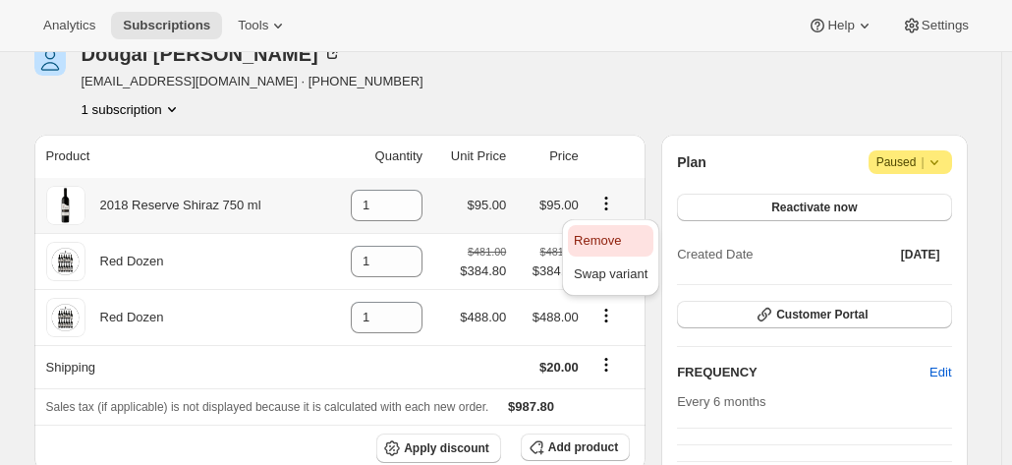
click at [610, 233] on span "Remove" at bounding box center [597, 240] width 47 height 15
type input "0"
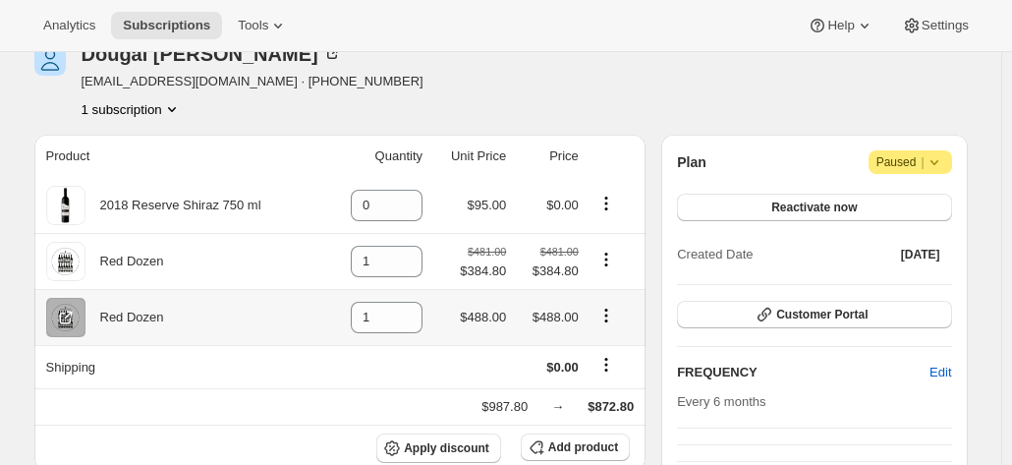
click at [606, 317] on icon "Product actions" at bounding box center [606, 316] width 20 height 20
click at [593, 348] on span "Remove" at bounding box center [597, 352] width 47 height 15
type input "0"
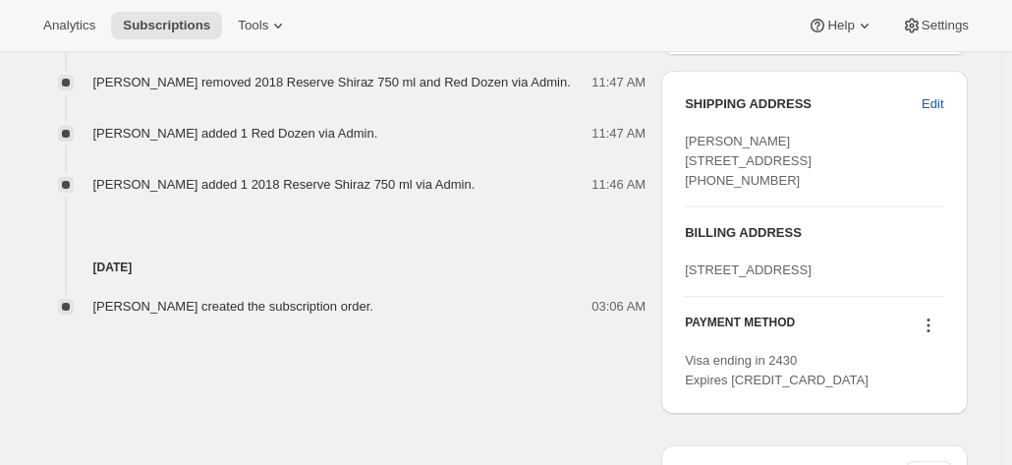
scroll to position [786, 0]
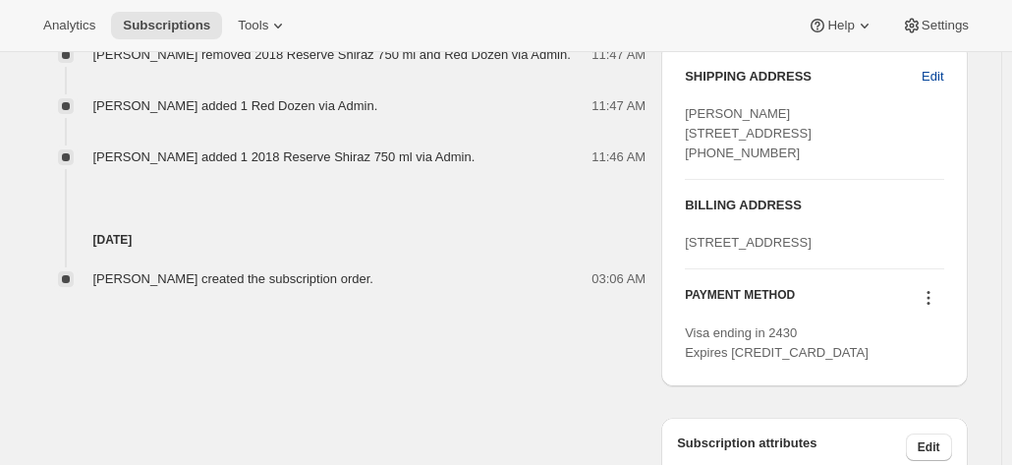
click at [929, 70] on span "Edit" at bounding box center [933, 77] width 22 height 20
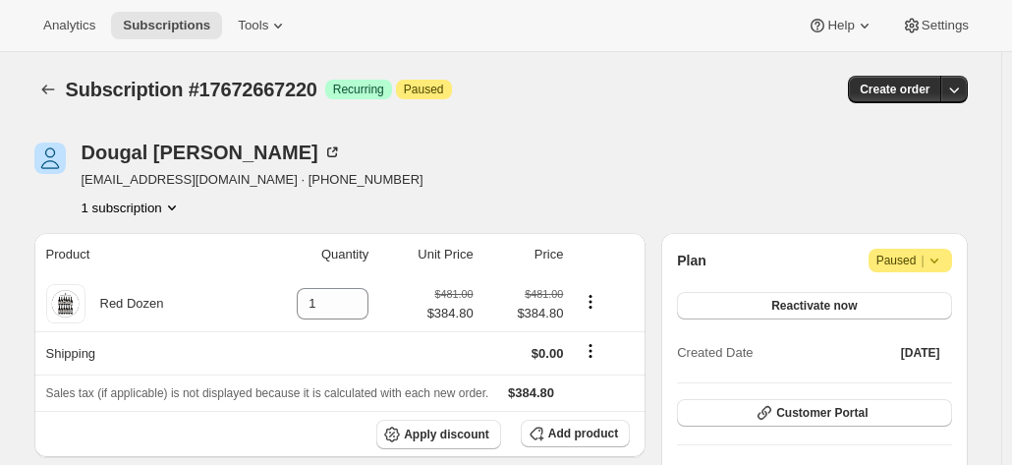
select select "VIC"
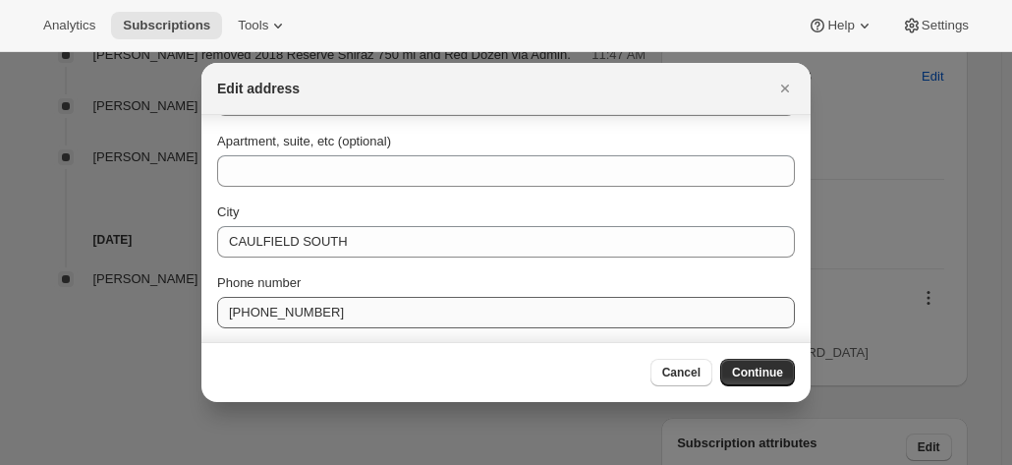
scroll to position [185, 0]
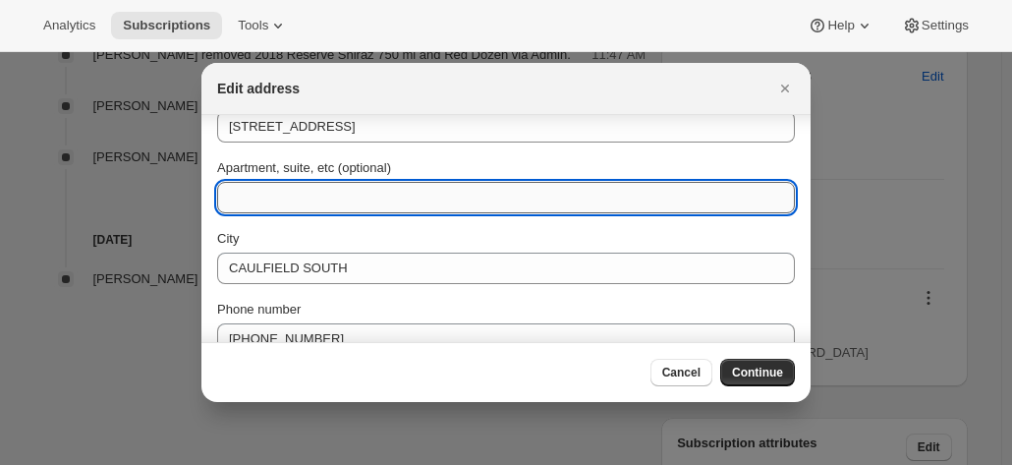
click at [257, 200] on input "Apartment, suite, etc (optional)" at bounding box center [506, 197] width 578 height 31
type input "*Ok to leave at front door"
click at [772, 373] on span "Continue" at bounding box center [757, 373] width 51 height 16
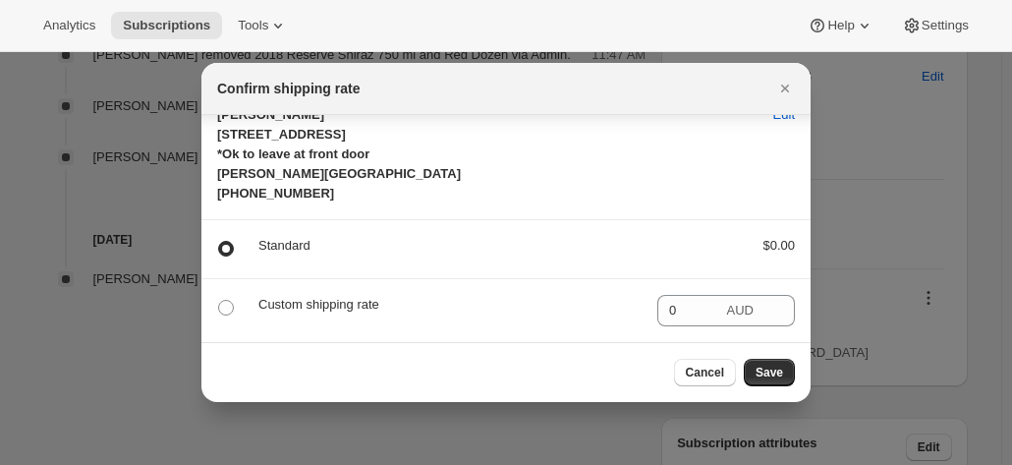
scroll to position [42, 0]
click at [325, 300] on p "Custom shipping rate" at bounding box center [449, 305] width 383 height 20
click at [223, 309] on span ":r10m:" at bounding box center [226, 308] width 16 height 16
click at [219, 301] on input ":r10m:" at bounding box center [218, 300] width 1 height 1
radio input "true"
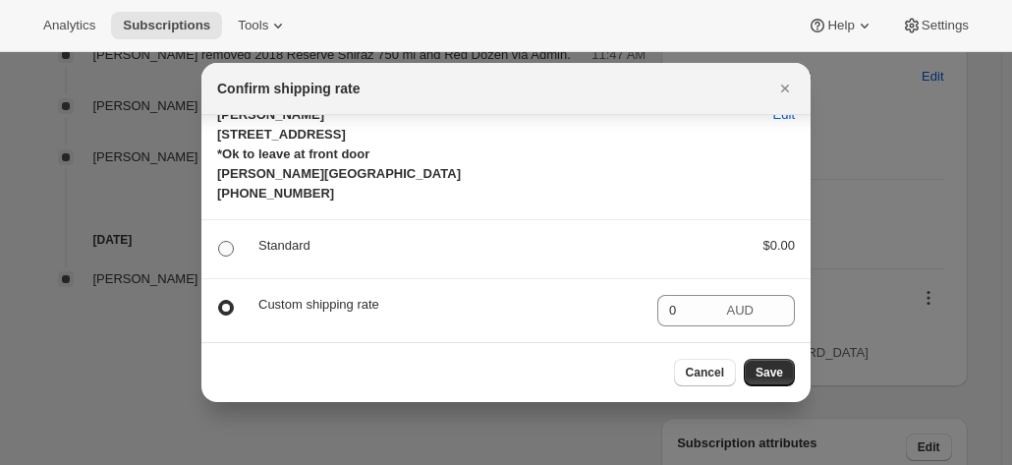
click at [229, 253] on span ":r10m:" at bounding box center [226, 249] width 16 height 16
click at [219, 242] on input ":r10m:" at bounding box center [218, 241] width 1 height 1
radio input "true"
radio input "false"
click at [769, 363] on button "Save" at bounding box center [769, 373] width 51 height 28
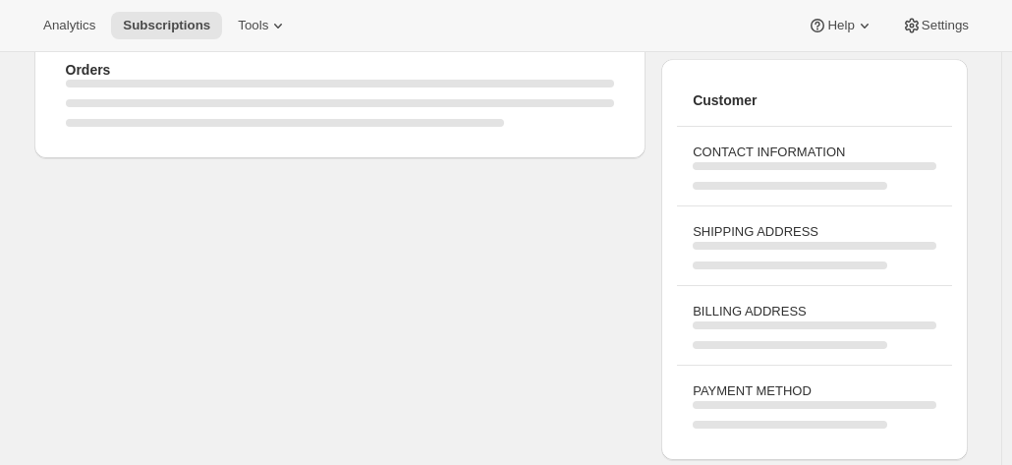
scroll to position [786, 0]
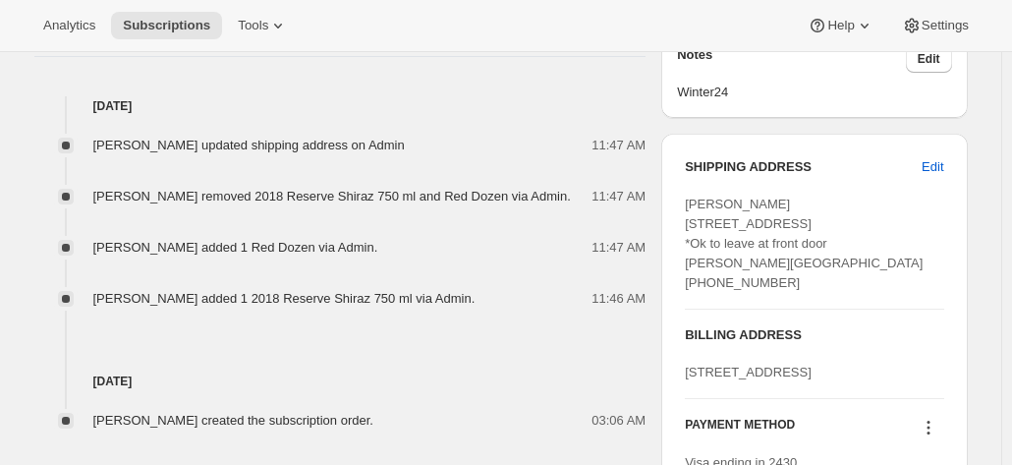
drag, startPoint x: 810, startPoint y: 305, endPoint x: 681, endPoint y: 199, distance: 166.2
click at [681, 199] on div "SHIPPING ADDRESS Edit Dougal Richardson 28 Imperial Avenue *Ok to leave at fron…" at bounding box center [814, 325] width 306 height 382
copy span "[PERSON_NAME] [STREET_ADDRESS] *Ok to leave at front door [PERSON_NAME][GEOGRAP…"
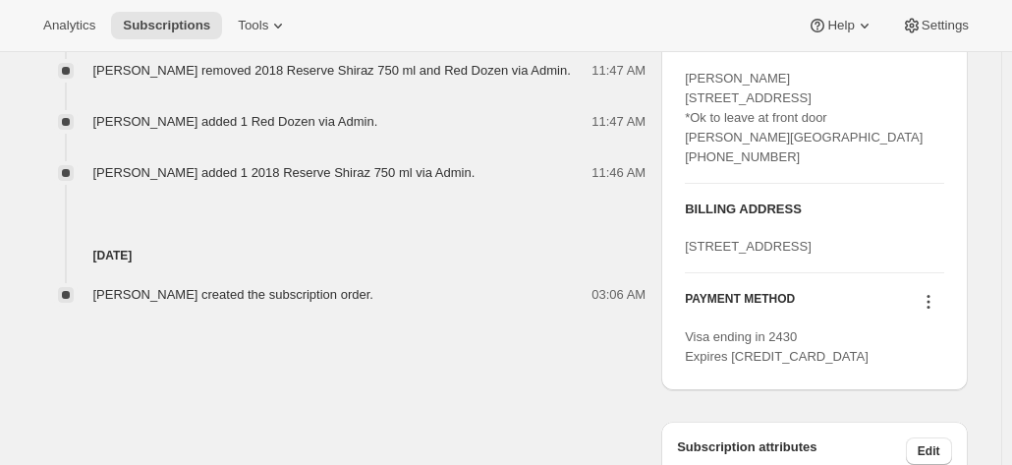
scroll to position [983, 0]
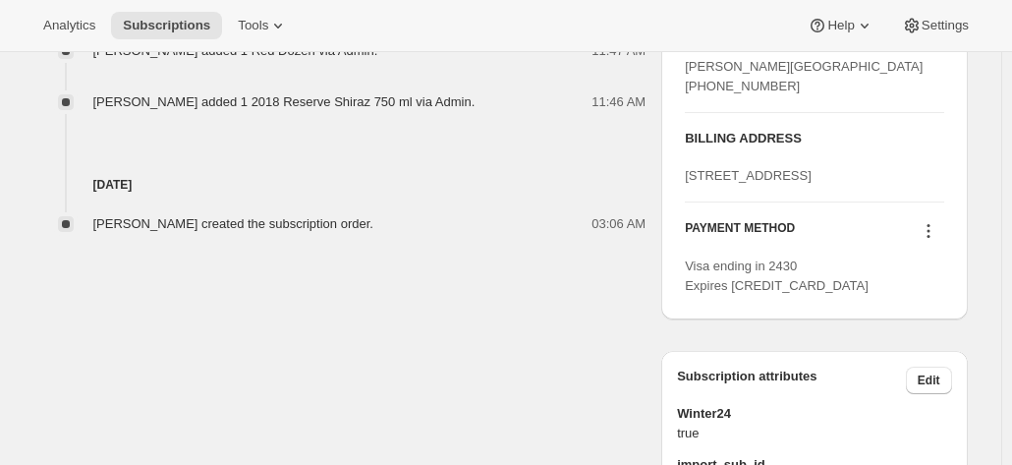
click at [929, 241] on icon at bounding box center [929, 231] width 20 height 20
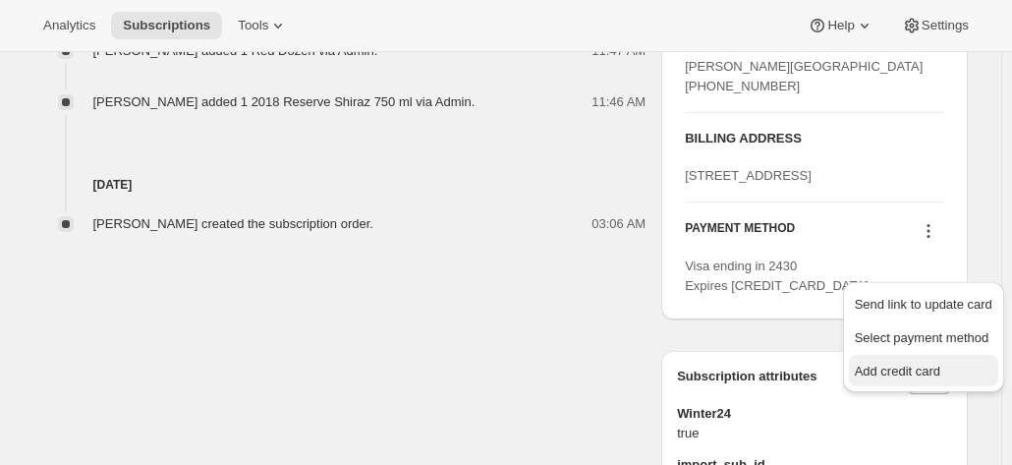
click at [884, 365] on span "Add credit card" at bounding box center [897, 371] width 85 height 15
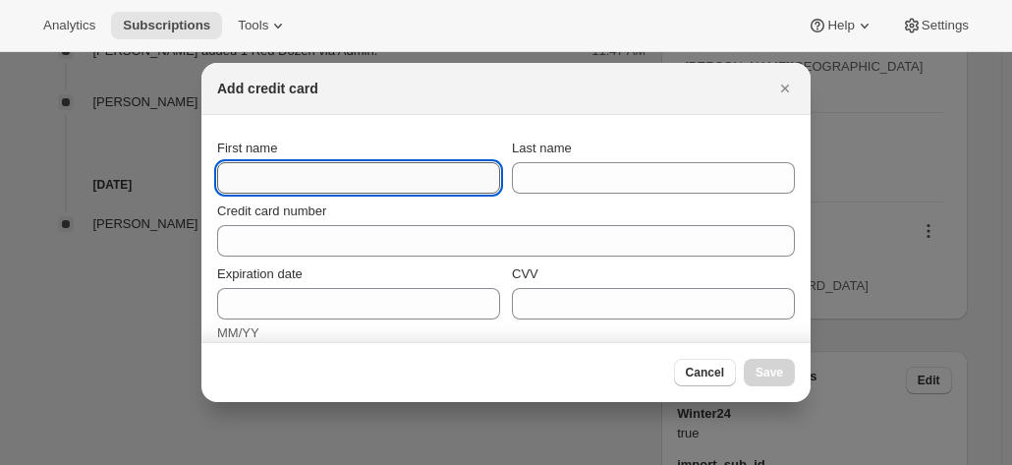
click at [255, 180] on input "First name" at bounding box center [358, 177] width 283 height 31
type input "Dougal"
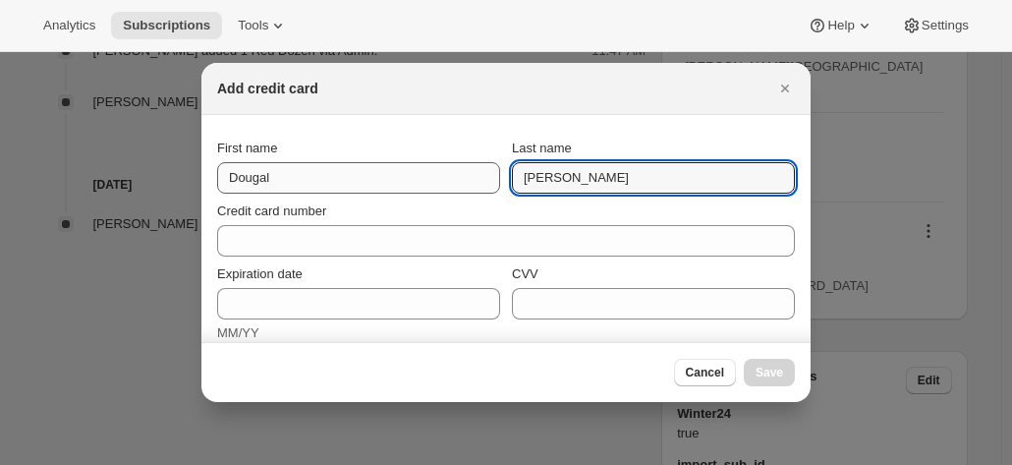
type input "[PERSON_NAME]"
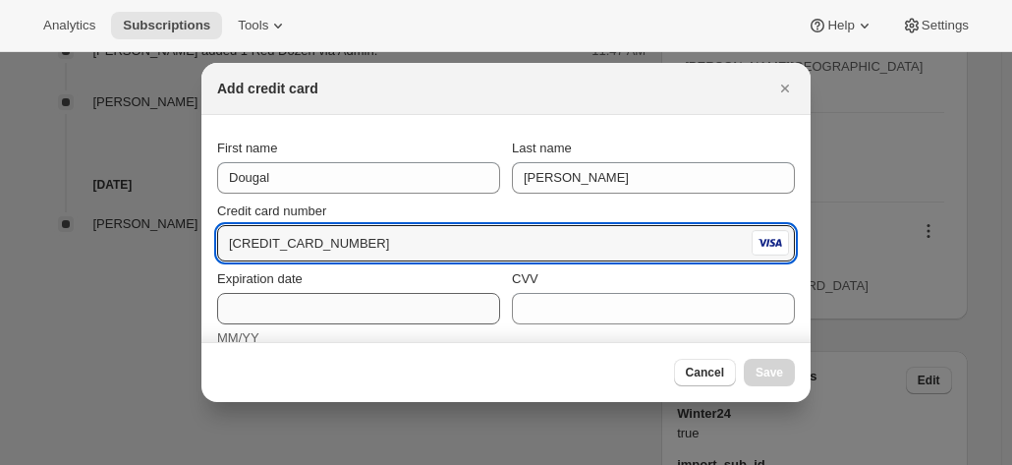
type input "4557 0120 5553 4956"
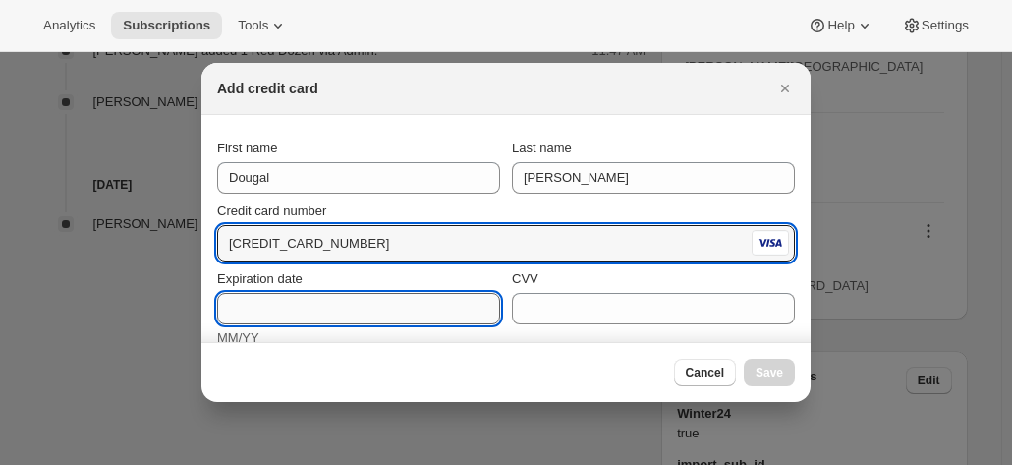
click at [259, 314] on input "Expiration date" at bounding box center [358, 308] width 283 height 31
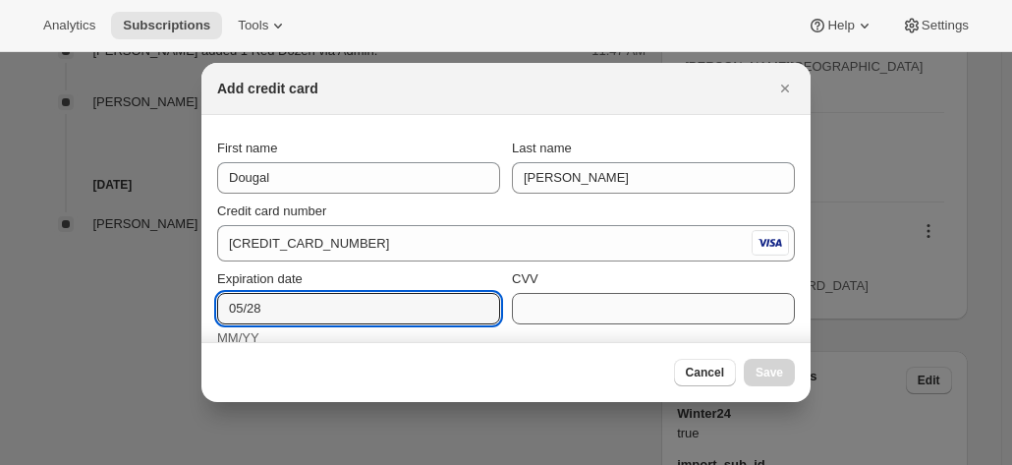
type input "05/28"
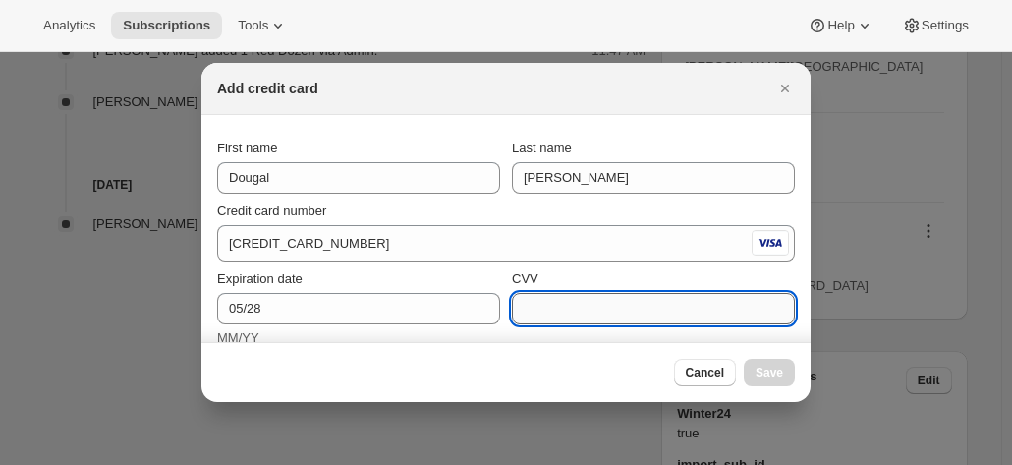
click at [537, 306] on input "CVV" at bounding box center [653, 308] width 283 height 31
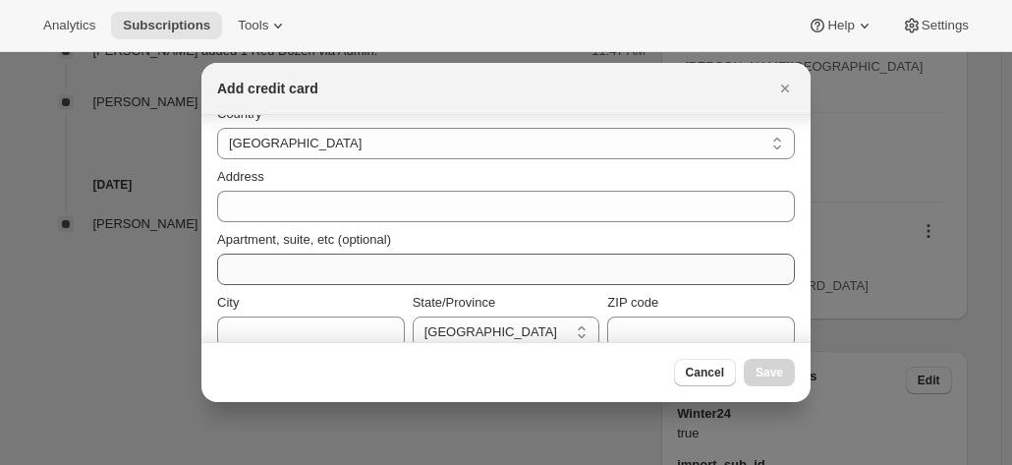
scroll to position [295, 0]
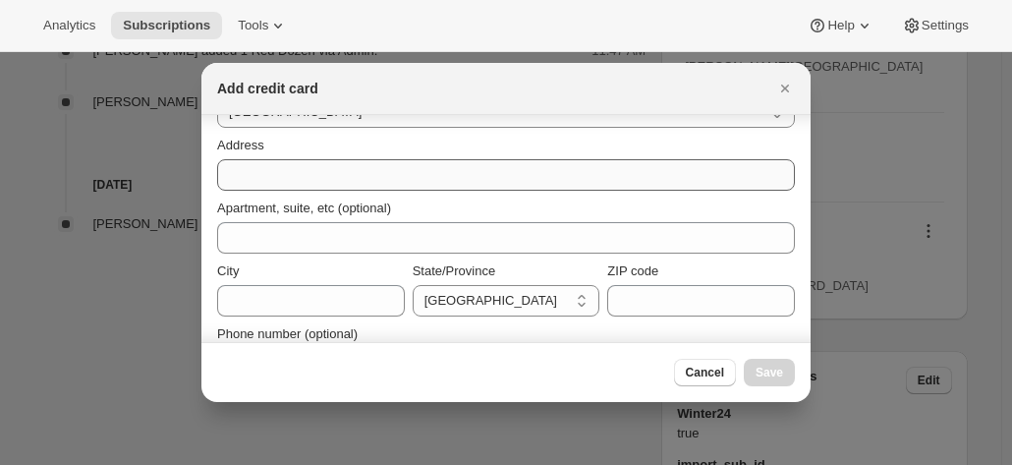
type input "470"
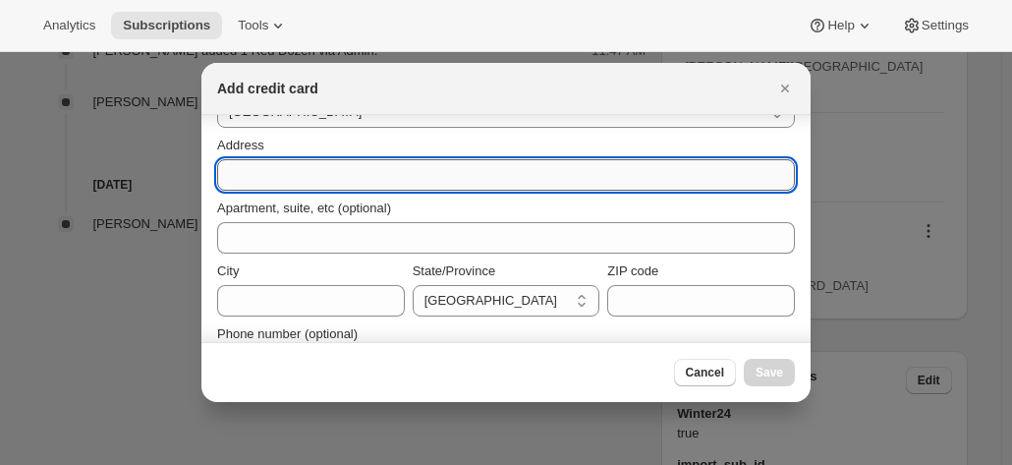
click at [253, 167] on input "Address" at bounding box center [506, 174] width 578 height 31
paste input "Dougal Richardson 28 Imperial Avenue *Ok to leave at front door CAULFIELD SOUTH…"
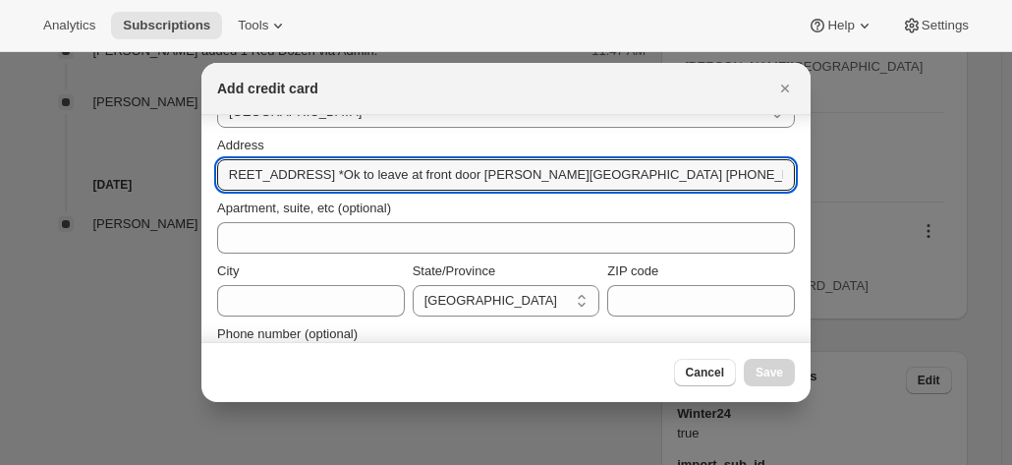
scroll to position [0, 0]
drag, startPoint x: 301, startPoint y: 184, endPoint x: 66, endPoint y: 153, distance: 236.8
click at [350, 166] on input "Dougal Richardson 28 Imperial Avenue *Ok to leave at front door CAULFIELD SOUTH…" at bounding box center [506, 174] width 578 height 31
drag, startPoint x: 344, startPoint y: 176, endPoint x: 168, endPoint y: 164, distance: 176.3
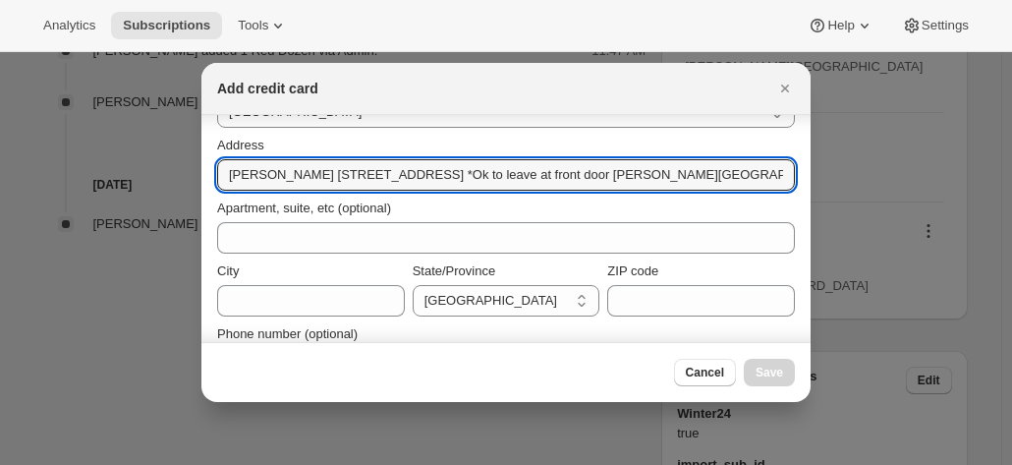
drag, startPoint x: 341, startPoint y: 170, endPoint x: 485, endPoint y: 173, distance: 144.5
click at [485, 173] on input "28 Imperial Avenue *Ok to leave at front door CAULFIELD SOUTH VIC, 3162 Austral…" at bounding box center [506, 174] width 578 height 31
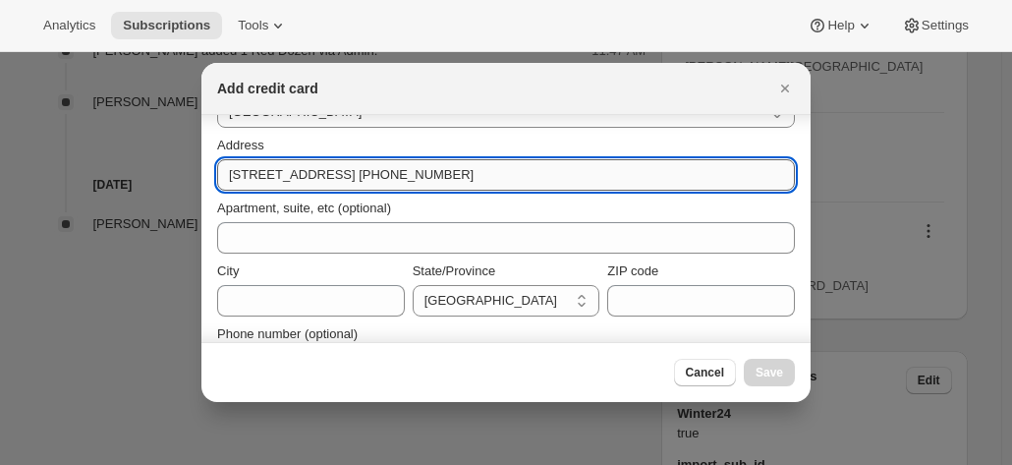
drag, startPoint x: 346, startPoint y: 174, endPoint x: 696, endPoint y: 181, distance: 349.8
click at [696, 181] on input "28 Imperial Avenue CAULFIELD SOUTH VIC, 3162 Australia +61457539343" at bounding box center [506, 174] width 578 height 31
type input "28 Imperial Avenue"
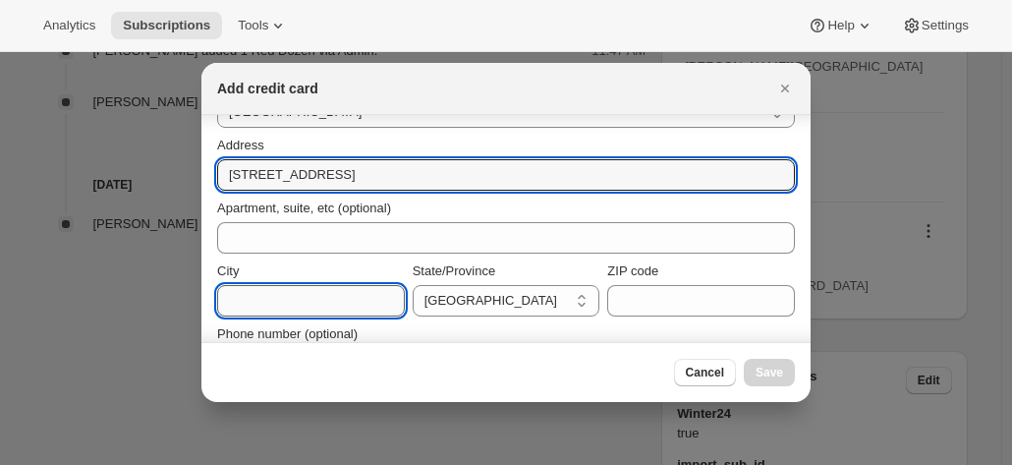
click at [269, 299] on input "City" at bounding box center [311, 300] width 188 height 31
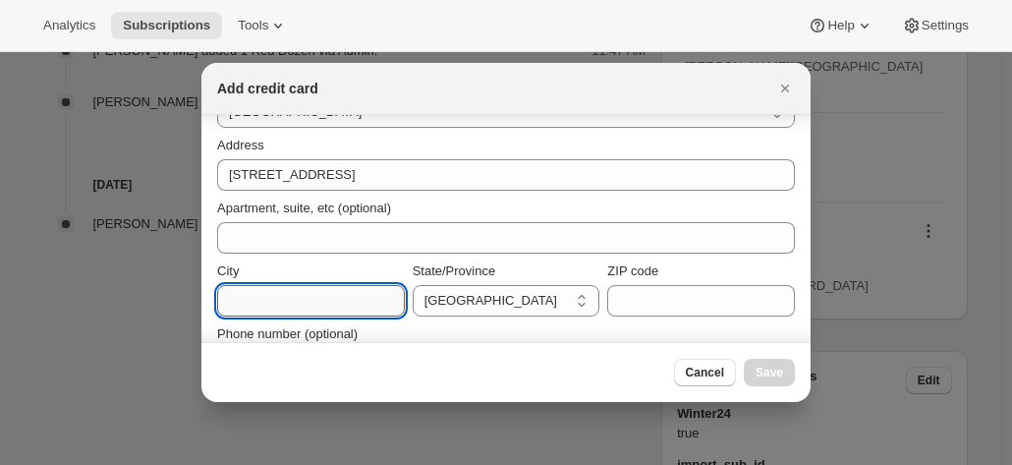
paste input "CAULFIELD SOUTH VIC, 3162 Australia +61457539343"
drag, startPoint x: 274, startPoint y: 296, endPoint x: 55, endPoint y: 280, distance: 219.7
click at [319, 301] on input "CAULFIELD SOUTH VIC, 3162 Australia +61457539343" at bounding box center [311, 300] width 188 height 31
click at [338, 301] on input "CAULFIELD SOUTH VIC, 3162 Australia +61457539343" at bounding box center [311, 300] width 188 height 31
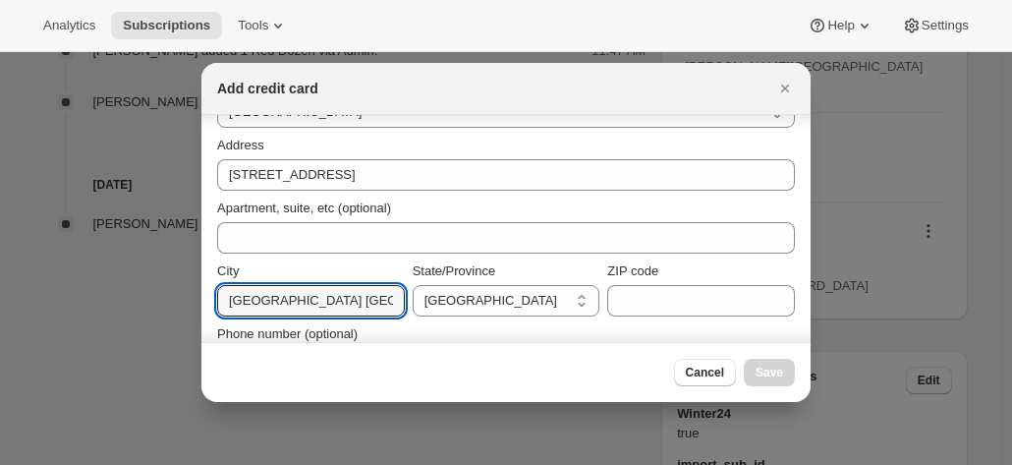
scroll to position [0, 142]
drag, startPoint x: 338, startPoint y: 301, endPoint x: 514, endPoint y: 318, distance: 176.8
click at [514, 318] on div "Country Australia Austria Belgium Canada Czech Republic Denmark Finland France …" at bounding box center [506, 220] width 578 height 318
type input "CAULFIELD SOUTH"
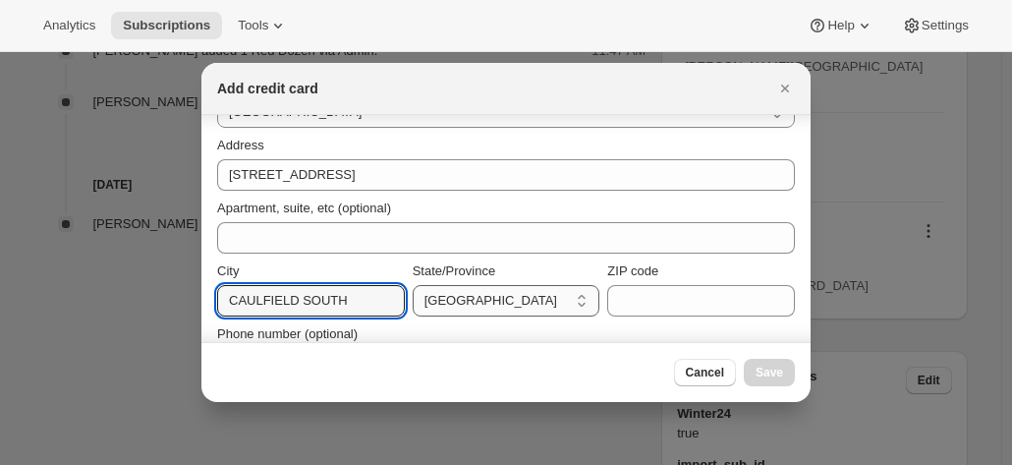
click at [506, 295] on select "Australian Capital Territory New South Wales Northern Territory Queensland Sout…" at bounding box center [507, 300] width 188 height 31
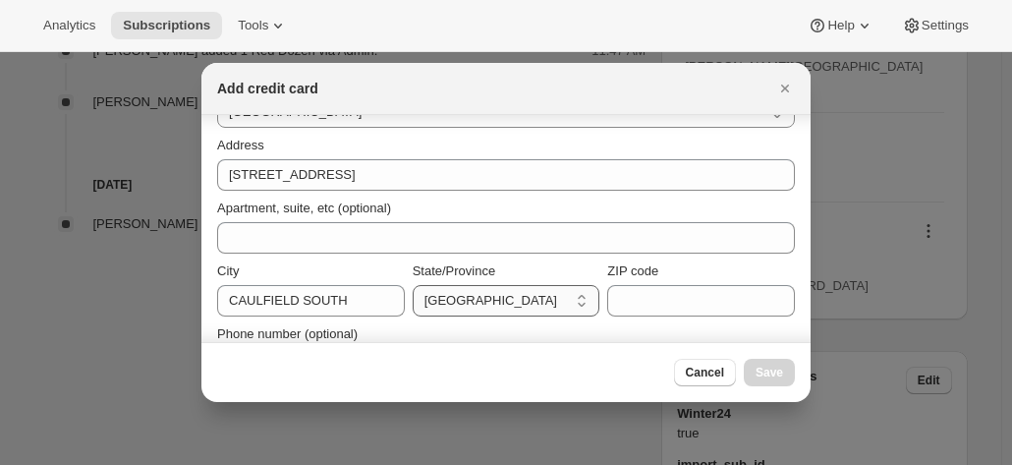
select select "VIC"
click at [413, 285] on select "Australian Capital Territory New South Wales Northern Territory Queensland Sout…" at bounding box center [507, 300] width 188 height 31
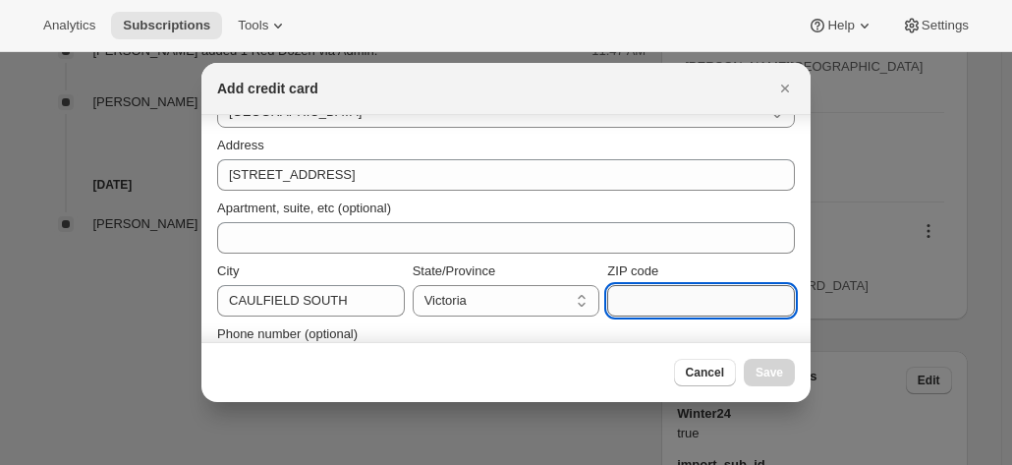
click at [657, 304] on input "ZIP code" at bounding box center [701, 300] width 188 height 31
paste input "VIC, 3162 Australia +61457539343"
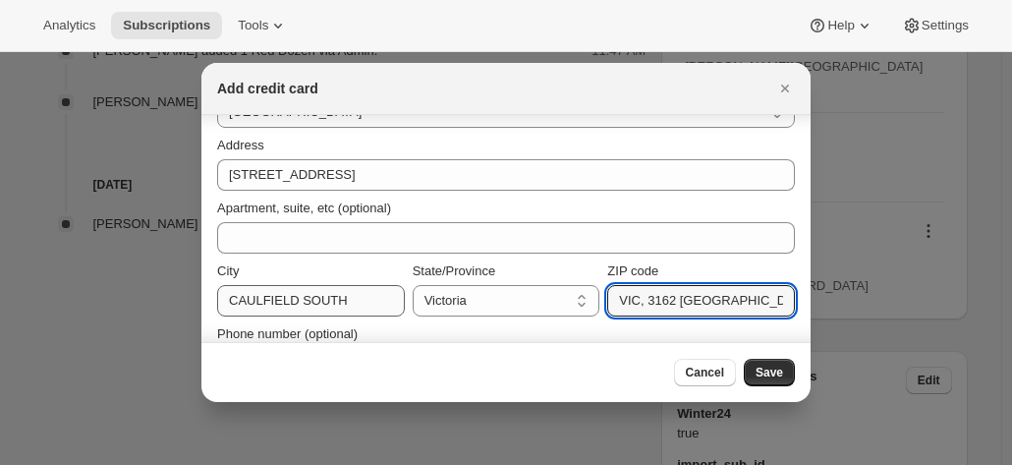
drag, startPoint x: 643, startPoint y: 303, endPoint x: 381, endPoint y: 290, distance: 261.7
click at [381, 290] on div "City CAULFIELD SOUTH State/Province Australian Capital Territory New South Wale…" at bounding box center [506, 288] width 578 height 55
click at [631, 303] on input "VIC, 3162 Australia +61457539343" at bounding box center [701, 300] width 188 height 31
drag, startPoint x: 639, startPoint y: 300, endPoint x: 556, endPoint y: 297, distance: 82.6
click at [557, 297] on div "City CAULFIELD SOUTH State/Province Australian Capital Territory New South Wale…" at bounding box center [506, 288] width 578 height 55
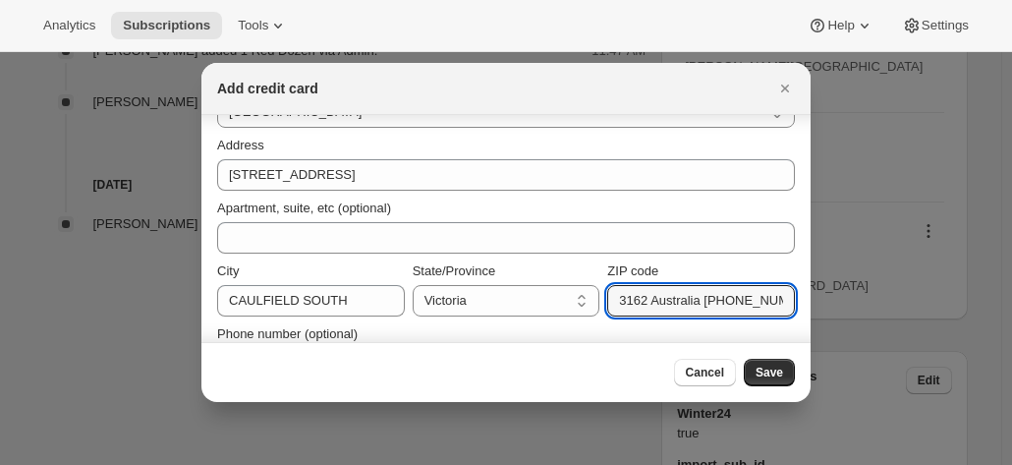
scroll to position [0, 7]
drag, startPoint x: 646, startPoint y: 302, endPoint x: 841, endPoint y: 305, distance: 194.6
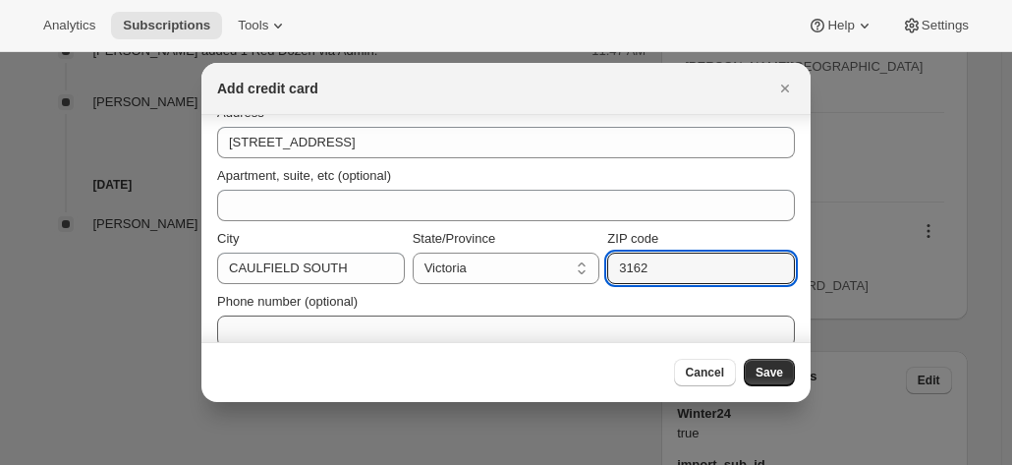
scroll to position [346, 0]
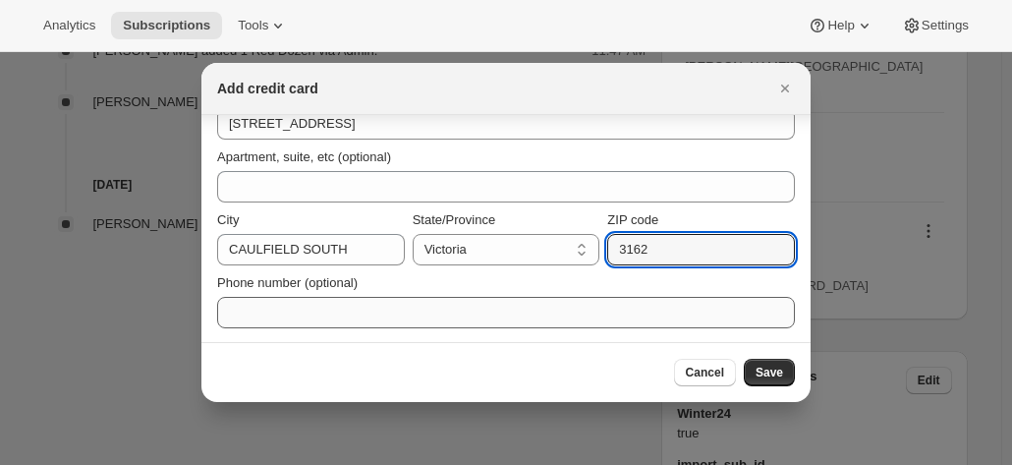
type input "3162"
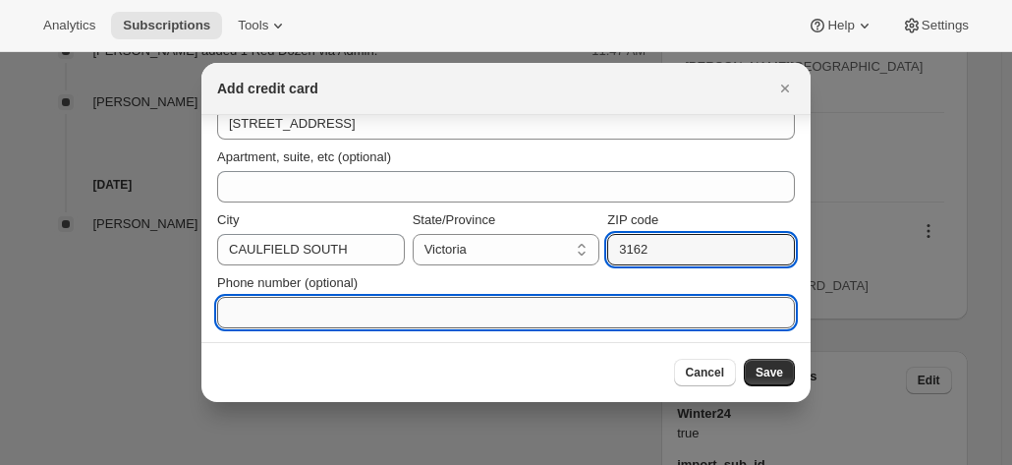
click at [338, 317] on input "Phone number (optional)" at bounding box center [506, 312] width 578 height 31
paste input "Australia +61457539343"
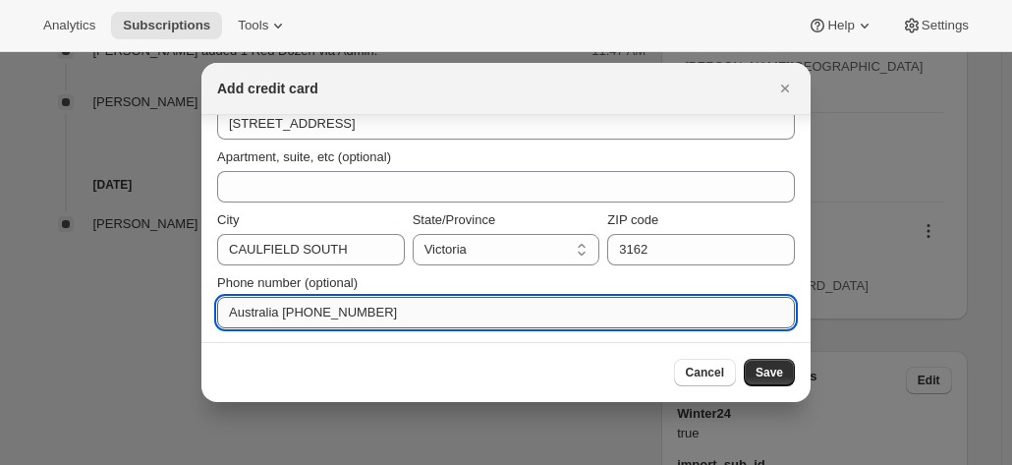
click at [302, 315] on input "Australia +61457539343" at bounding box center [506, 312] width 578 height 31
drag, startPoint x: 283, startPoint y: 311, endPoint x: 141, endPoint y: 309, distance: 141.5
type input "+61457539343"
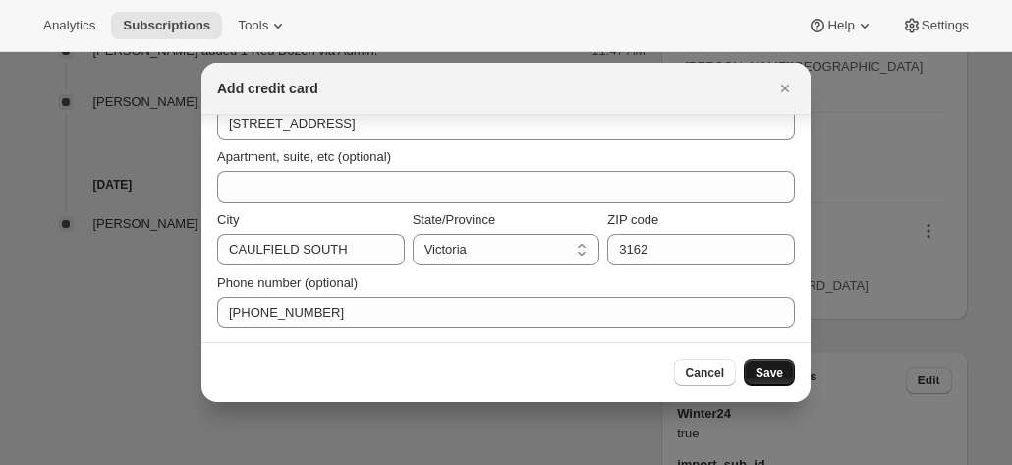
click at [763, 365] on button "Save" at bounding box center [769, 373] width 51 height 28
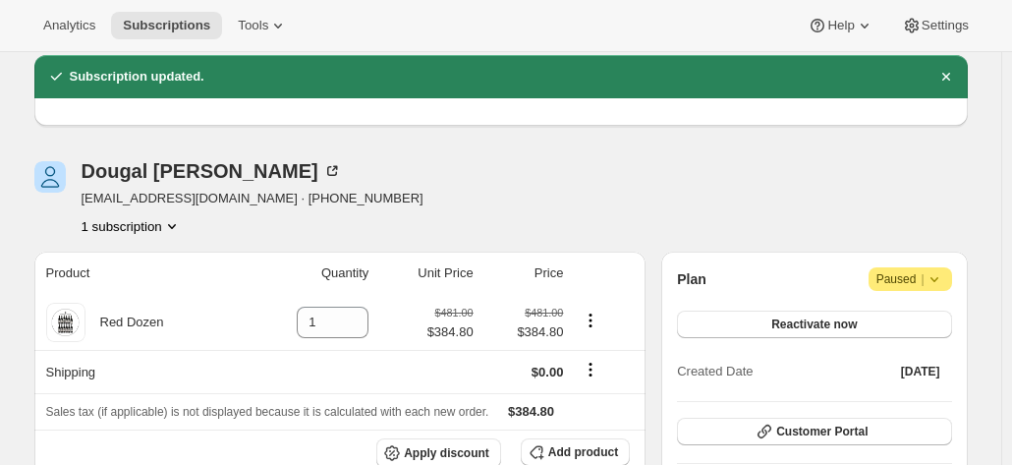
scroll to position [98, 0]
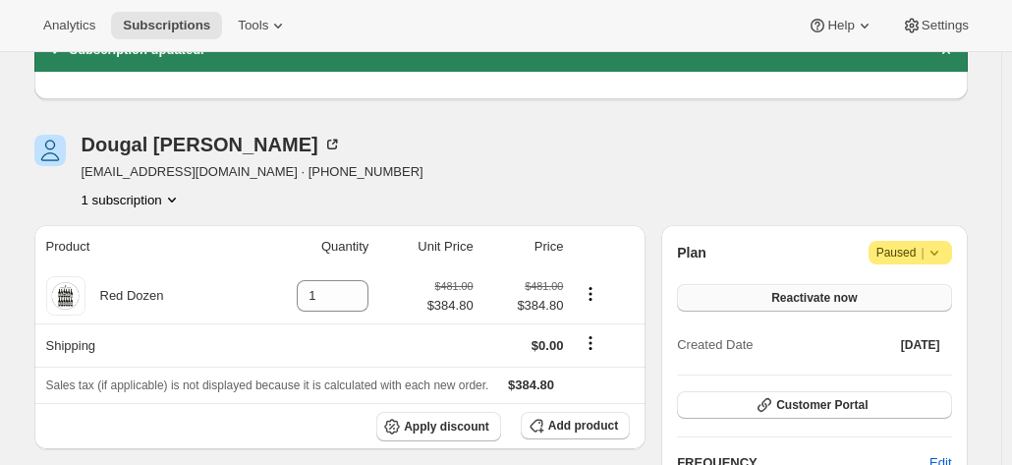
click at [747, 287] on button "Reactivate now" at bounding box center [814, 298] width 274 height 28
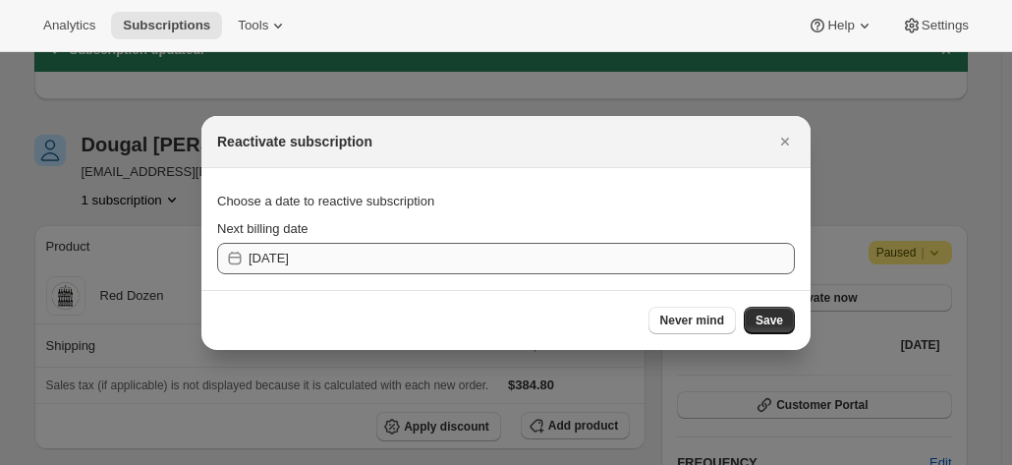
click at [383, 244] on div "Next billing date 2025-10-11" at bounding box center [506, 246] width 578 height 55
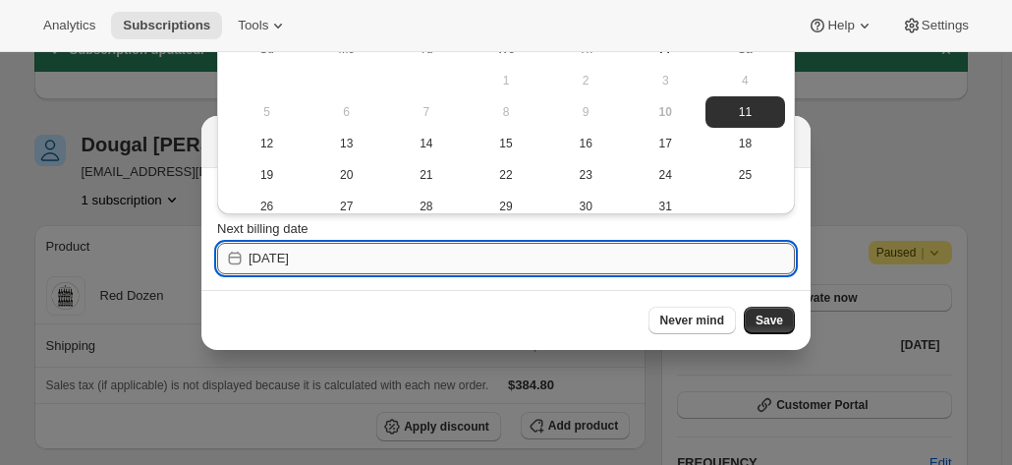
click at [373, 264] on input "2025-10-11" at bounding box center [522, 258] width 546 height 31
click at [322, 147] on span "13" at bounding box center [346, 144] width 64 height 16
type input "[DATE]"
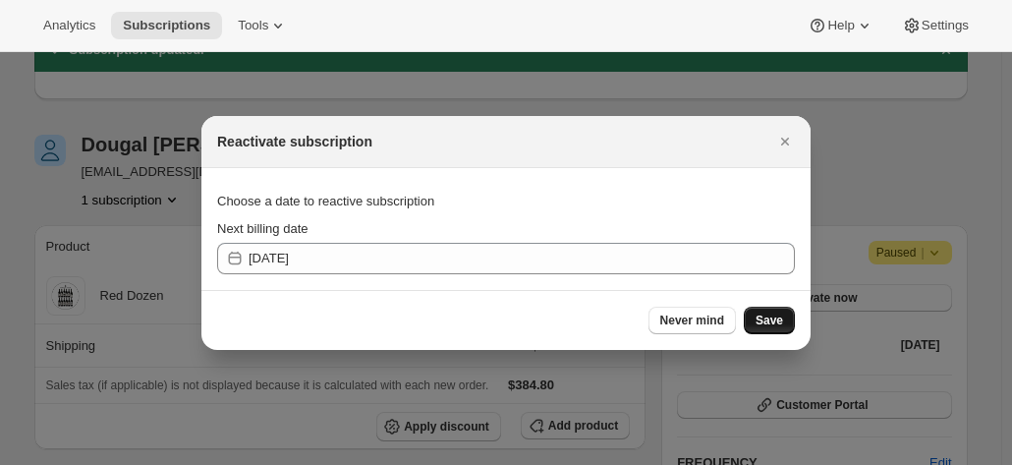
click at [759, 314] on span "Save" at bounding box center [770, 320] width 28 height 16
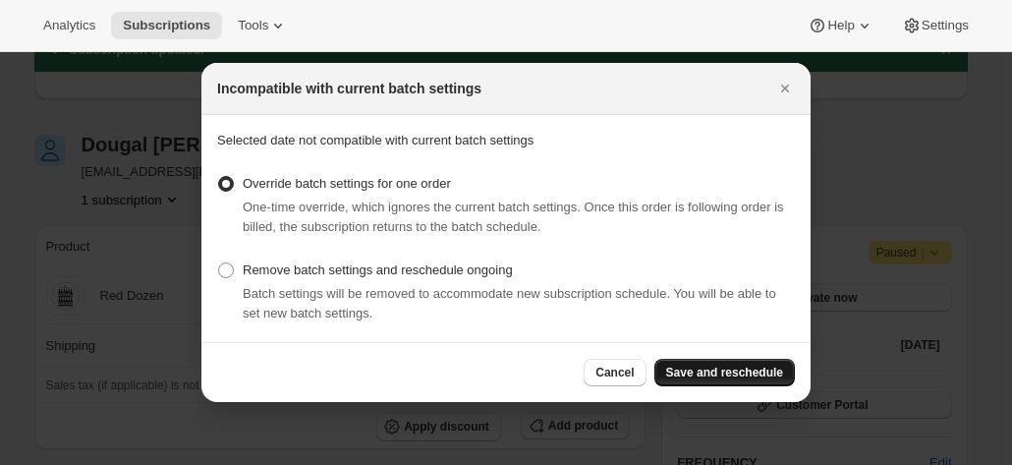
click at [732, 372] on span "Save and reschedule" at bounding box center [724, 373] width 117 height 16
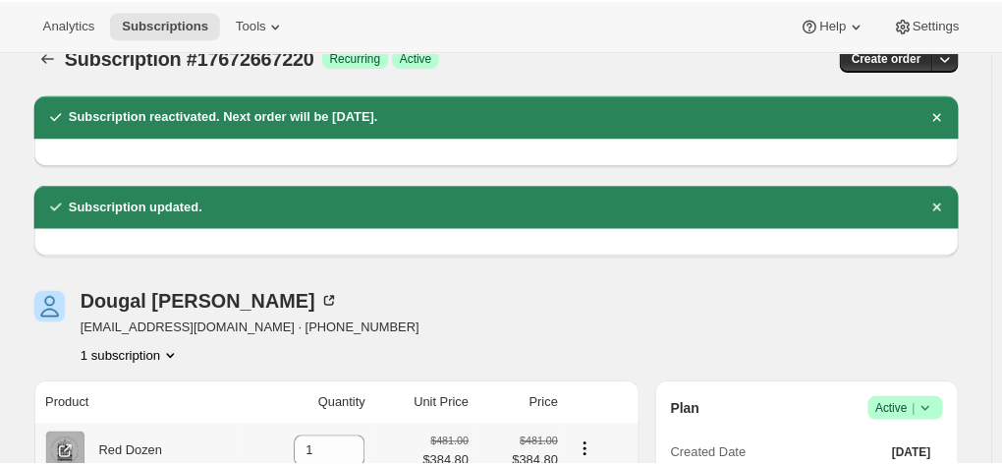
scroll to position [0, 0]
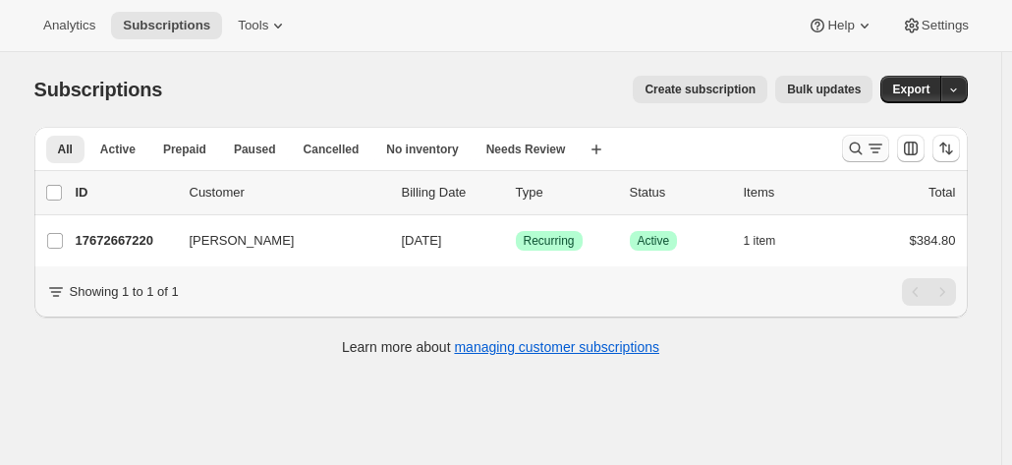
click at [851, 148] on button "Search and filter results" at bounding box center [865, 149] width 47 height 28
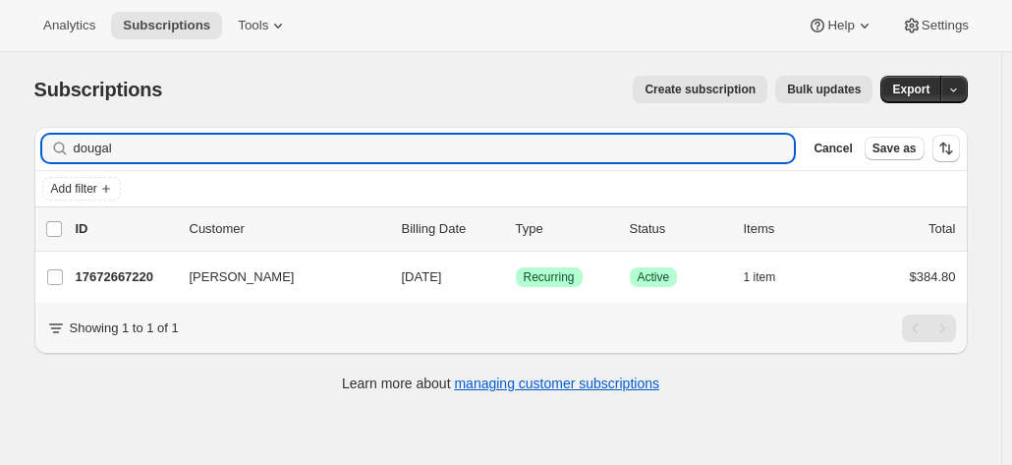
drag, startPoint x: 70, startPoint y: 137, endPoint x: 21, endPoint y: 135, distance: 49.2
click at [21, 135] on div "Subscriptions. This page is ready Subscriptions Create subscription Bulk update…" at bounding box center [501, 232] width 981 height 361
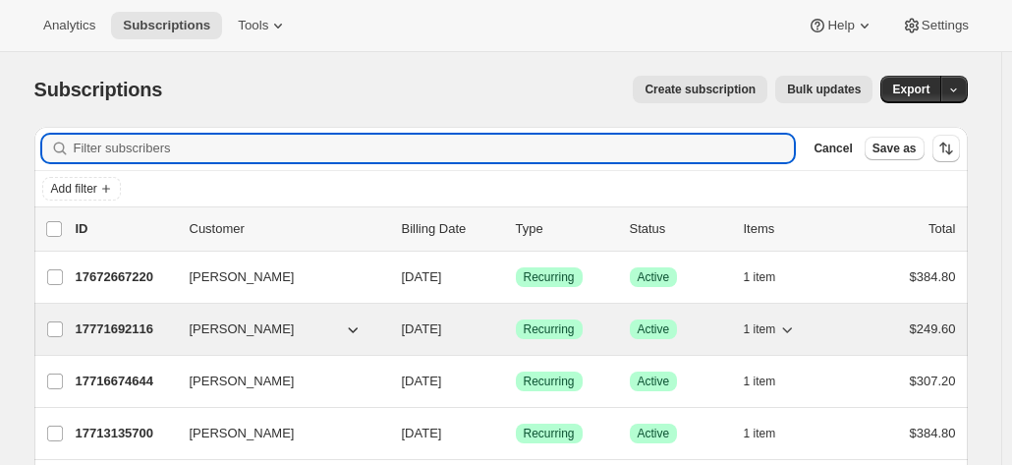
click at [104, 325] on p "17771692116" at bounding box center [125, 329] width 98 height 20
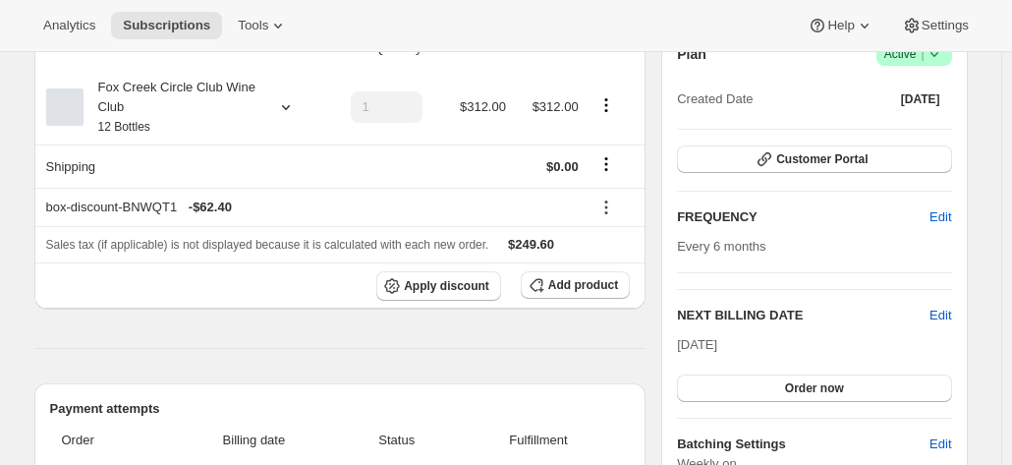
scroll to position [295, 0]
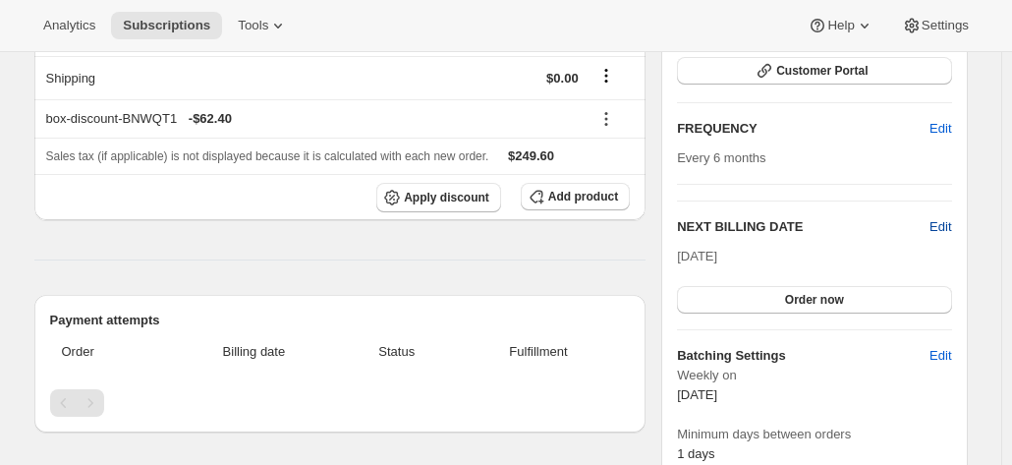
click at [939, 229] on span "Edit" at bounding box center [940, 227] width 22 height 20
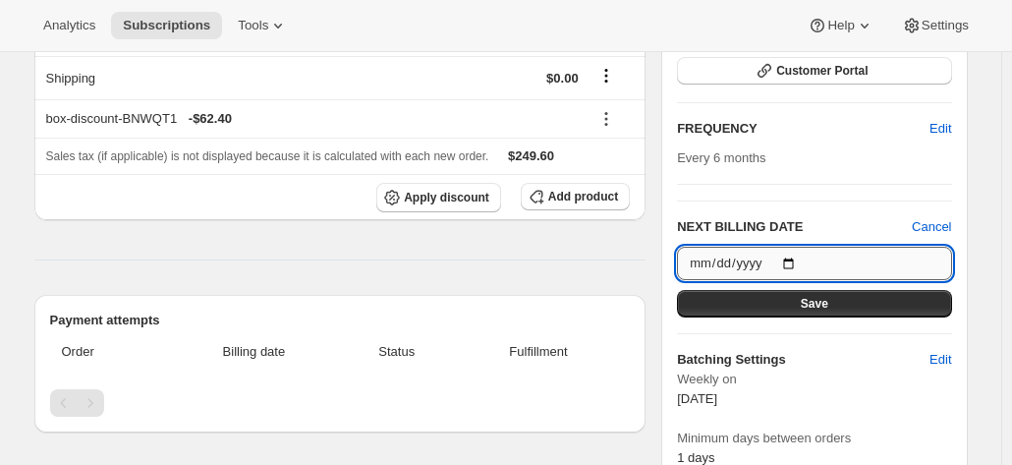
click at [800, 260] on input "[DATE]" at bounding box center [814, 263] width 274 height 33
type input "[DATE]"
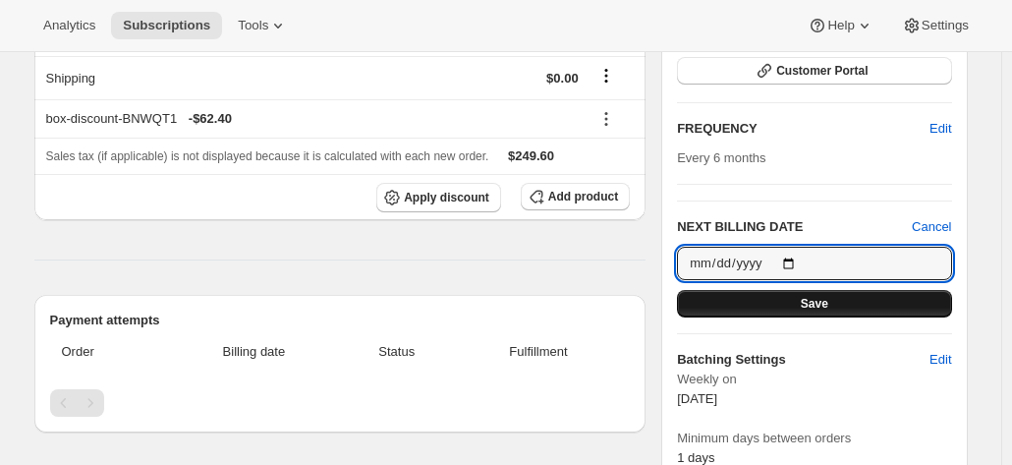
click at [777, 304] on button "Save" at bounding box center [814, 304] width 274 height 28
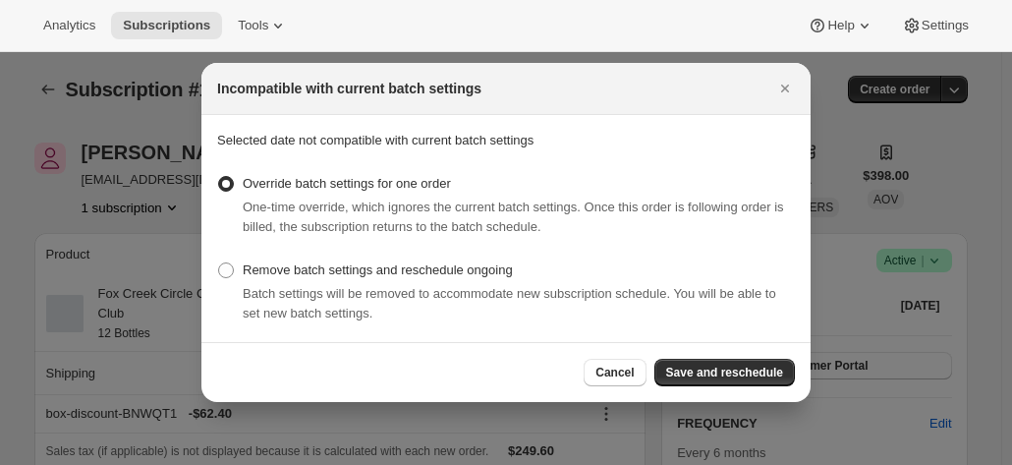
scroll to position [0, 0]
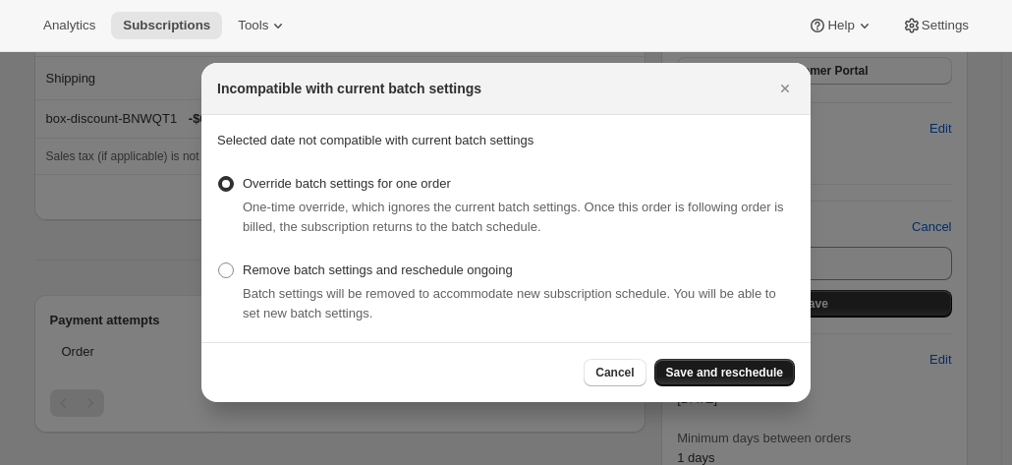
click at [724, 378] on span "Save and reschedule" at bounding box center [724, 373] width 117 height 16
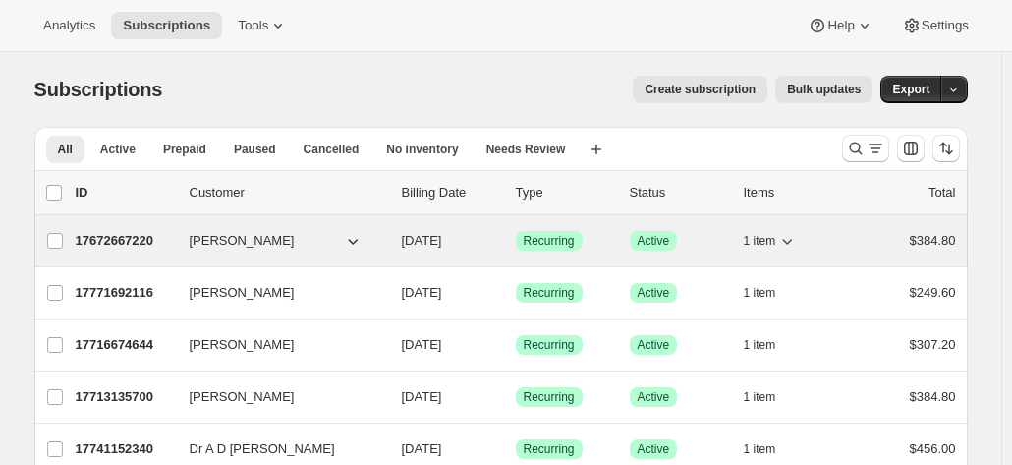
click at [137, 237] on p "17672667220" at bounding box center [125, 241] width 98 height 20
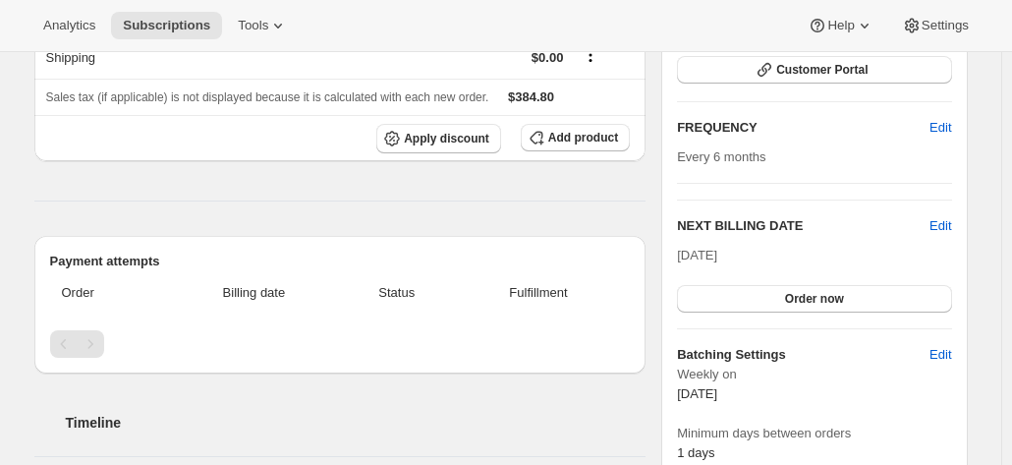
scroll to position [295, 0]
click at [935, 223] on span "Edit" at bounding box center [940, 227] width 22 height 20
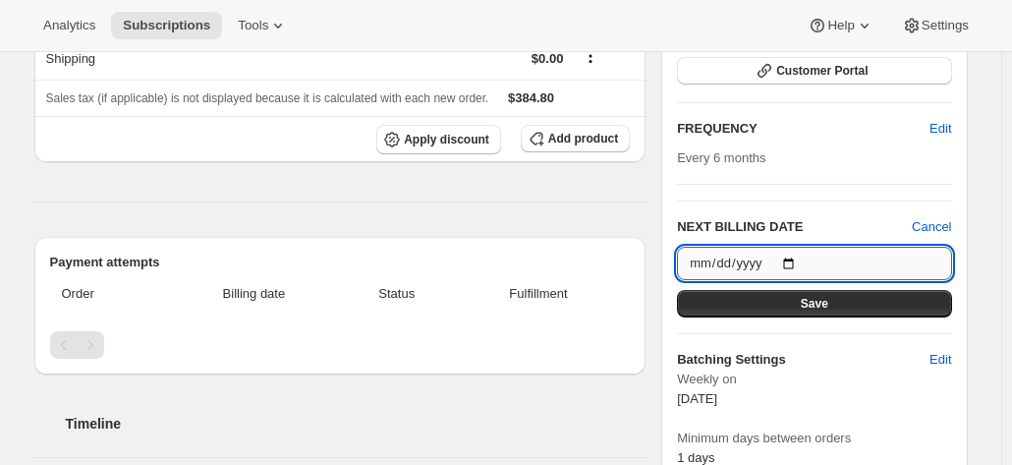
click at [791, 260] on input "[DATE]" at bounding box center [814, 263] width 274 height 33
type input "[DATE]"
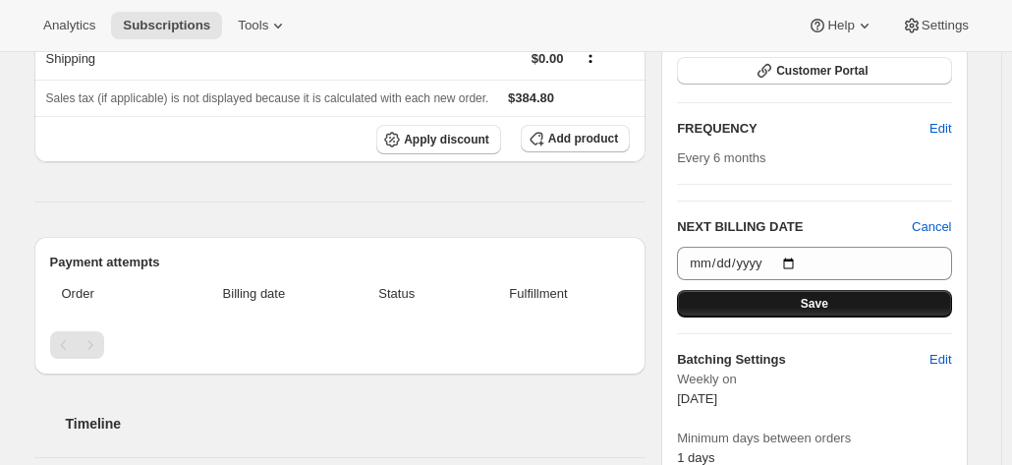
click at [783, 302] on button "Save" at bounding box center [814, 304] width 274 height 28
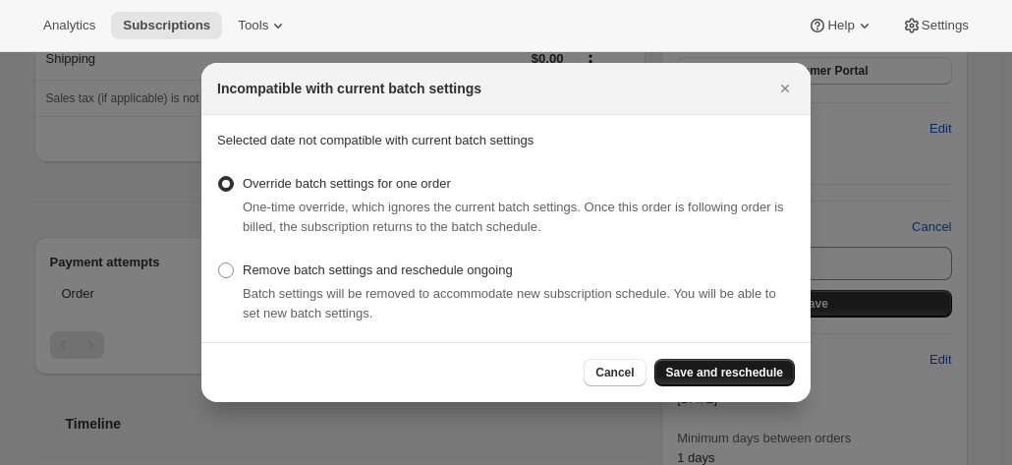
click at [688, 365] on button "Save and reschedule" at bounding box center [724, 373] width 140 height 28
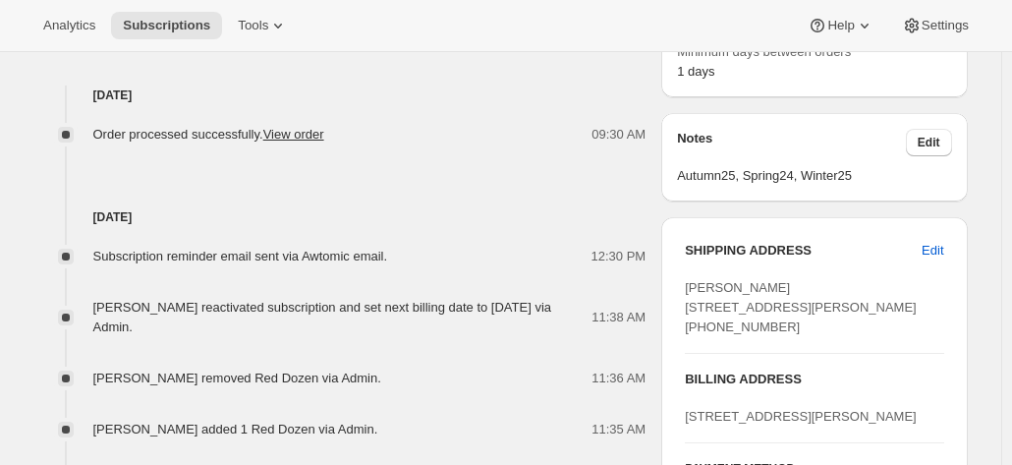
scroll to position [786, 0]
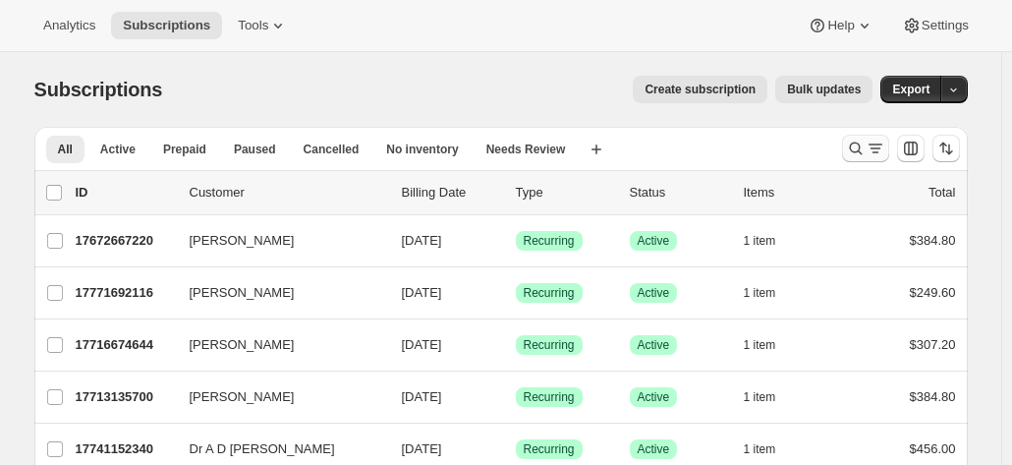
click at [852, 154] on icon "Search and filter results" at bounding box center [856, 149] width 20 height 20
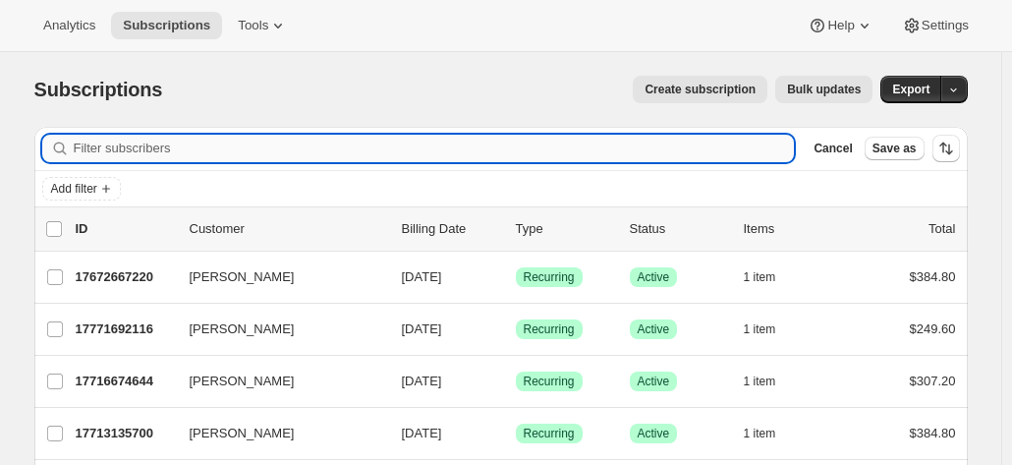
click at [195, 147] on input "Filter subscribers" at bounding box center [434, 149] width 721 height 28
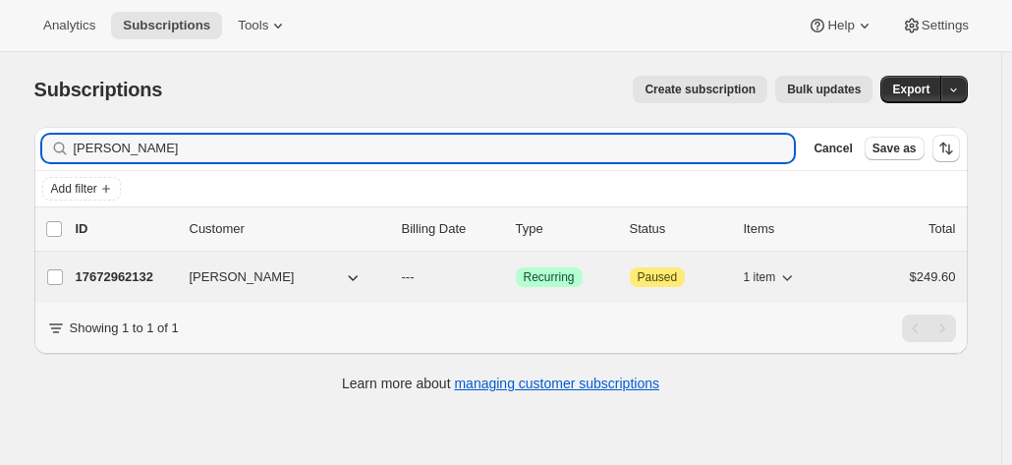
type input "hugh grev"
click at [113, 270] on p "17672962132" at bounding box center [125, 277] width 98 height 20
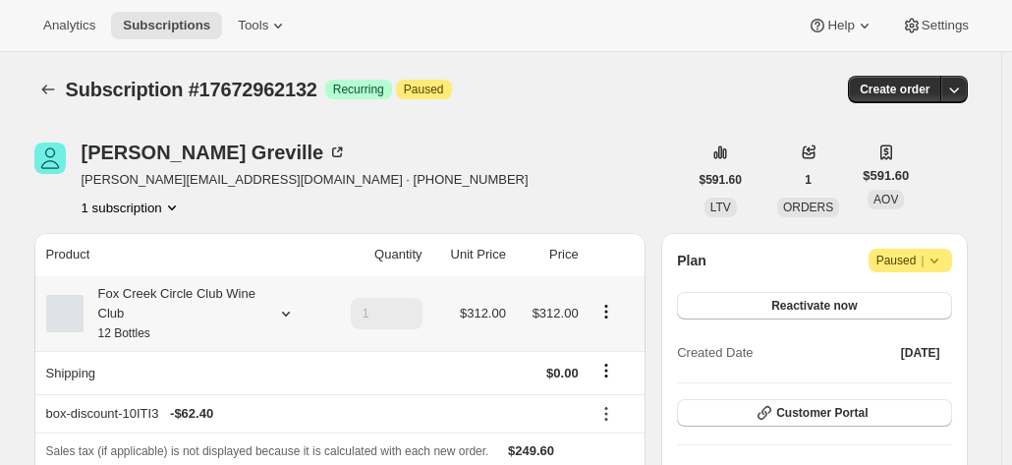
click at [202, 306] on div "Fox Creek Circle Club Wine Club 12 Bottles" at bounding box center [172, 313] width 177 height 59
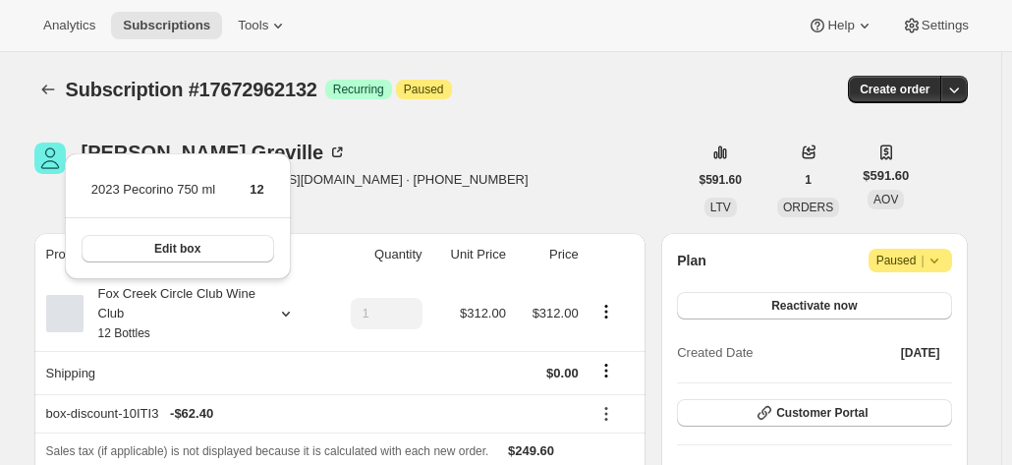
click at [582, 166] on div "Hugh Greville hugh.greville@internode.on.net · +61401123806 1 subscription" at bounding box center [360, 179] width 653 height 75
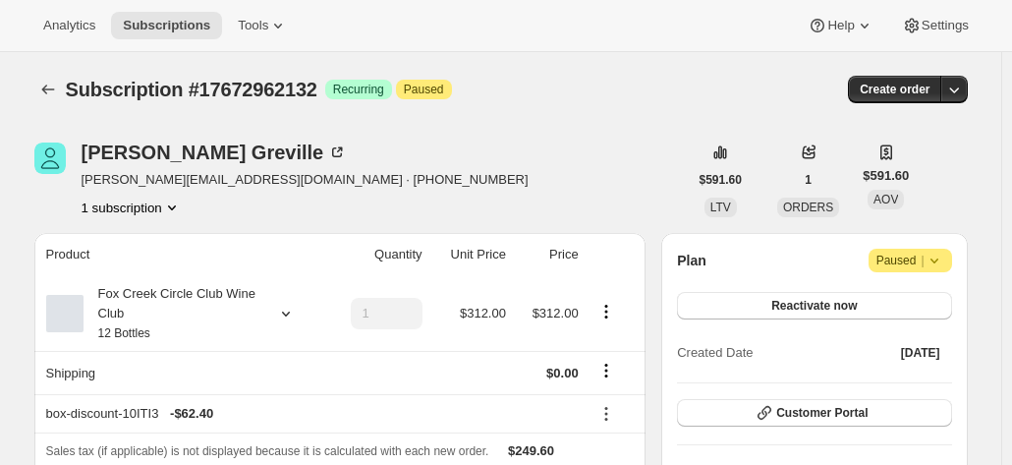
scroll to position [197, 0]
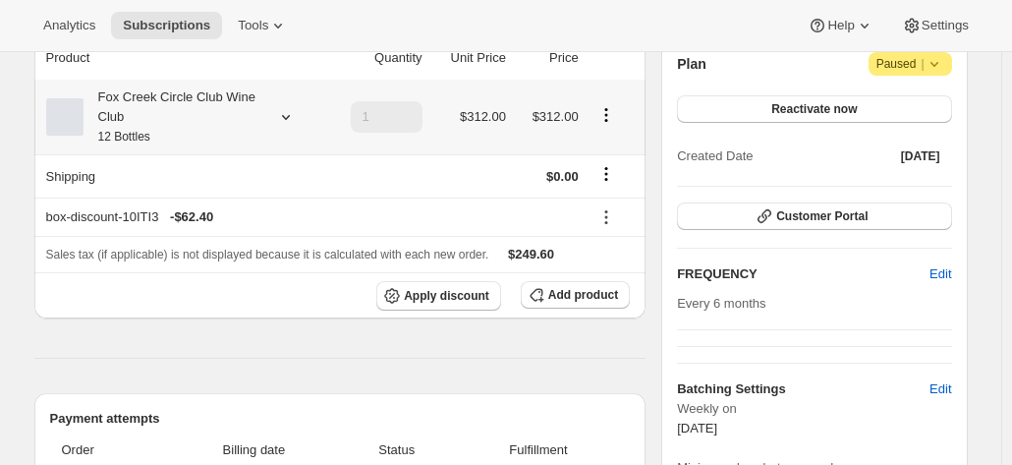
click at [232, 125] on div "Fox Creek Circle Club Wine Club 12 Bottles" at bounding box center [172, 116] width 177 height 59
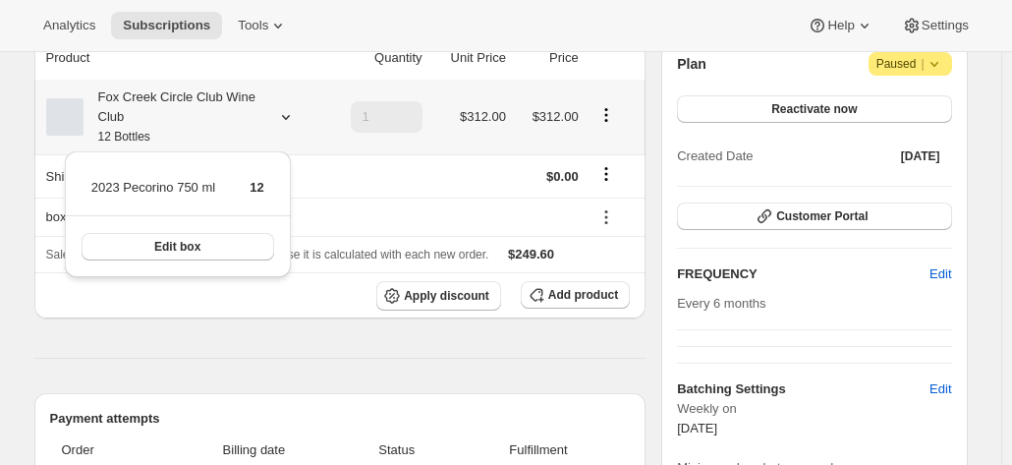
click at [232, 125] on div "Fox Creek Circle Club Wine Club 12 Bottles" at bounding box center [172, 116] width 177 height 59
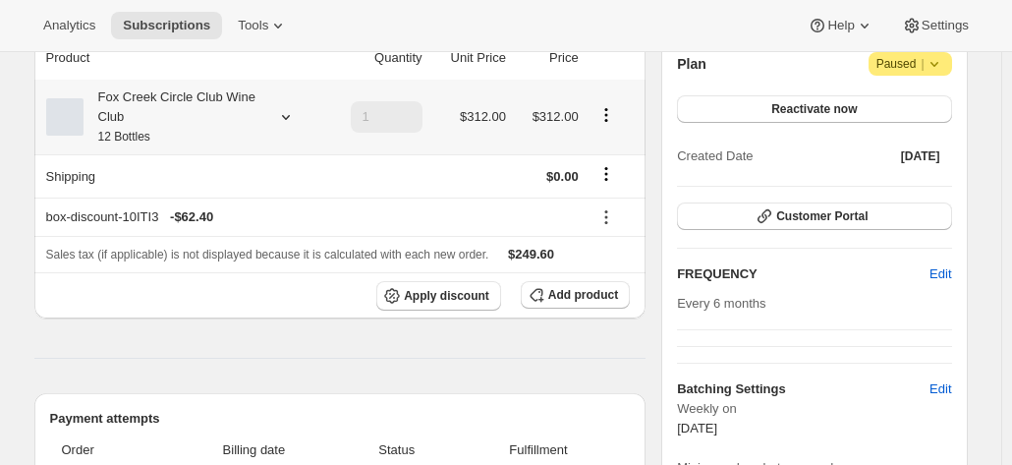
click at [232, 125] on div "Fox Creek Circle Club Wine Club 12 Bottles" at bounding box center [172, 116] width 177 height 59
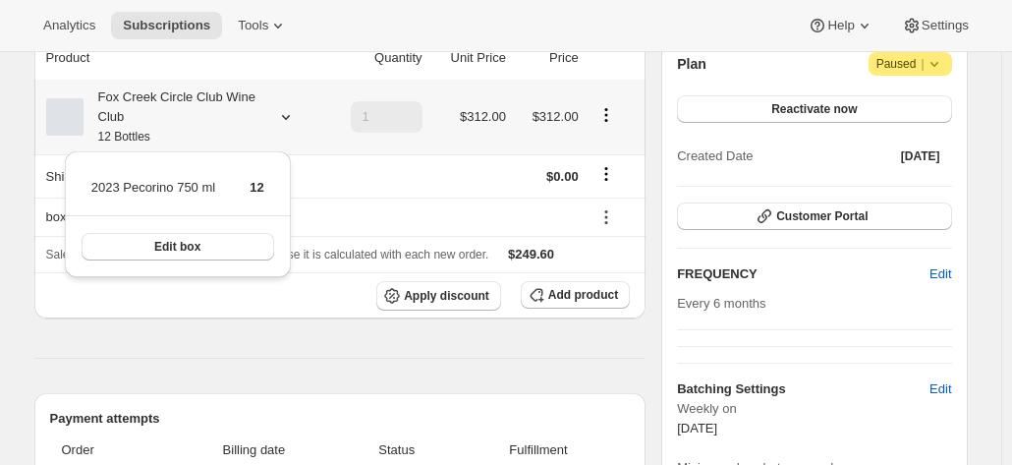
click at [232, 125] on div "Fox Creek Circle Club Wine Club 12 Bottles" at bounding box center [172, 116] width 177 height 59
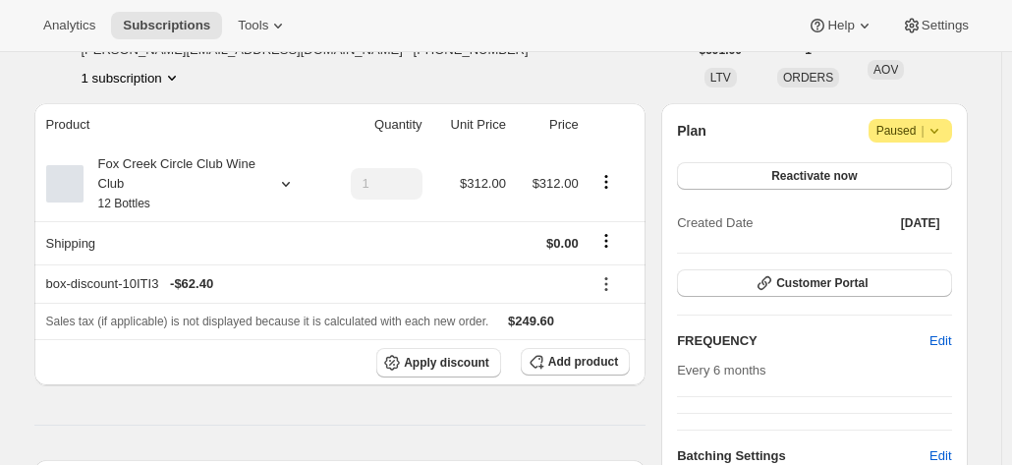
scroll to position [0, 0]
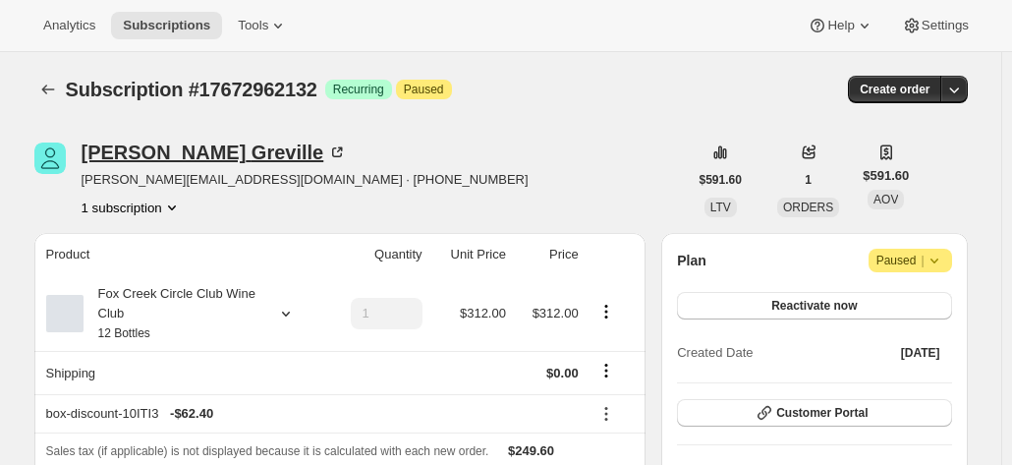
click at [138, 150] on div "Hugh Greville" at bounding box center [215, 152] width 266 height 20
